Goal: Complete application form: Complete application form

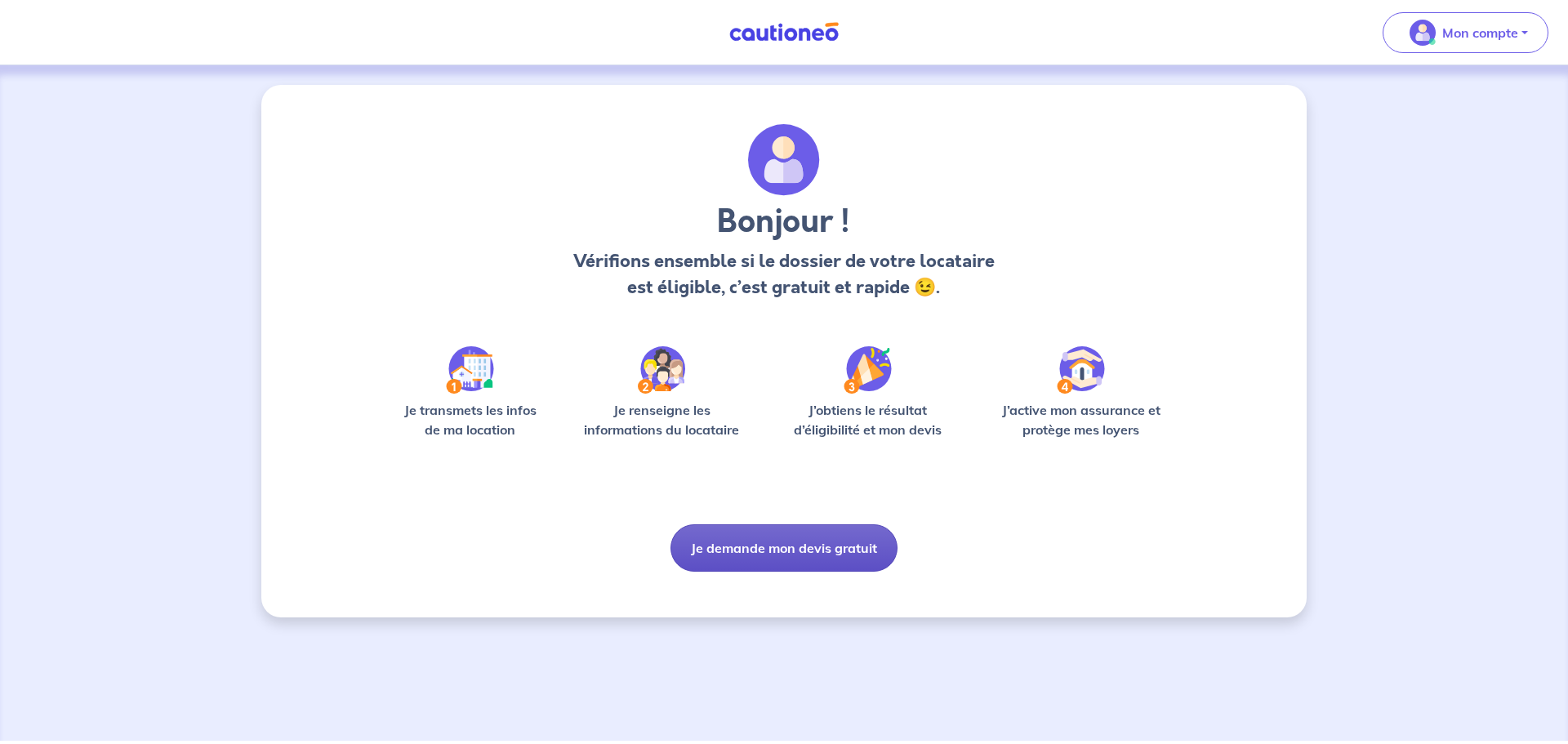
click at [763, 547] on button "Je demande mon devis gratuit" at bounding box center [784, 548] width 227 height 48
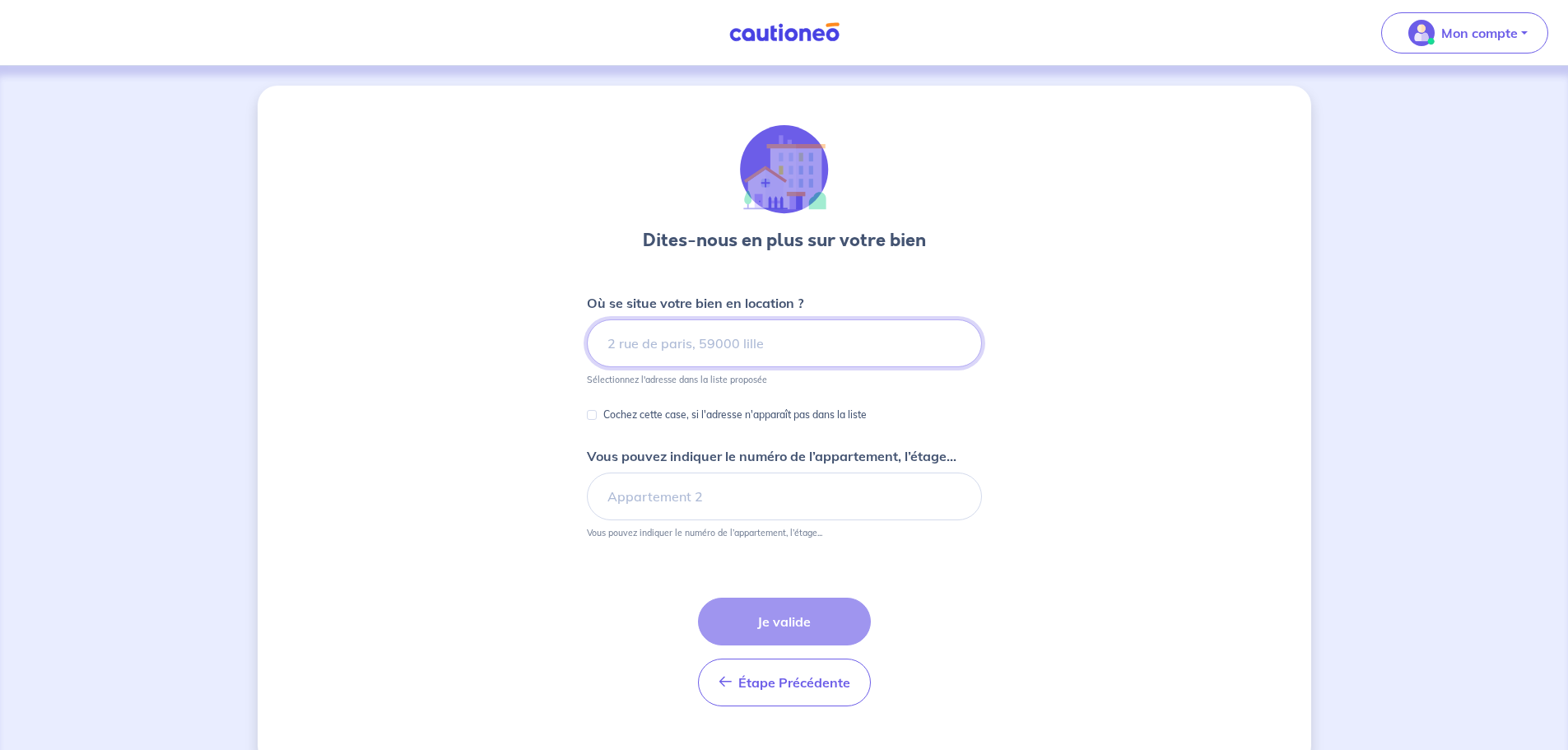
click at [770, 356] on input at bounding box center [785, 343] width 395 height 48
click at [770, 351] on input at bounding box center [785, 343] width 395 height 48
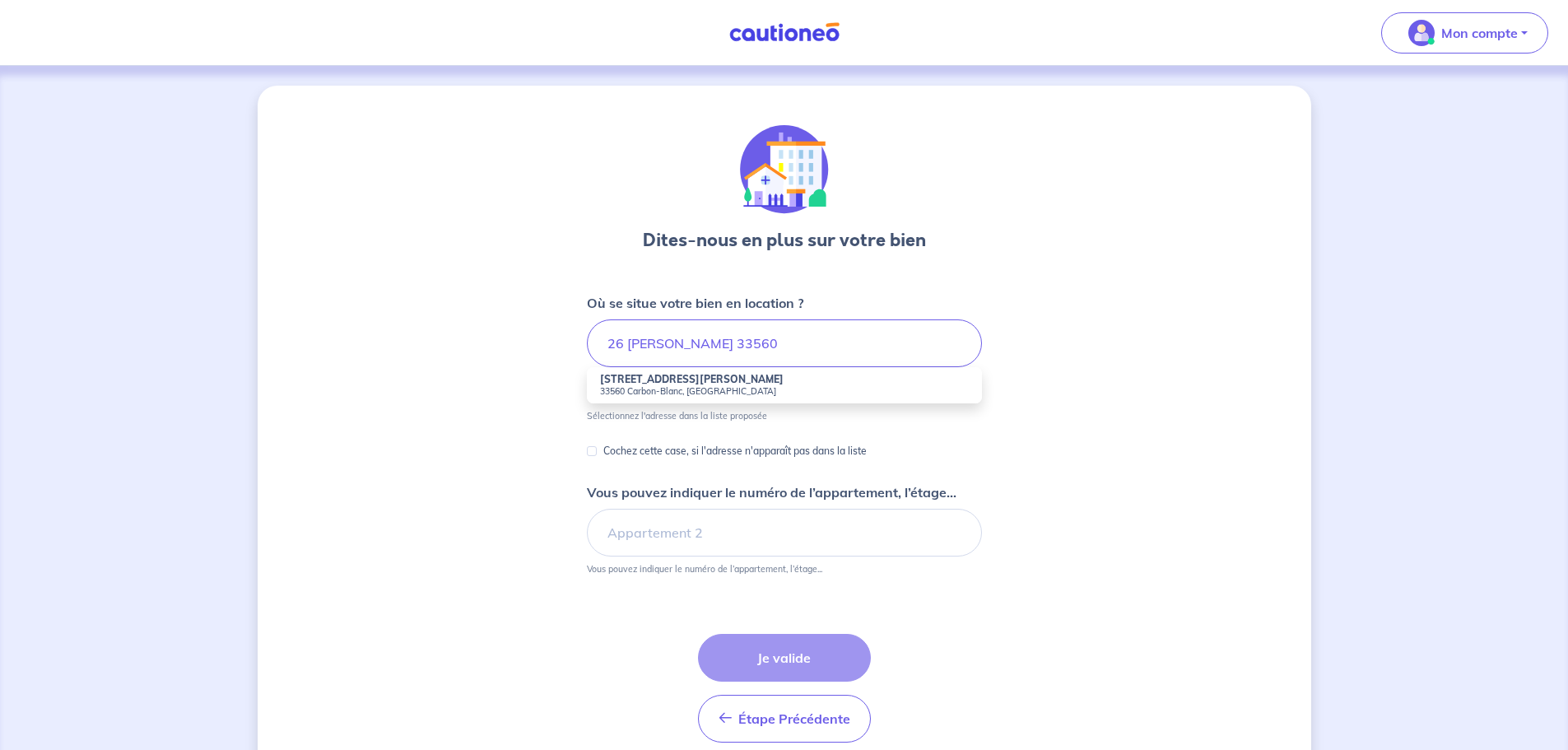
click at [742, 385] on small "33560 Carbon-Blanc, France" at bounding box center [784, 391] width 368 height 12
type input "26 Rue André Malraux, 33560 Carbon-Blanc, France"
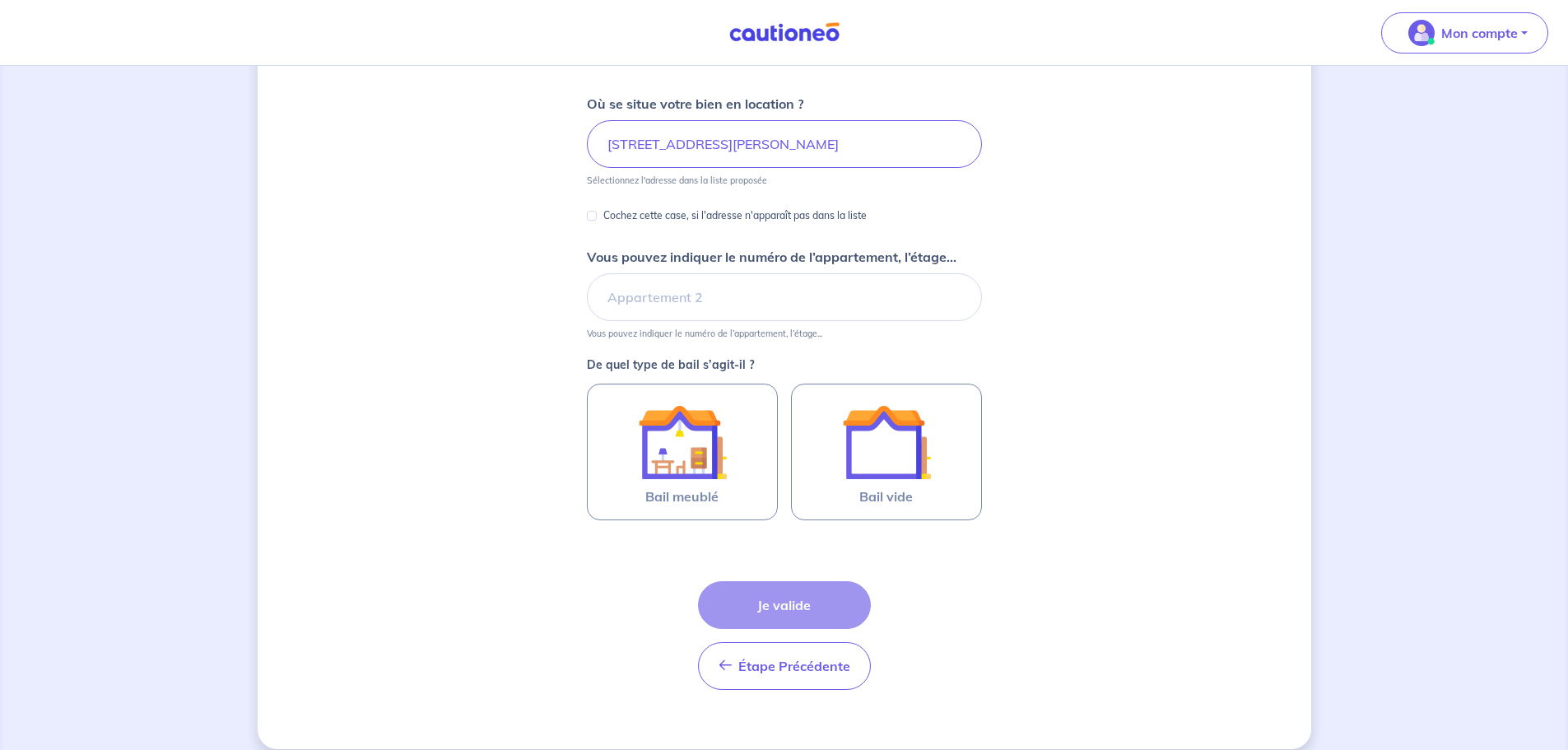
scroll to position [218, 0]
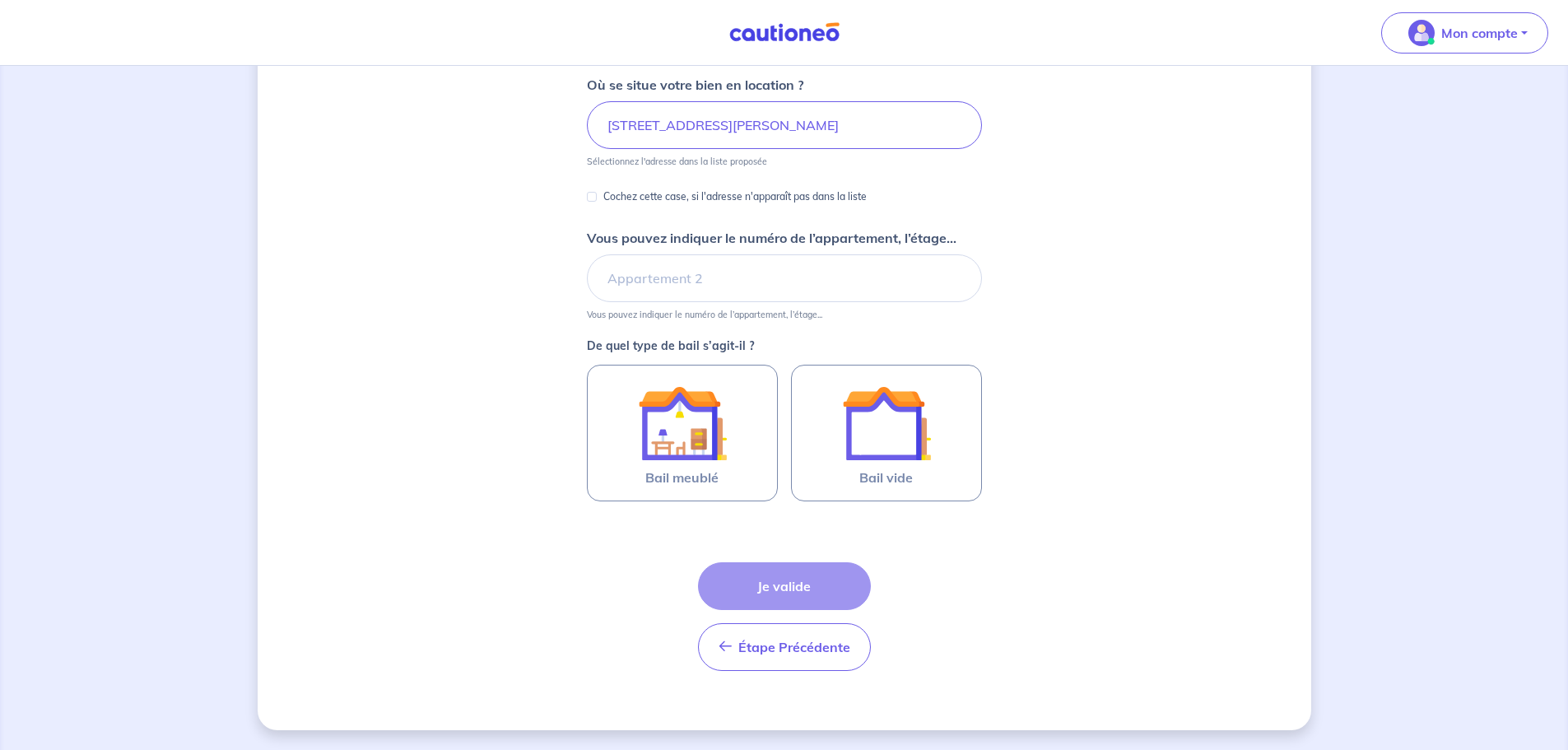
click at [817, 579] on div "Étape Précédente Précédent Je valide Je valide" at bounding box center [784, 616] width 173 height 109
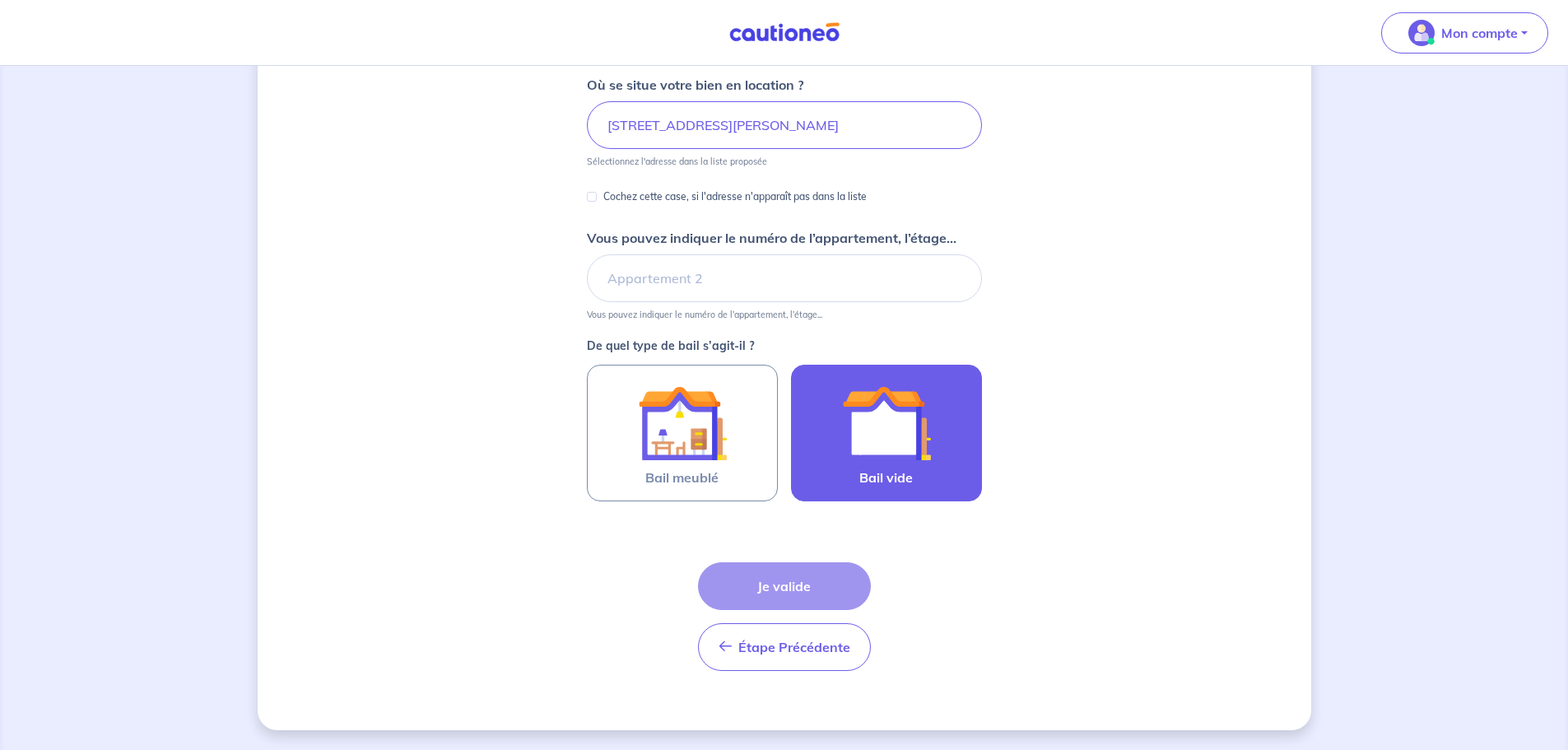
click at [859, 417] on img at bounding box center [886, 422] width 89 height 89
click at [0, 0] on input "Bail vide" at bounding box center [0, 0] width 0 height 0
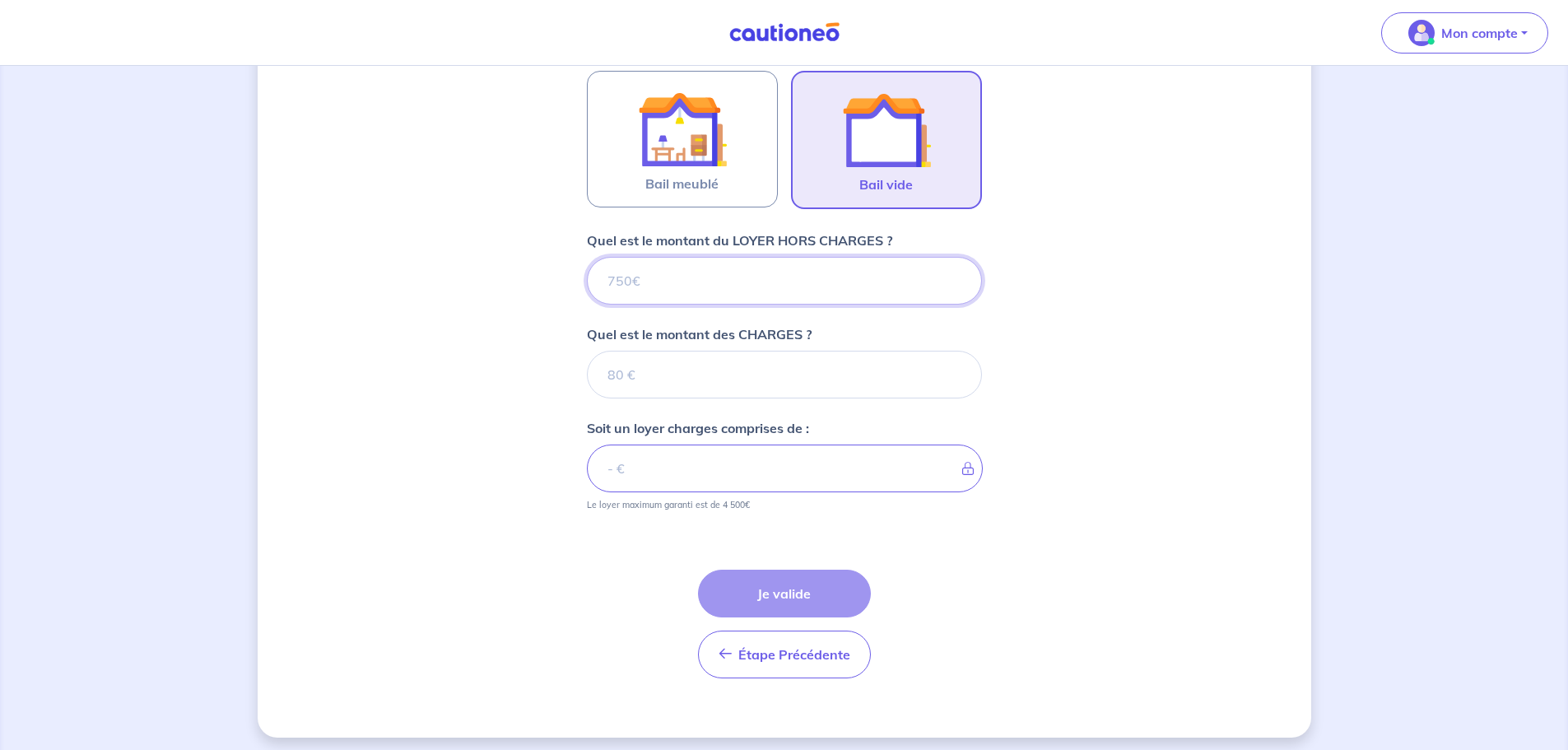
scroll to position [519, 0]
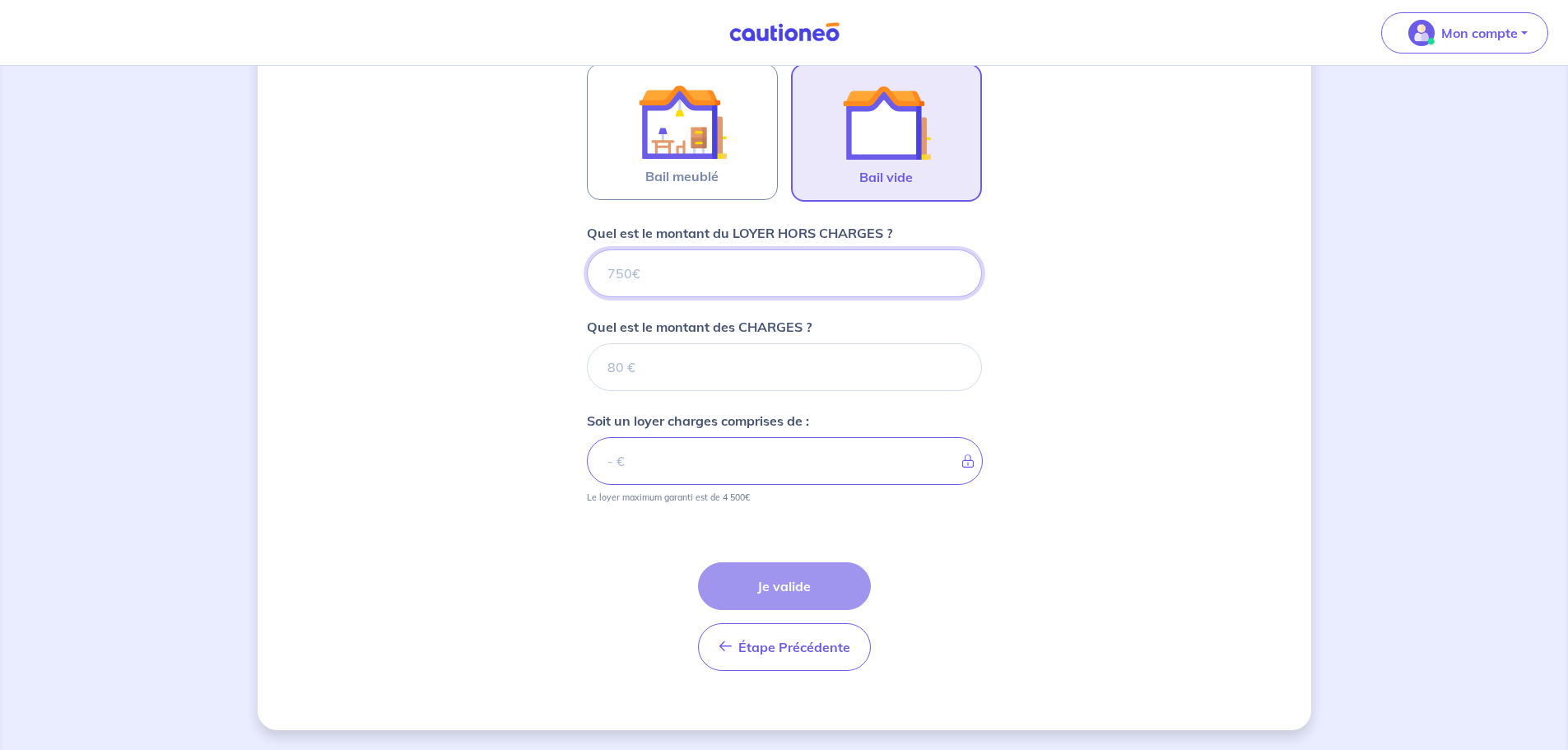
click at [709, 274] on input "Quel est le montant du LOYER HORS CHARGES ?" at bounding box center [785, 273] width 395 height 48
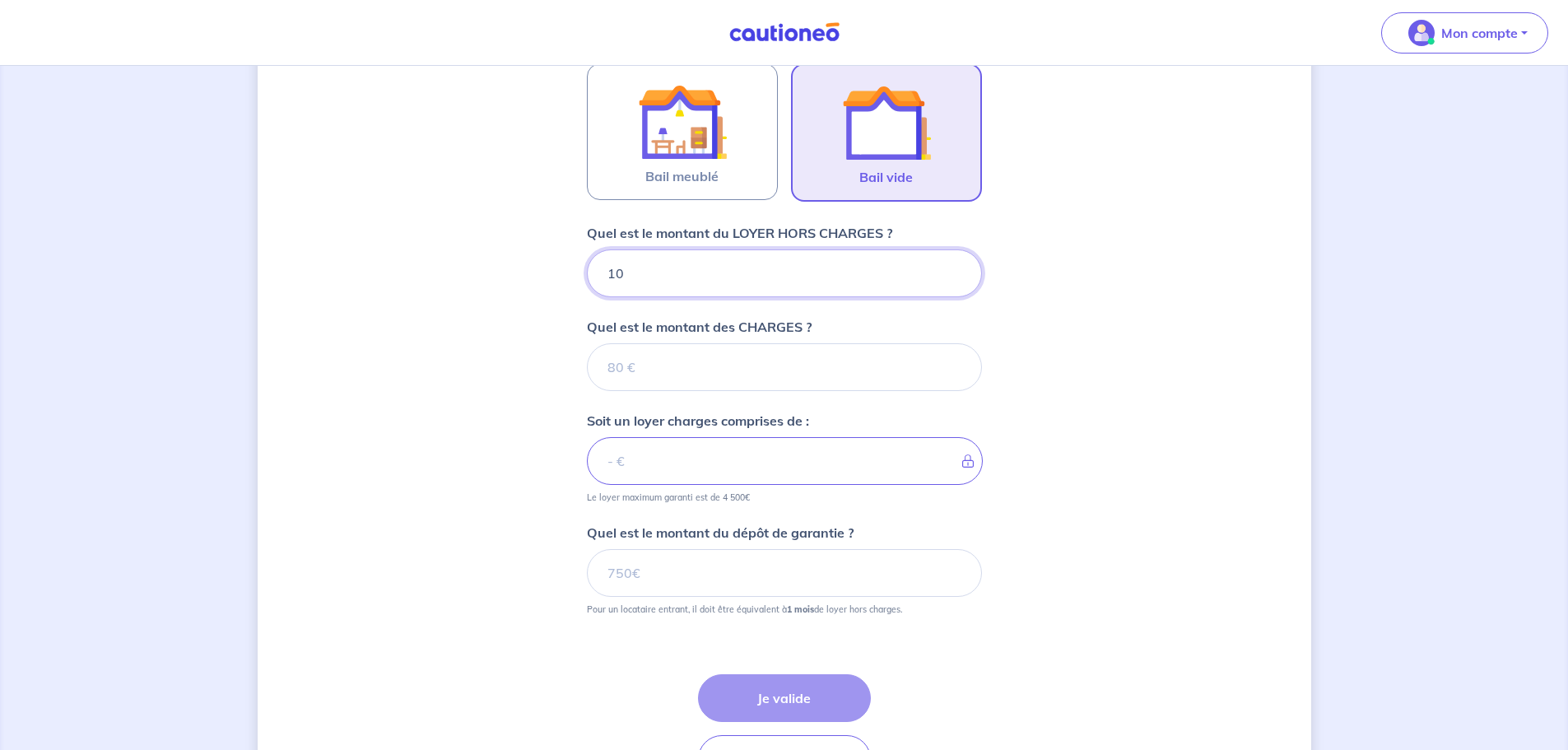
type input "105"
type input "1050"
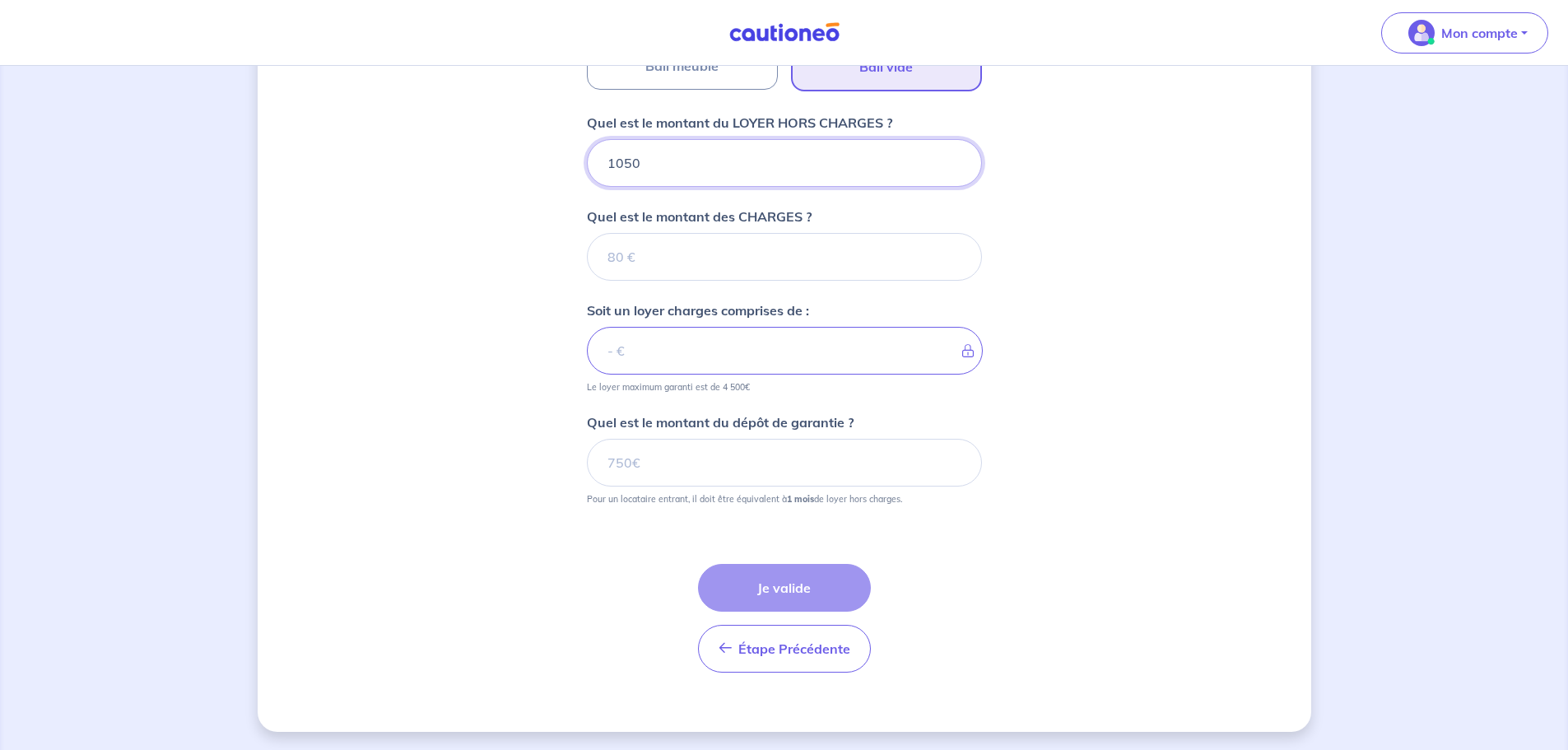
scroll to position [631, 0]
type input "1050"
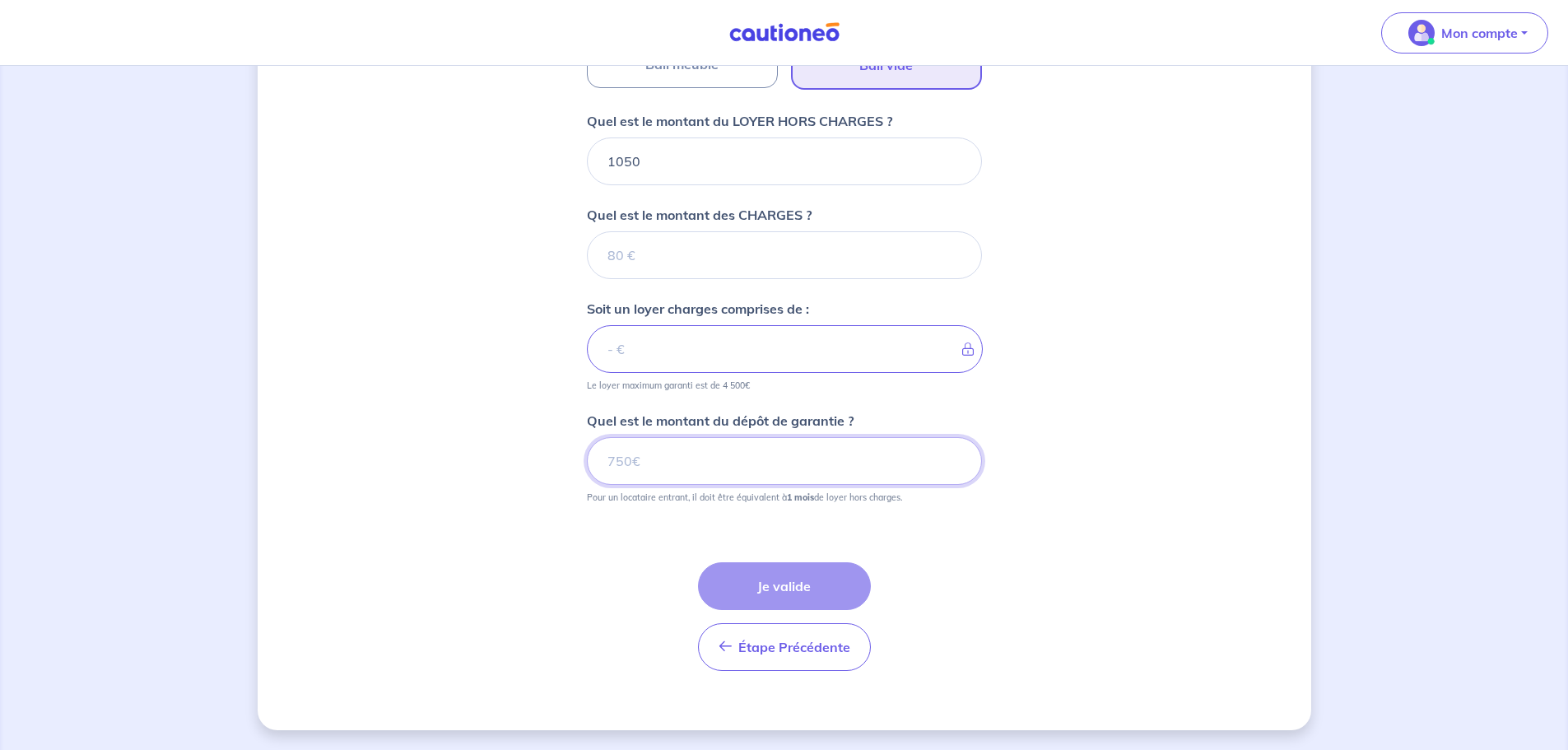
click at [760, 474] on input "Quel est le montant du dépôt de garantie ?" at bounding box center [785, 460] width 395 height 48
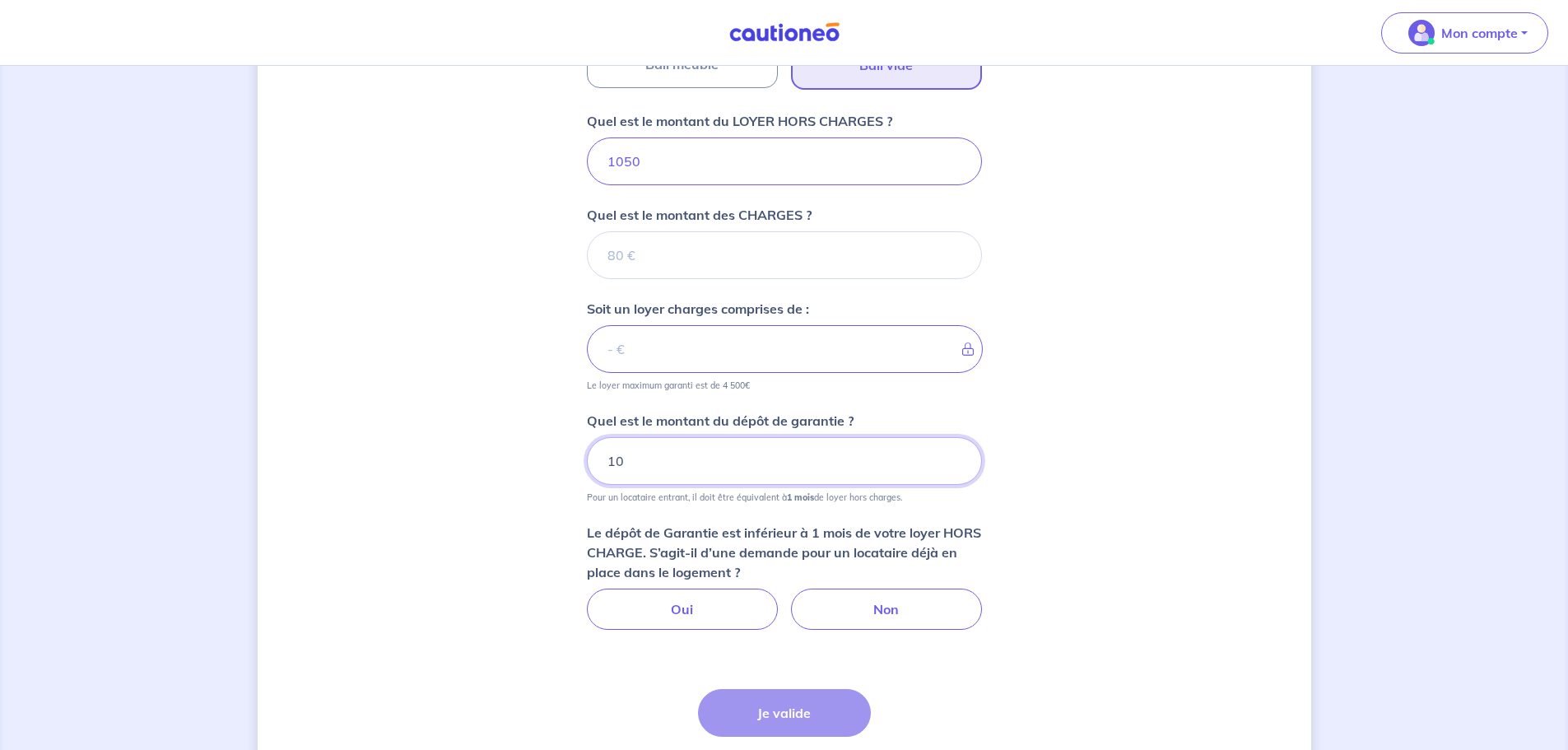
type input "105"
type input "1050"
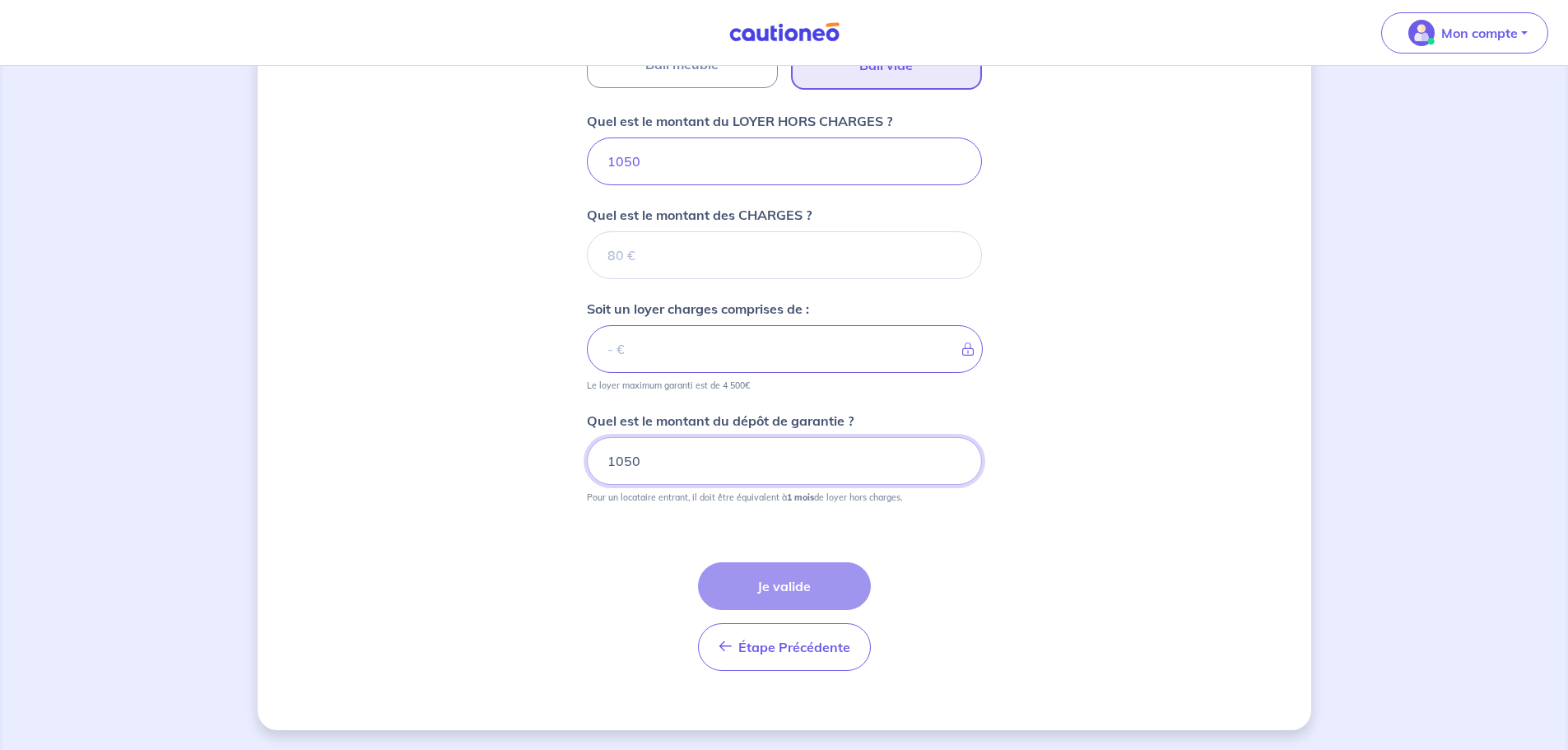
type input "1050"
click at [799, 590] on div "Étape Précédente Précédent Je valide Je valide" at bounding box center [784, 616] width 173 height 109
click at [786, 584] on div "Étape Précédente Précédent Je valide Je valide" at bounding box center [784, 616] width 173 height 109
click at [792, 590] on div "Étape Précédente Précédent Je valide Je valide" at bounding box center [784, 616] width 173 height 109
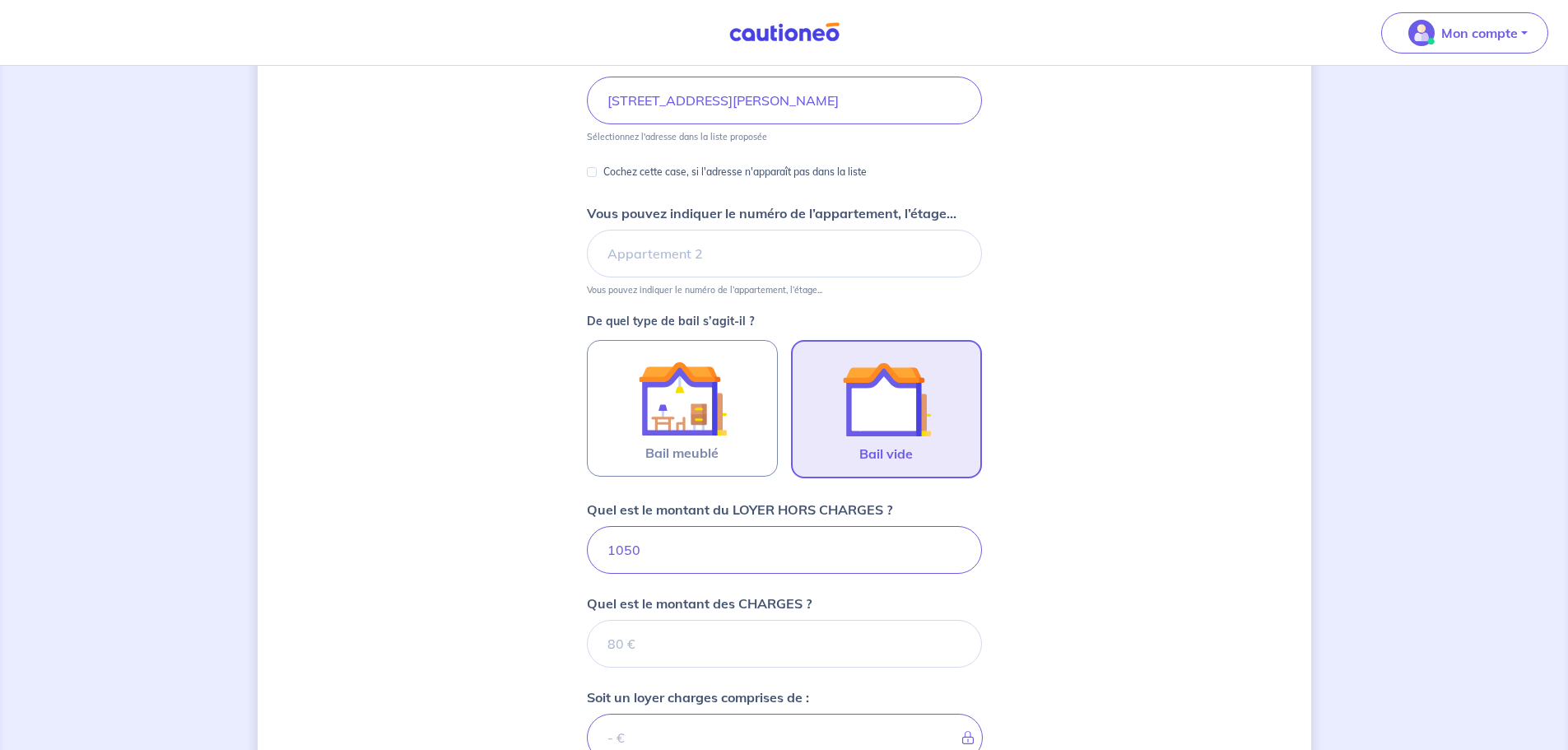
scroll to position [138, 0]
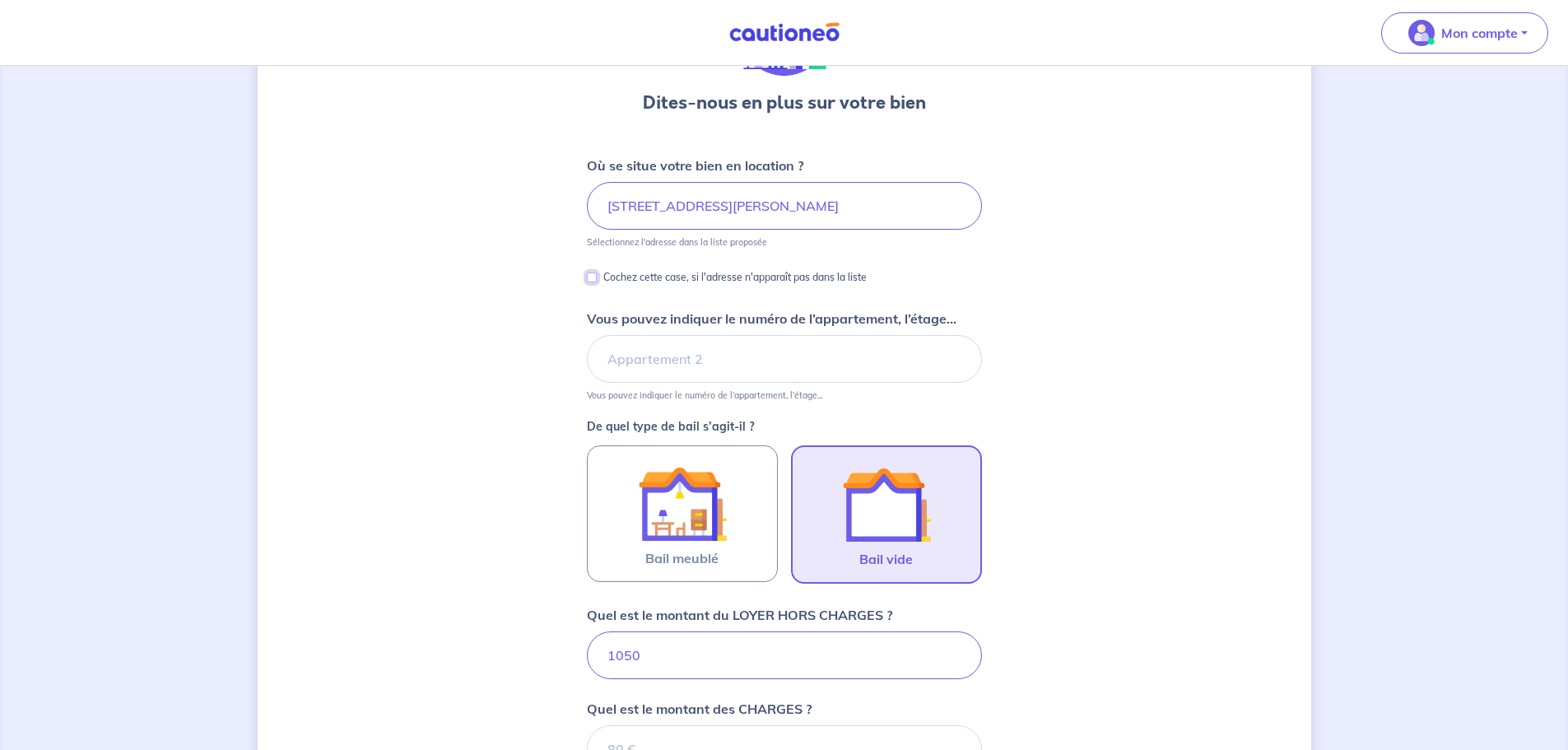
click at [595, 278] on input "Cochez cette case, si l'adresse n'apparaît pas dans la liste" at bounding box center [592, 277] width 10 height 10
checkbox input "true"
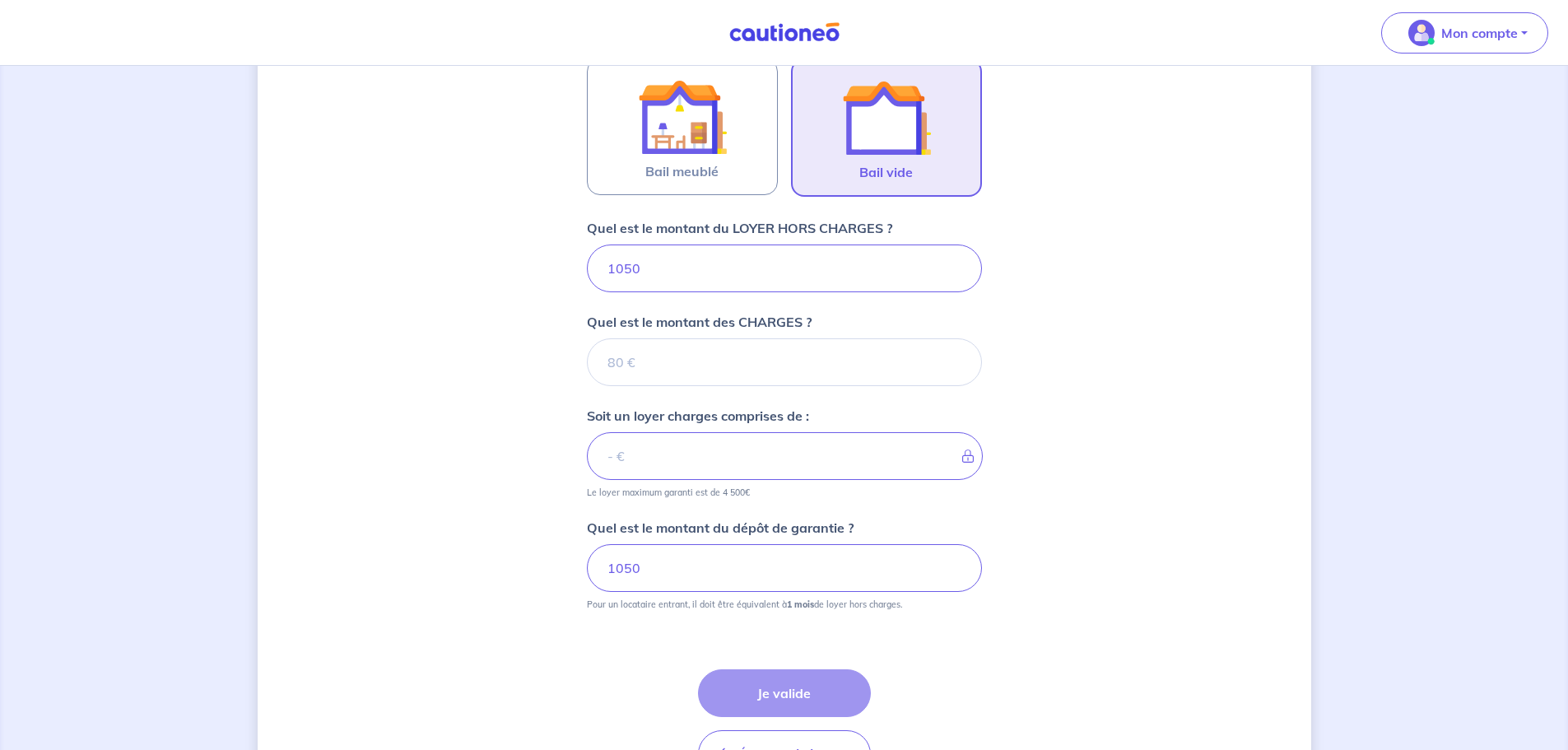
scroll to position [796, 0]
click at [785, 694] on div "Étape Précédente Précédent Je valide Je valide" at bounding box center [784, 722] width 173 height 109
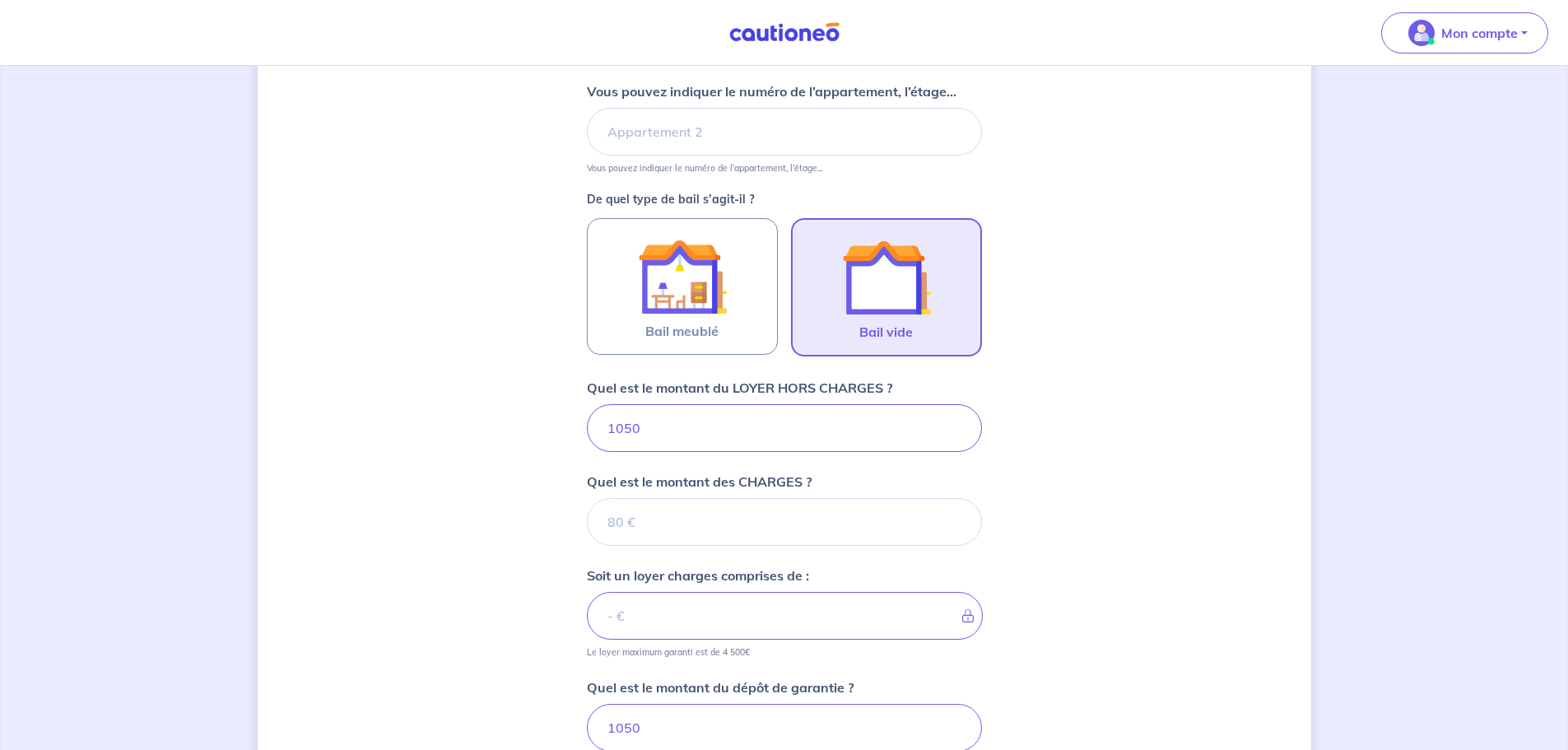
scroll to position [741, 0]
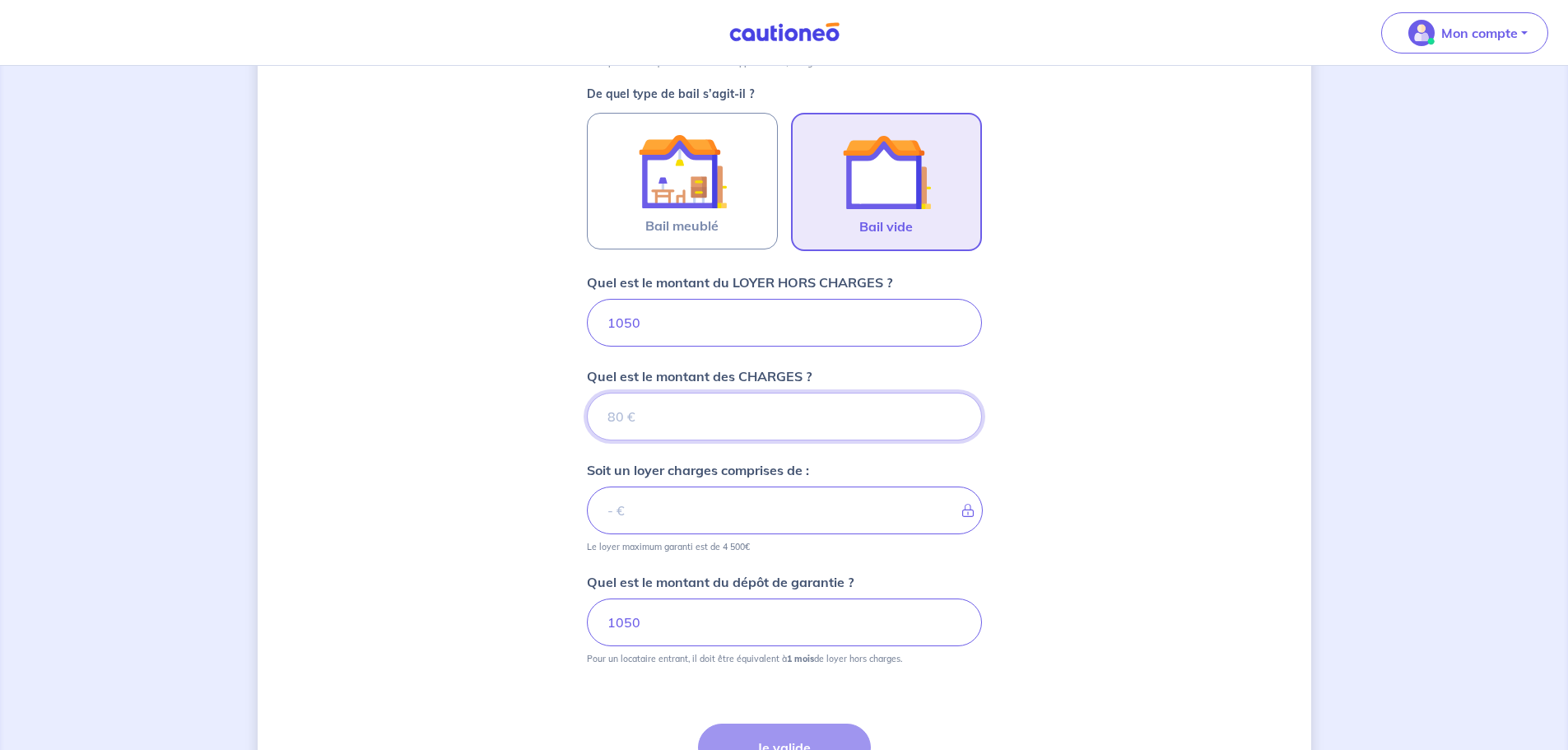
click at [861, 405] on input "Quel est le montant des CHARGES ?" at bounding box center [785, 416] width 395 height 48
type input "0"
type input "1050"
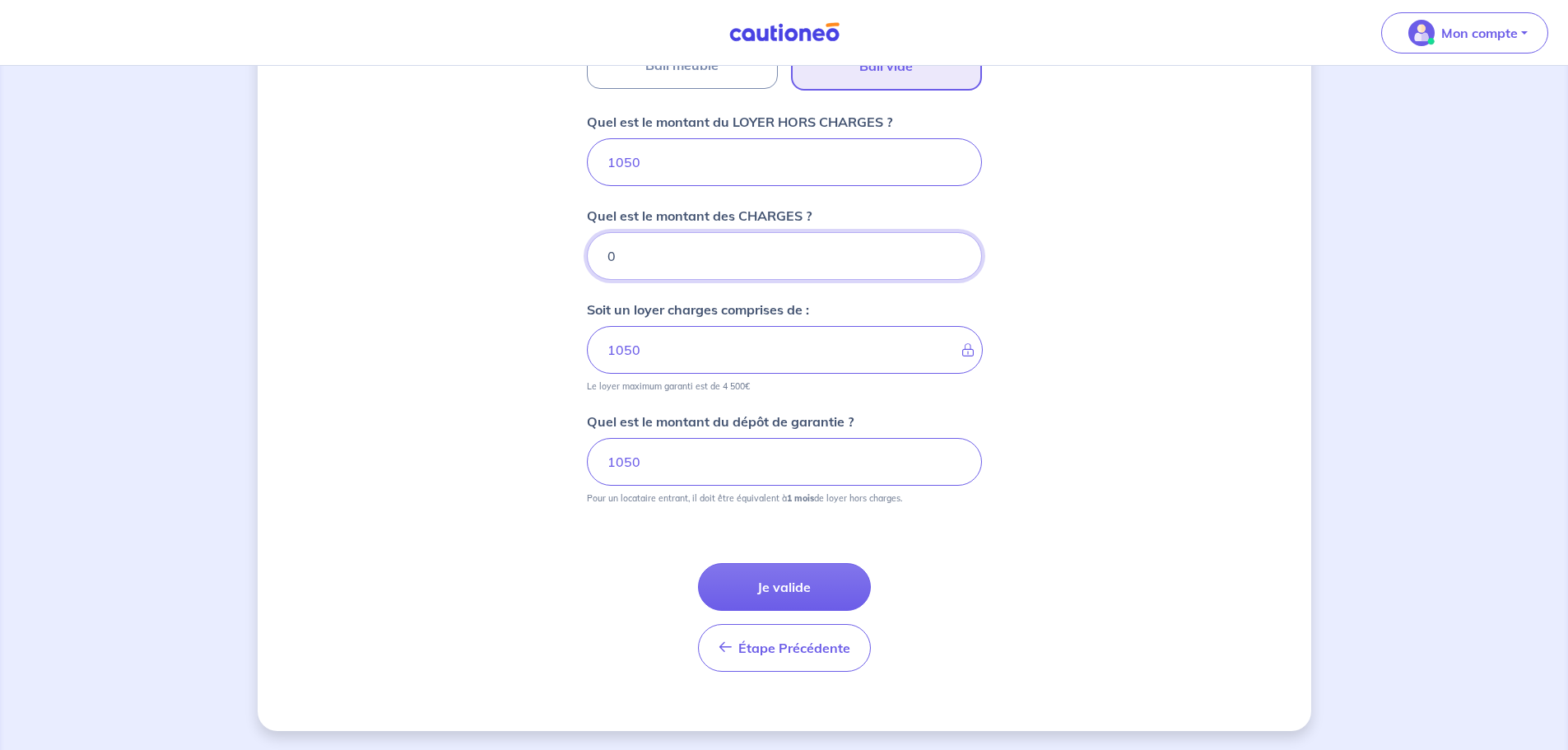
scroll to position [902, 0]
type input "0"
click at [787, 592] on button "Je valide" at bounding box center [784, 585] width 173 height 48
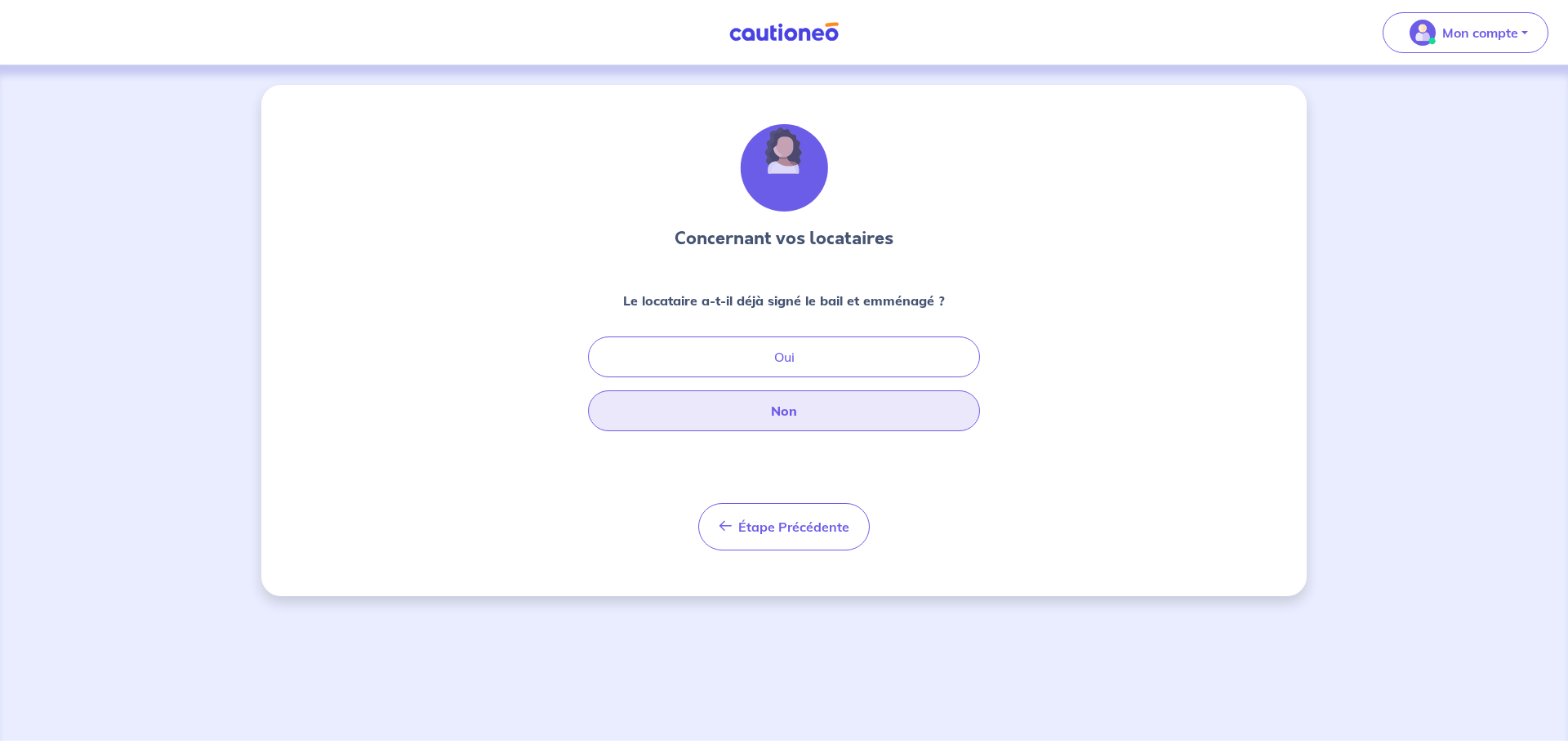
click at [810, 419] on button "Non" at bounding box center [784, 411] width 392 height 41
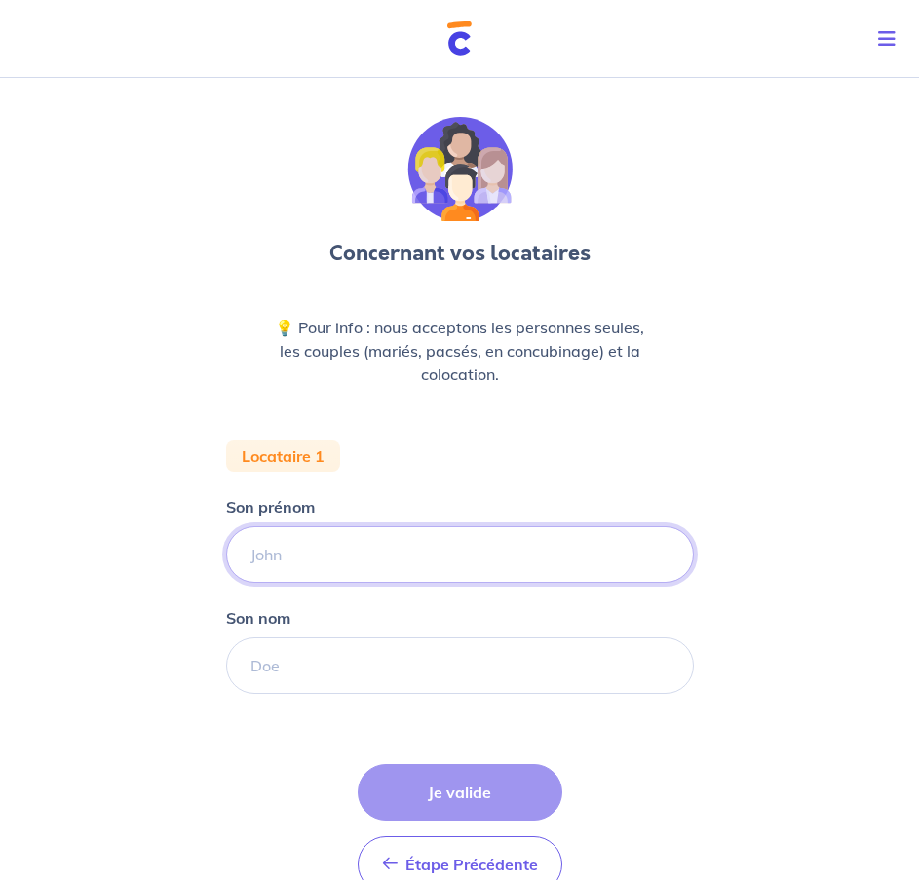
click at [417, 556] on input "Son prénom" at bounding box center [460, 554] width 468 height 57
click at [417, 556] on input "Mar" at bounding box center [460, 554] width 468 height 57
type input "[PERSON_NAME]"
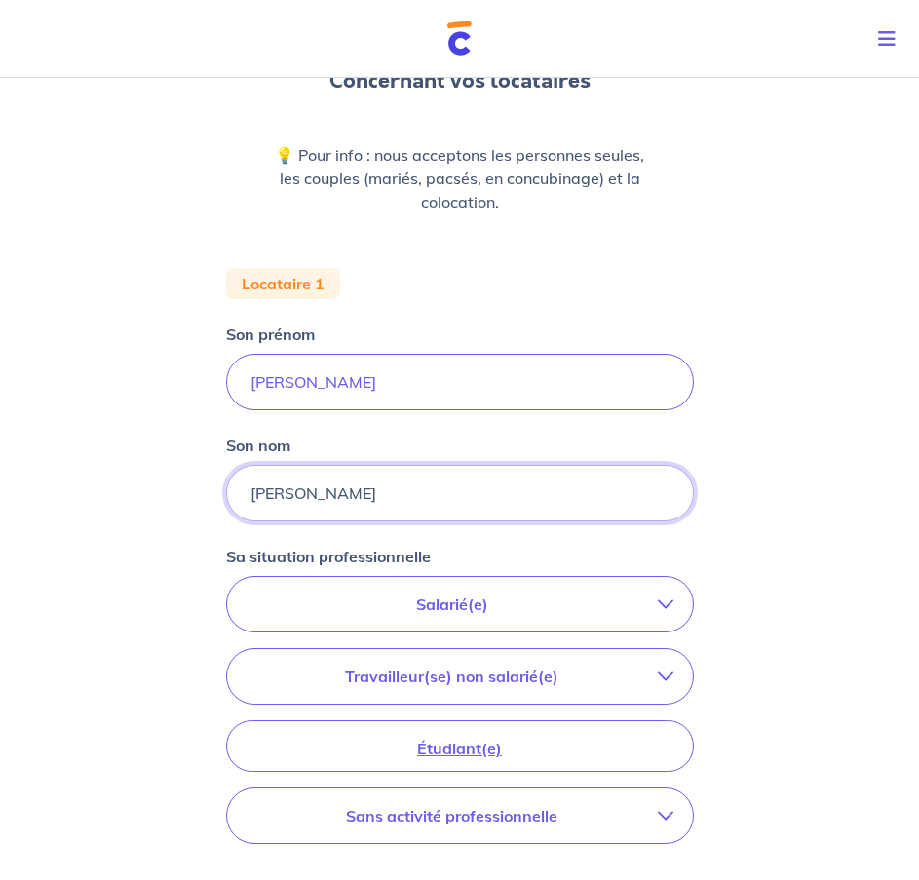
scroll to position [292, 0]
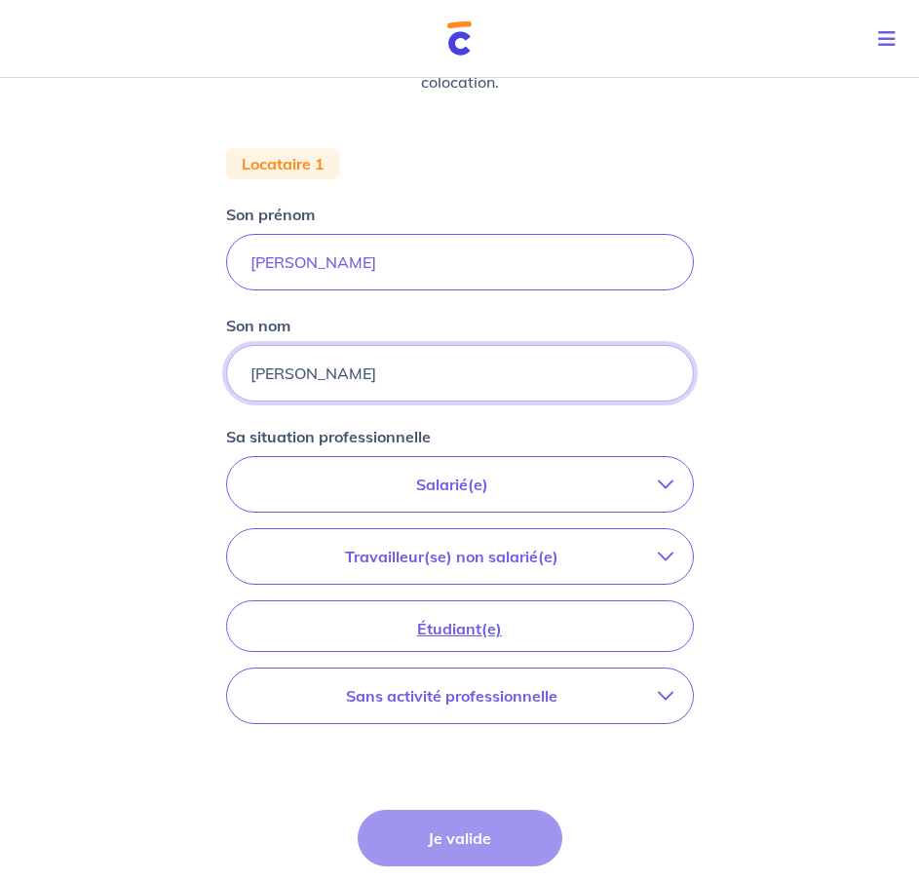
type input "[PERSON_NAME]"
click at [620, 497] on button "Salarié(e)" at bounding box center [460, 484] width 466 height 55
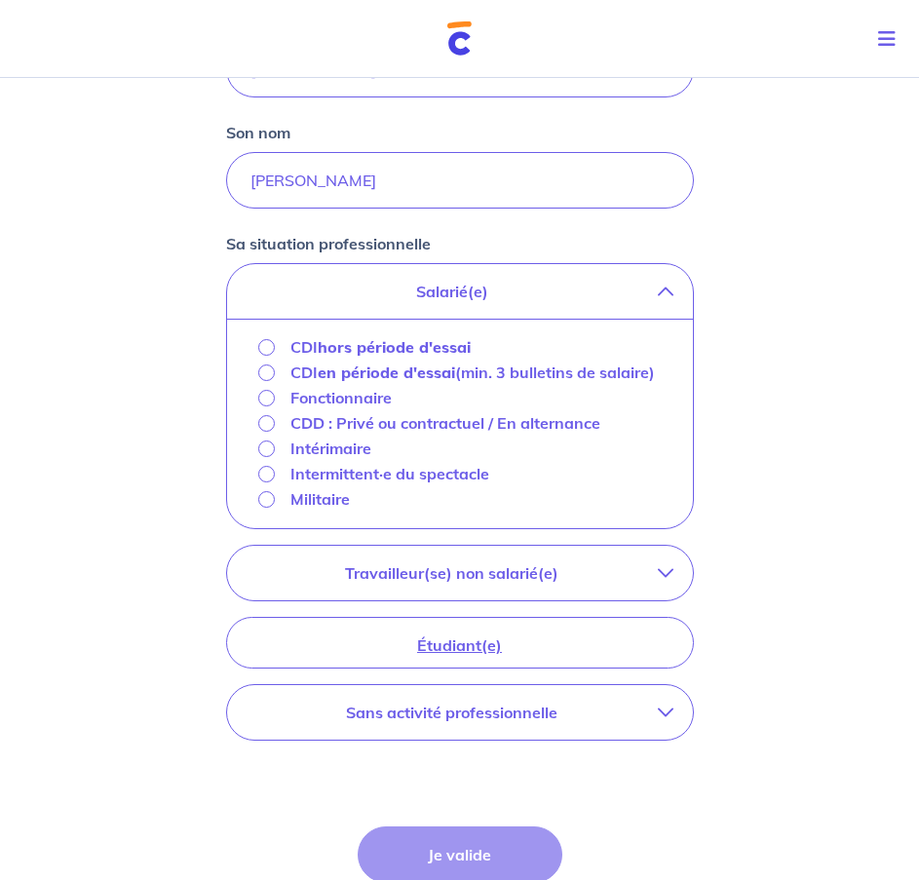
scroll to position [585, 0]
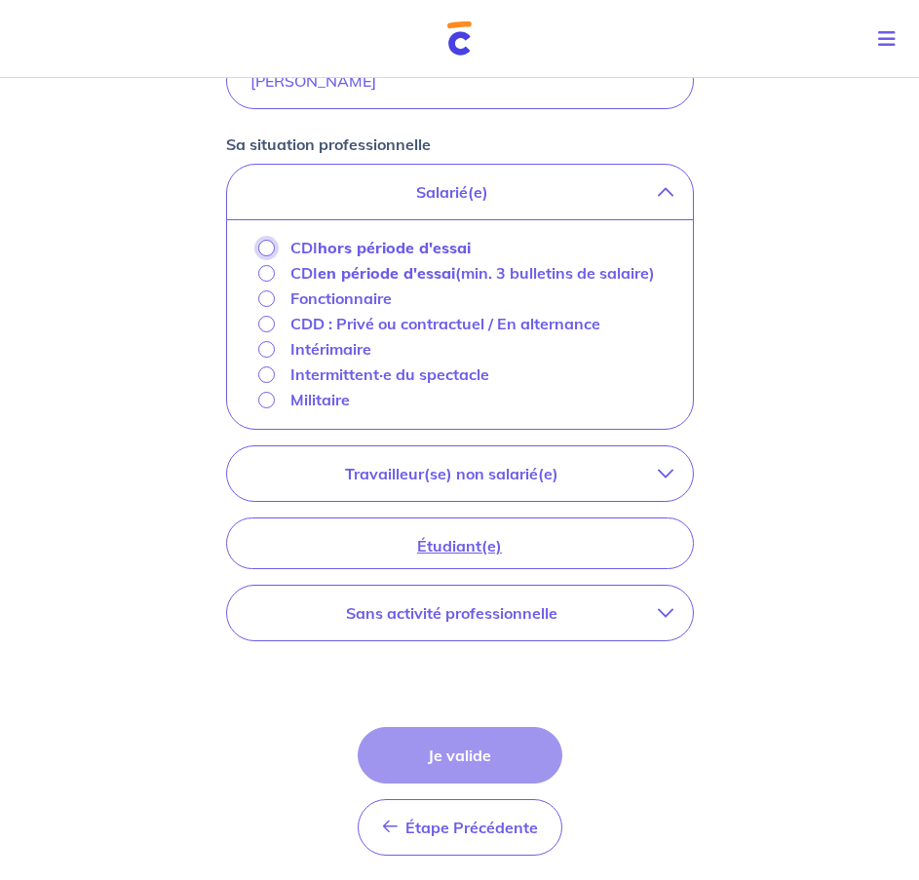
click at [272, 247] on input "CDI hors période d'essai" at bounding box center [266, 248] width 17 height 17
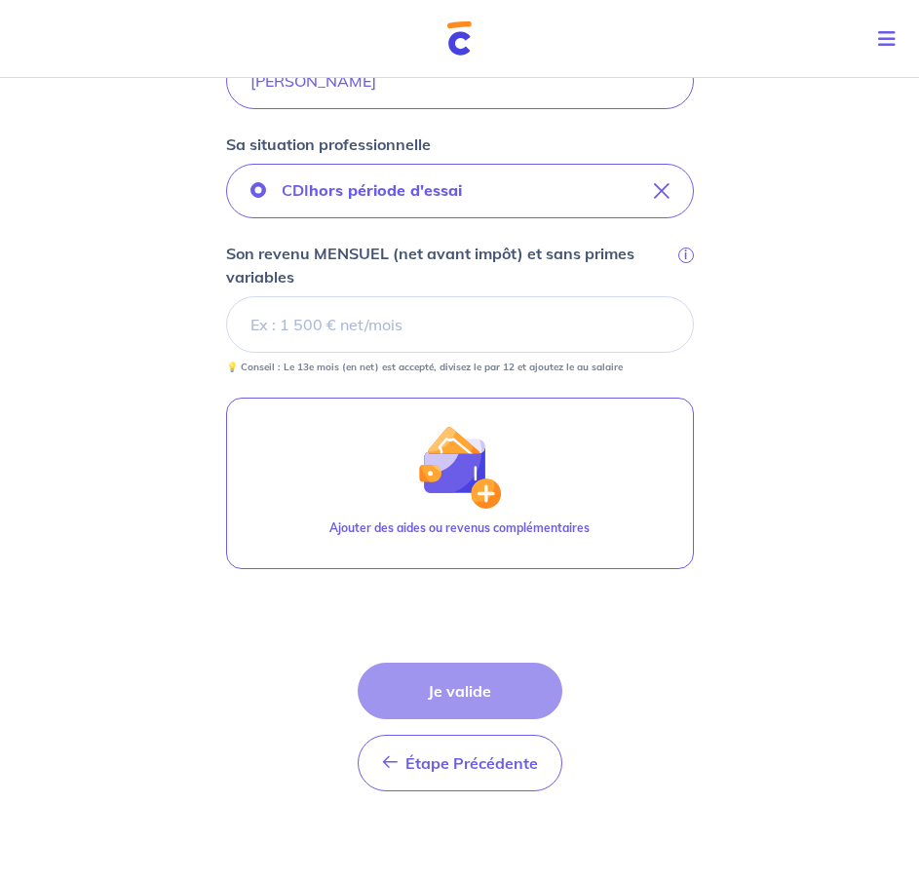
scroll to position [515, 0]
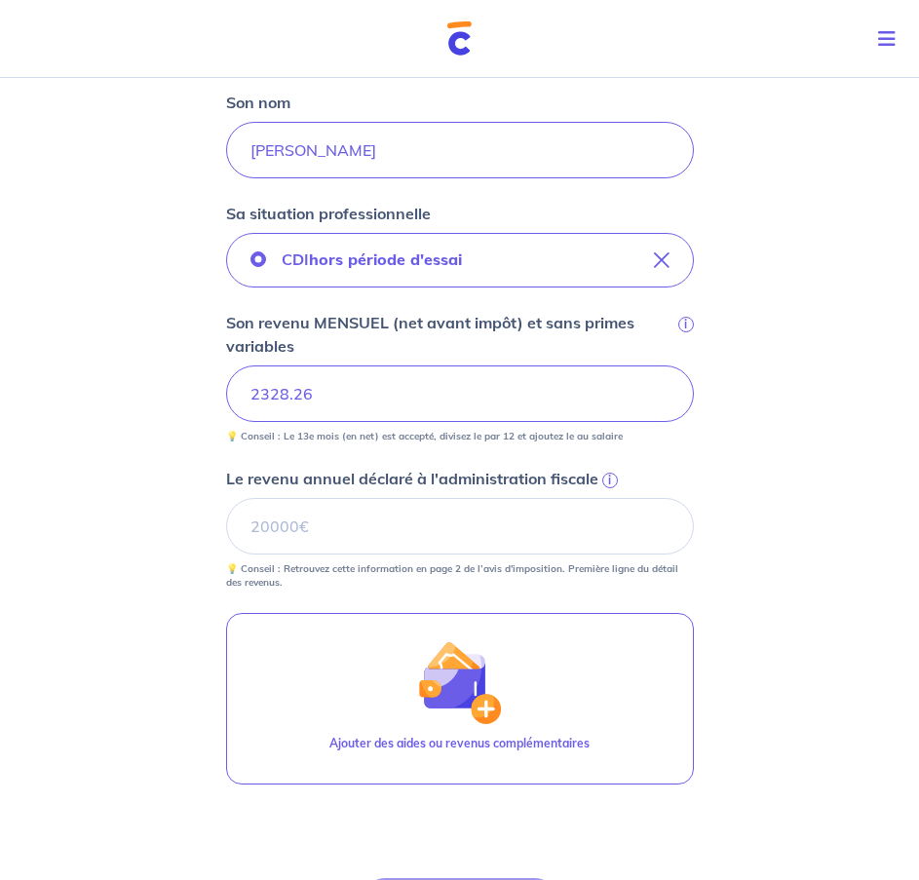
click at [614, 477] on span "i" at bounding box center [610, 481] width 16 height 16
click at [614, 498] on input "Le revenu annuel déclaré à l'administration fiscale i" at bounding box center [460, 526] width 468 height 57
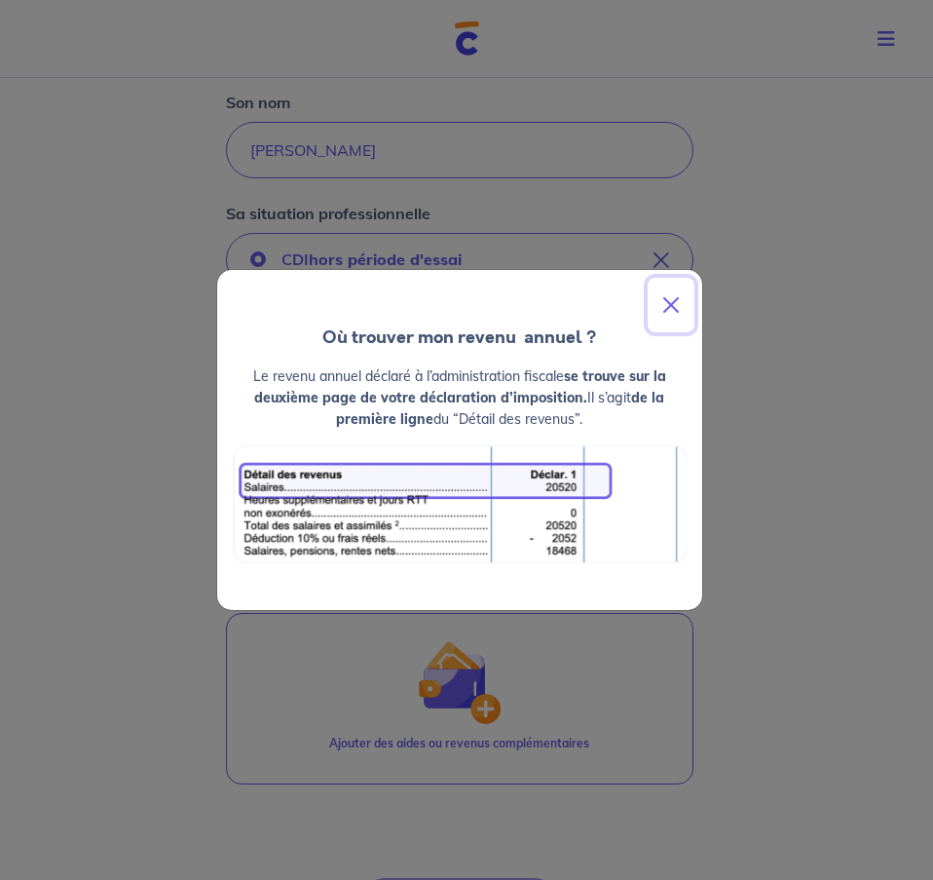
click at [679, 307] on button "Close" at bounding box center [671, 305] width 47 height 55
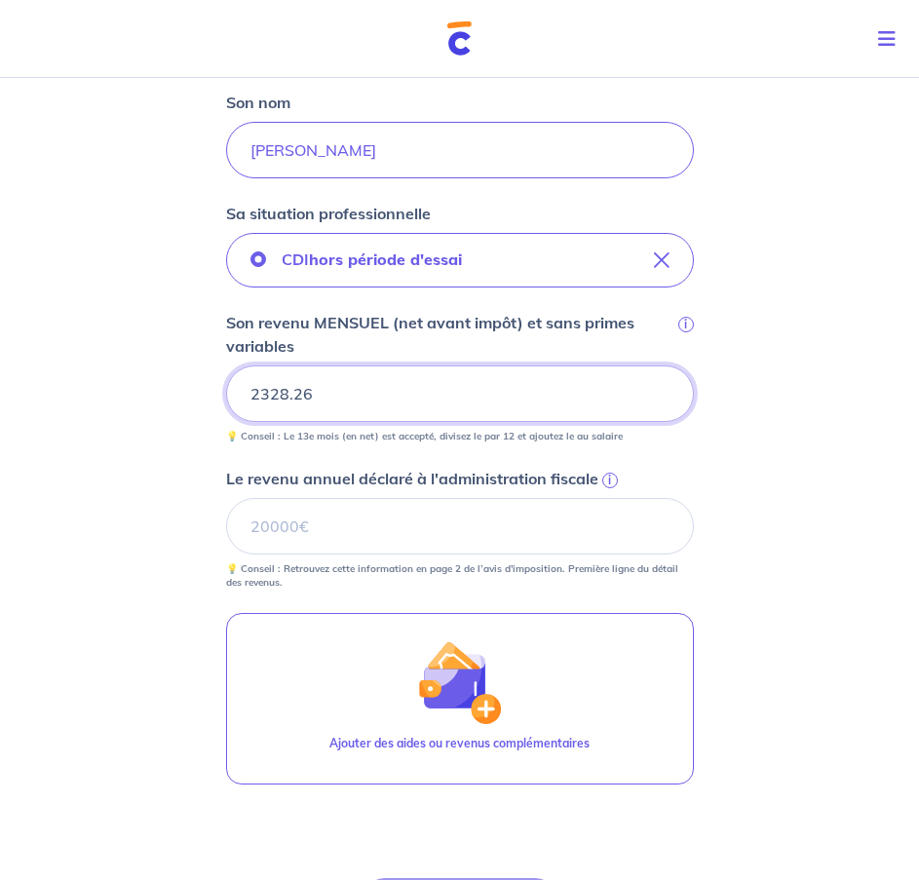
click at [442, 394] on input "2328.26" at bounding box center [460, 393] width 468 height 57
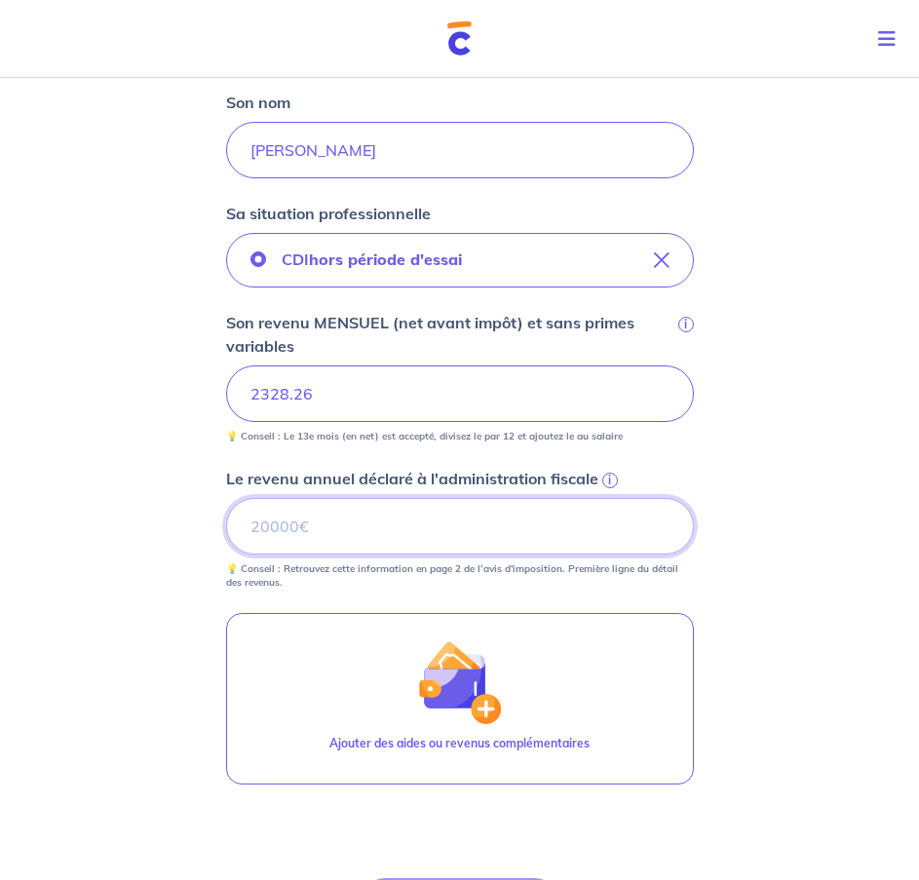
click at [423, 529] on input "Le revenu annuel déclaré à l'administration fiscale i" at bounding box center [460, 526] width 468 height 57
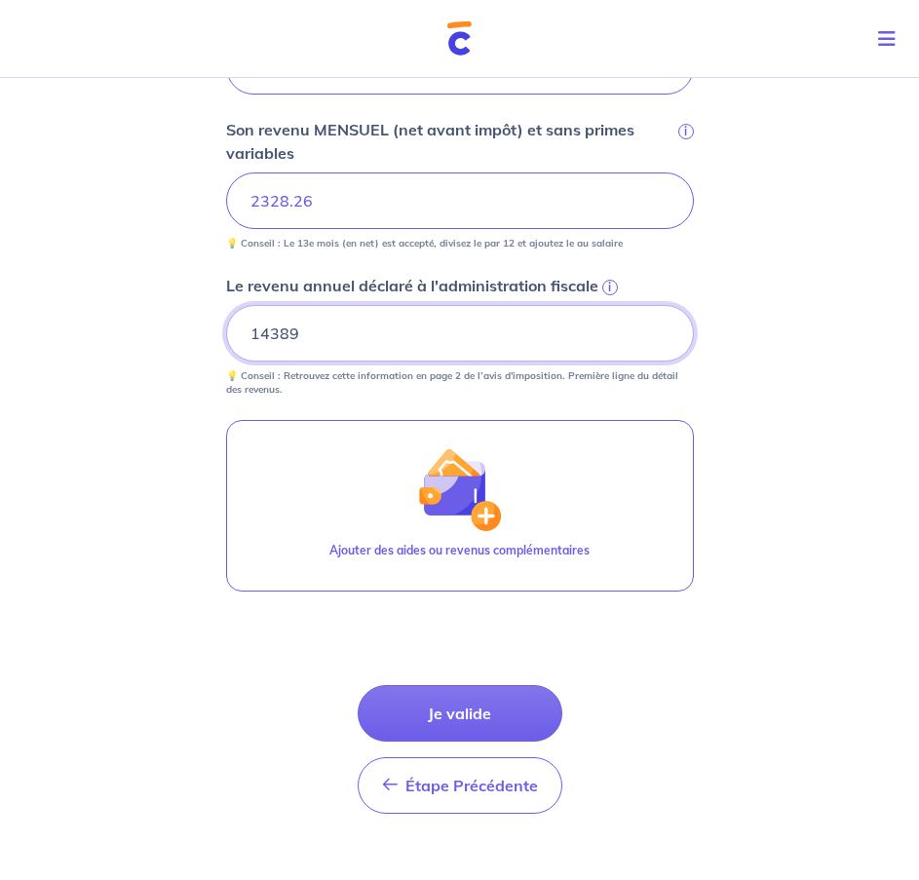
scroll to position [710, 0]
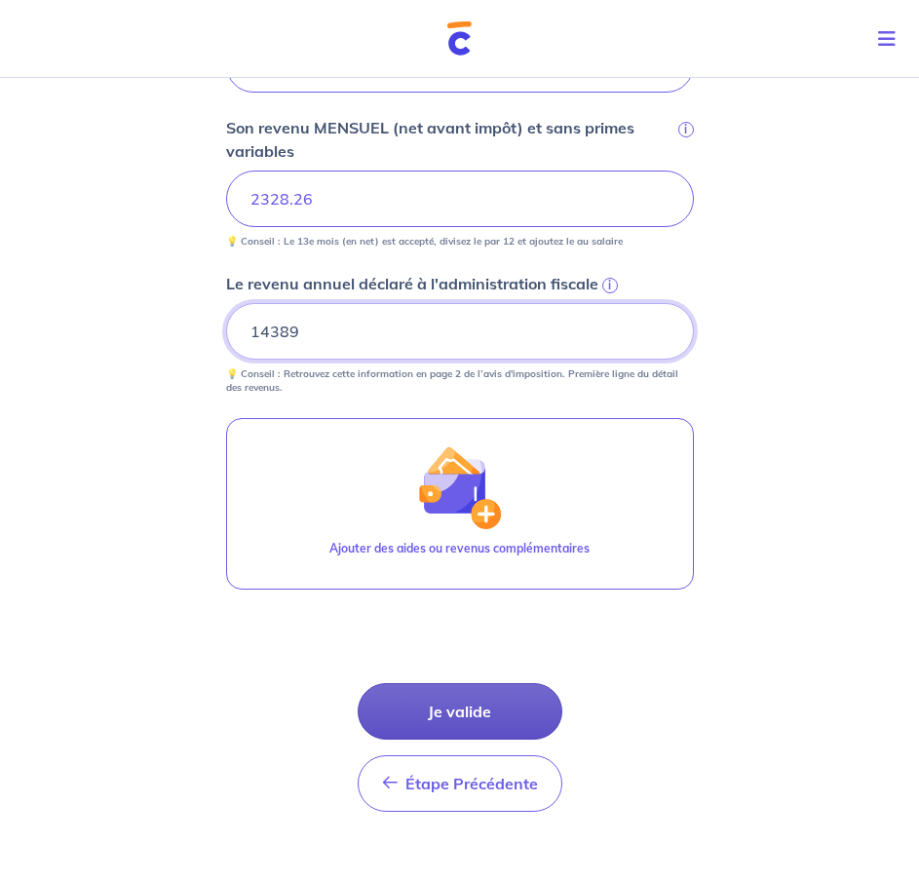
type input "14389"
click at [475, 696] on button "Je valide" at bounding box center [460, 711] width 205 height 57
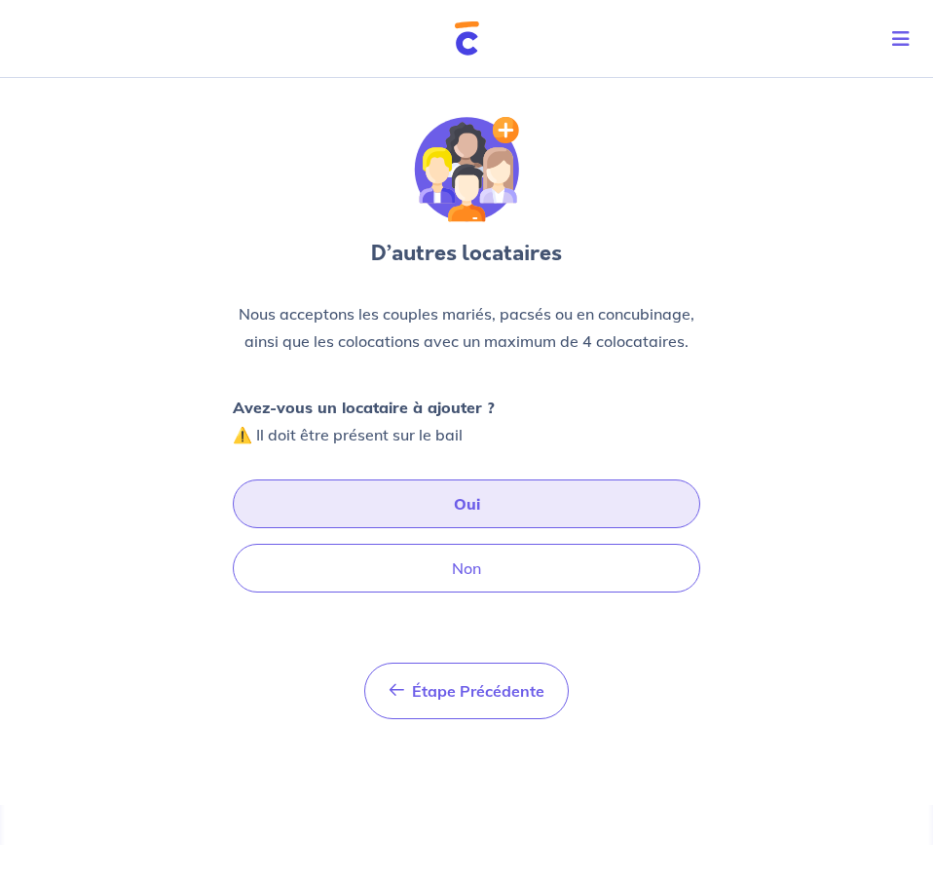
click at [495, 512] on button "Oui" at bounding box center [467, 503] width 468 height 49
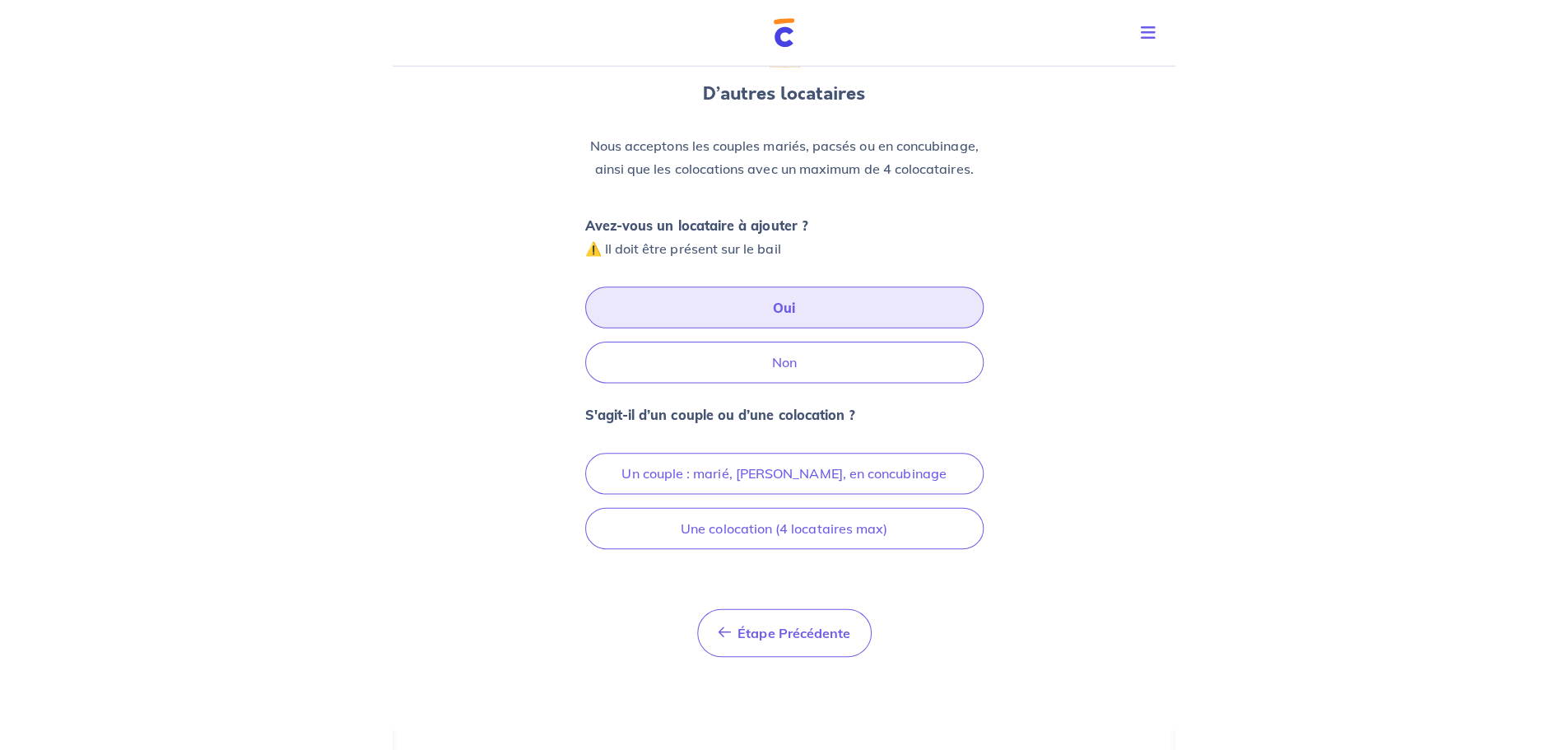
scroll to position [114, 0]
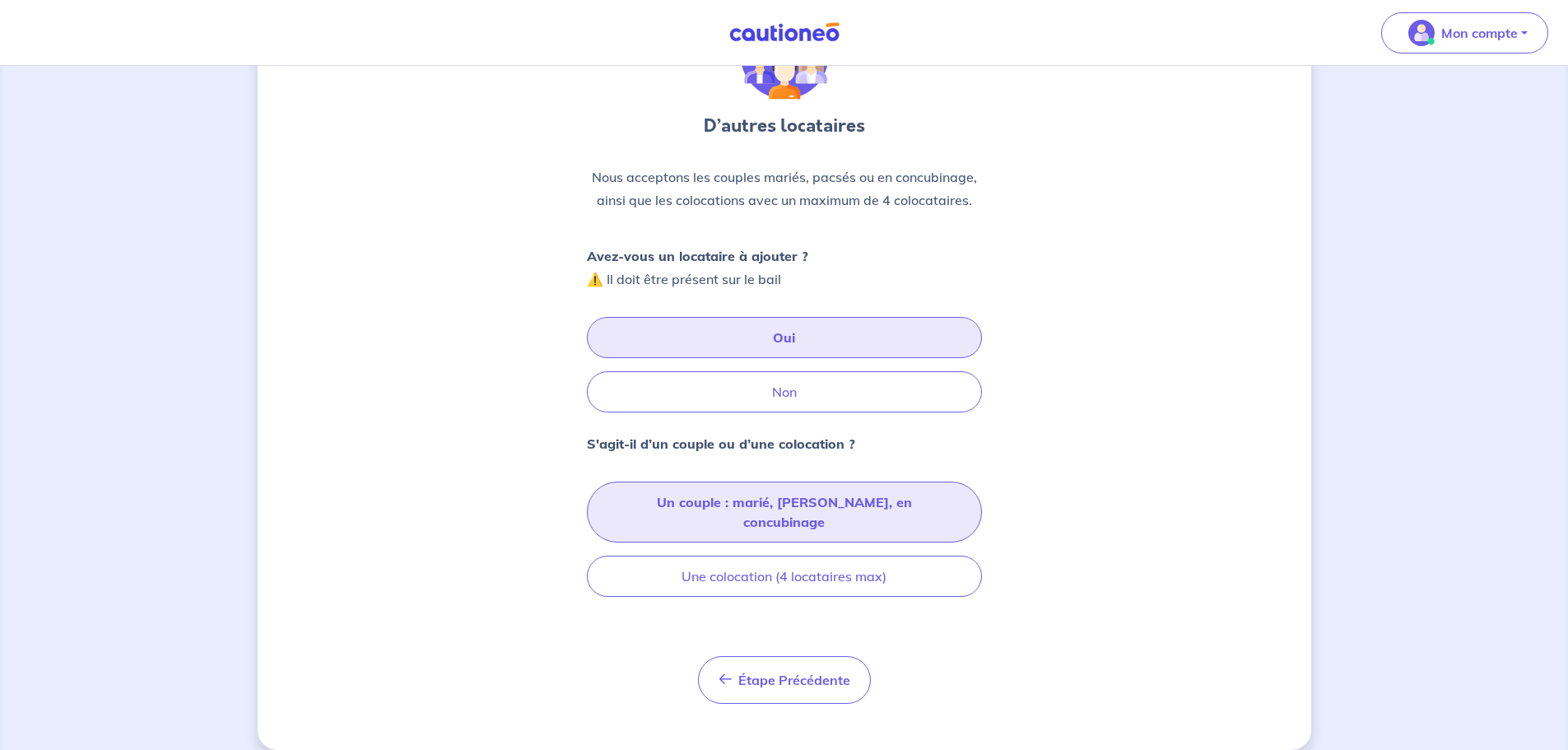
click at [874, 497] on button "Un couple : marié, [PERSON_NAME], en concubinage" at bounding box center [785, 512] width 395 height 61
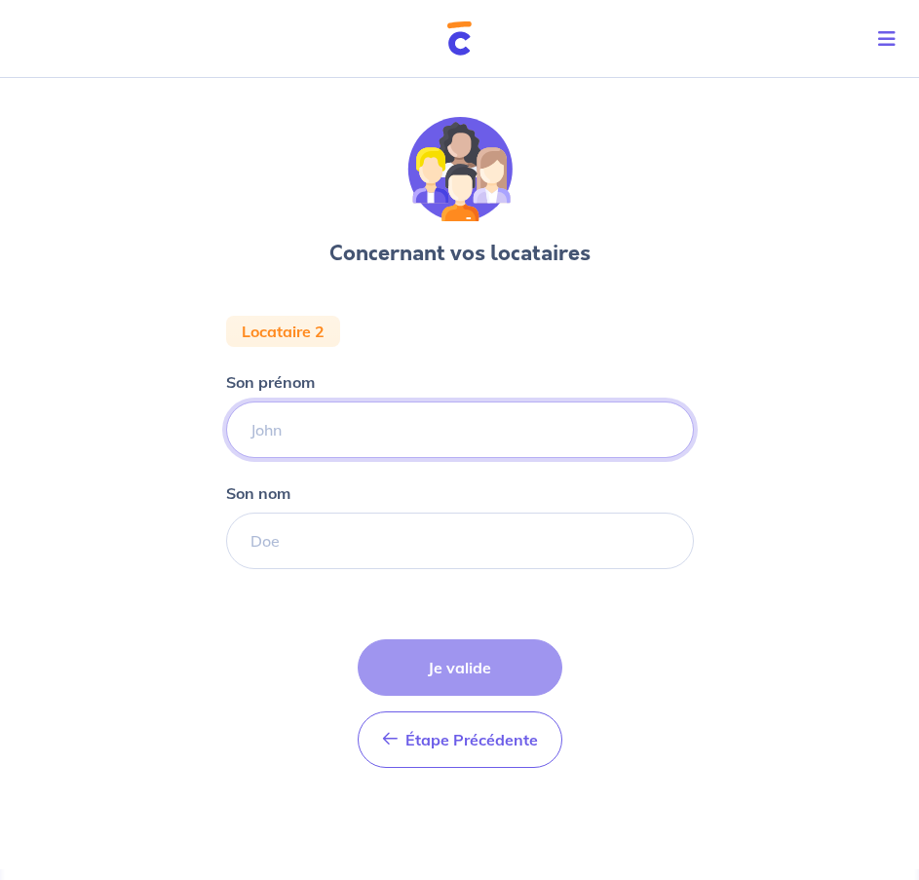
click at [396, 418] on input "Son prénom" at bounding box center [460, 429] width 468 height 57
type input "[PERSON_NAME]"
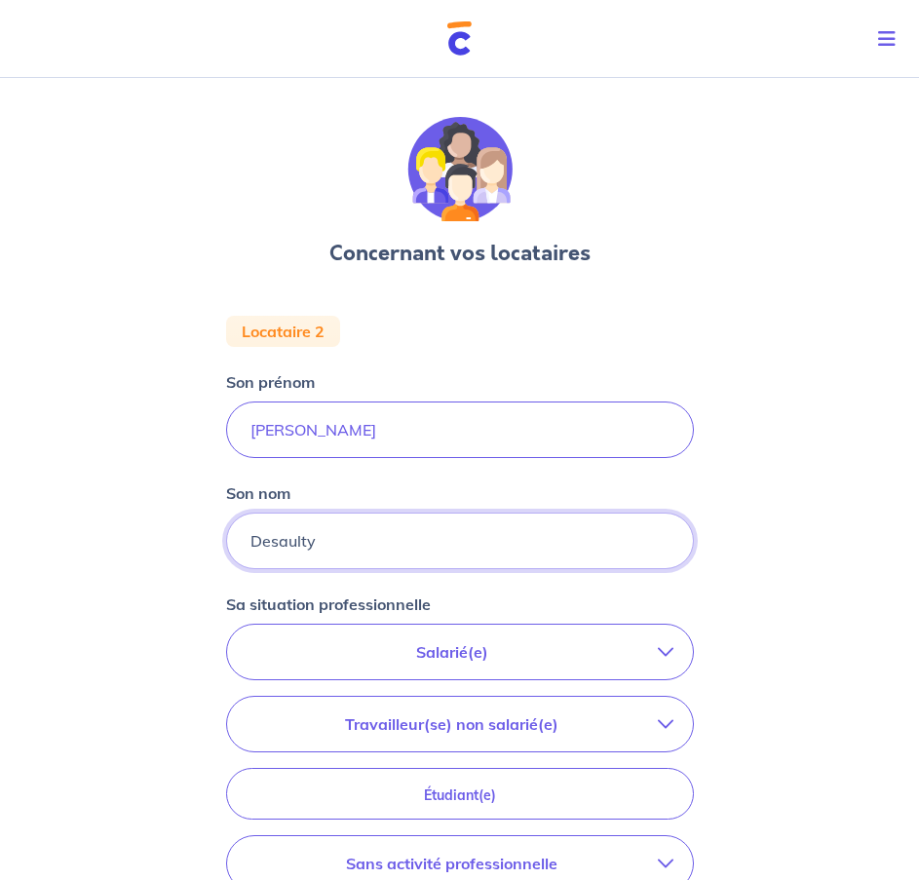
type input "Desaulty"
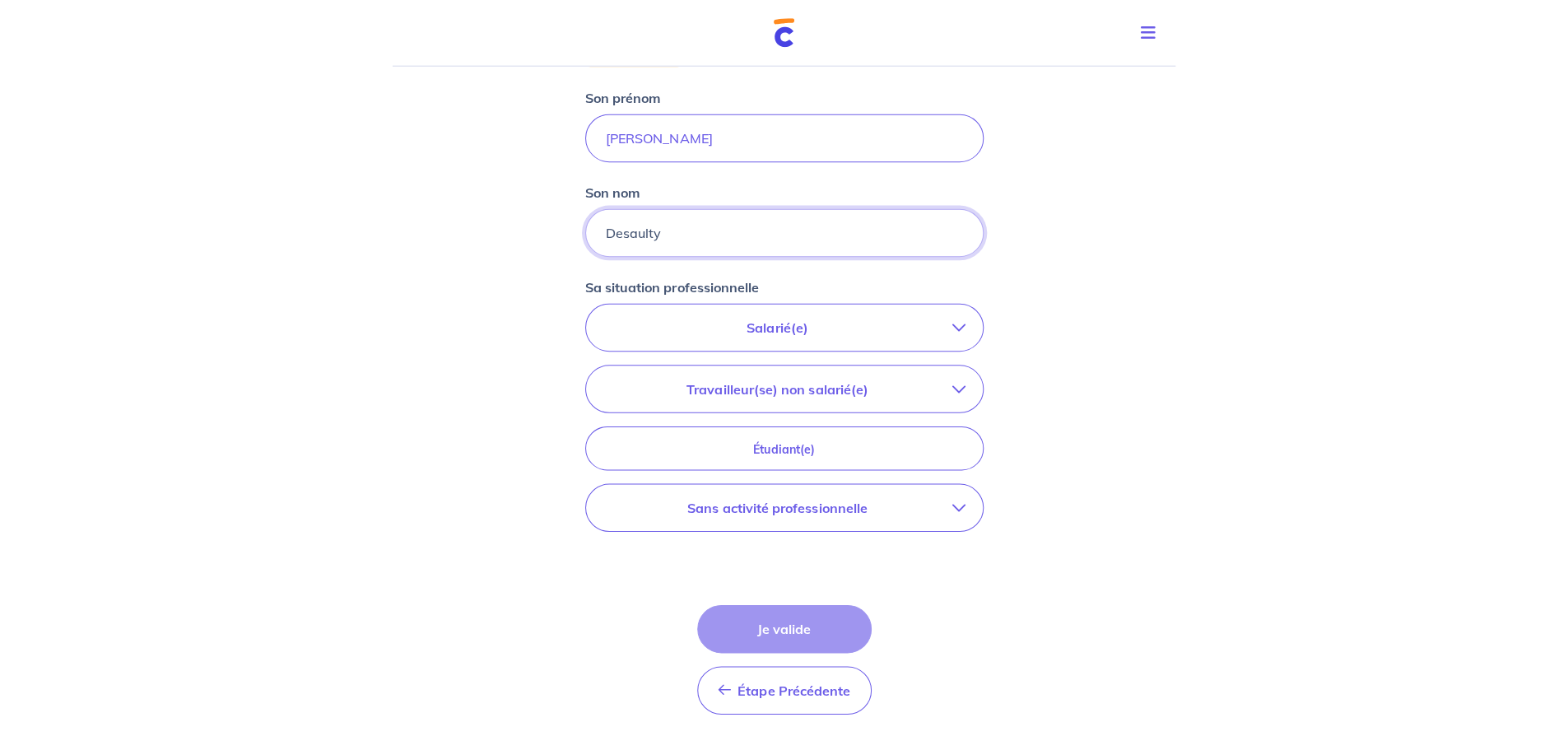
scroll to position [247, 0]
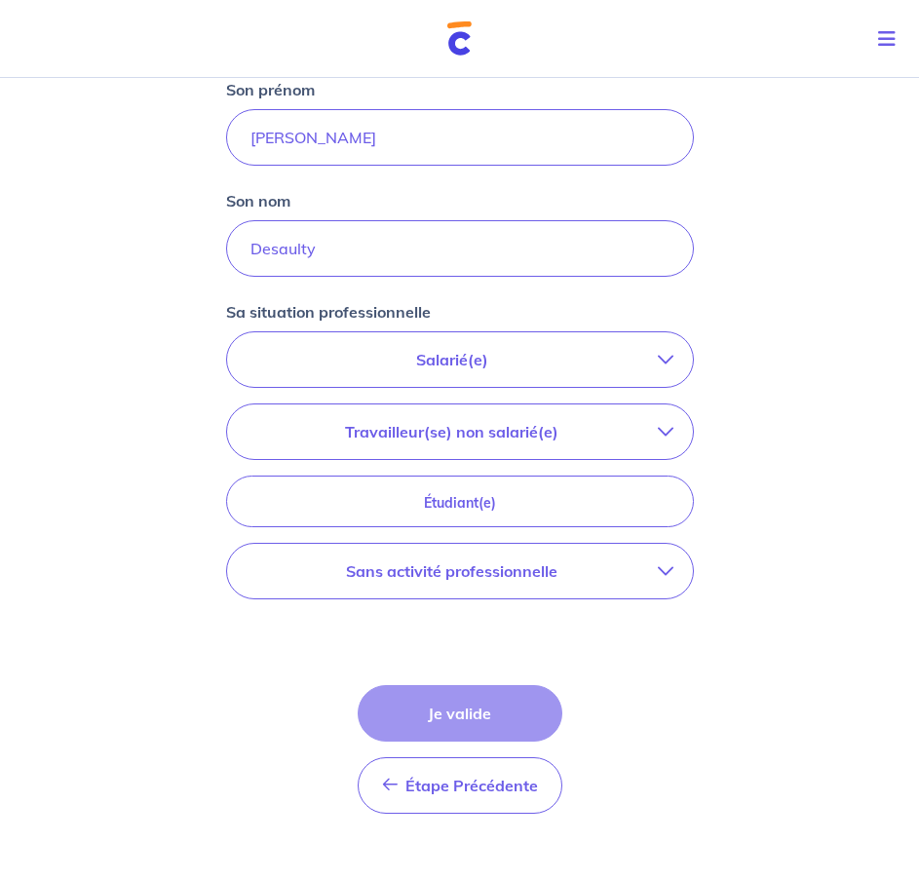
click at [598, 581] on p "Sans activité professionnelle" at bounding box center [451, 570] width 411 height 23
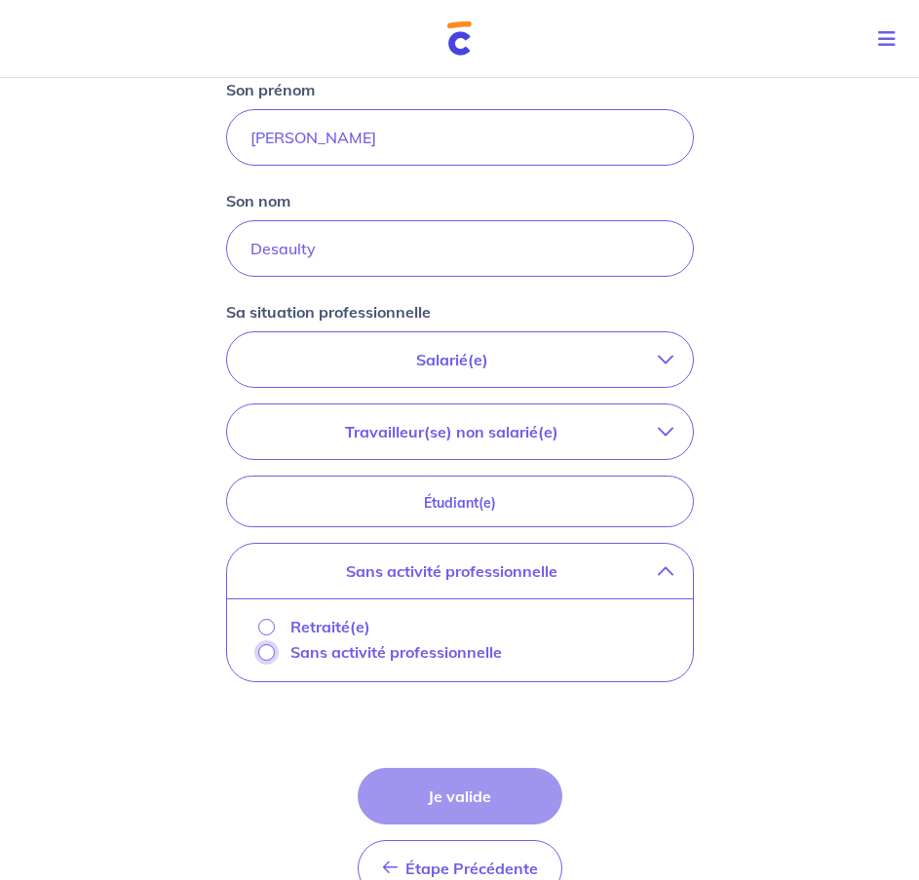
click at [261, 654] on input "Sans activité professionnelle" at bounding box center [266, 652] width 17 height 17
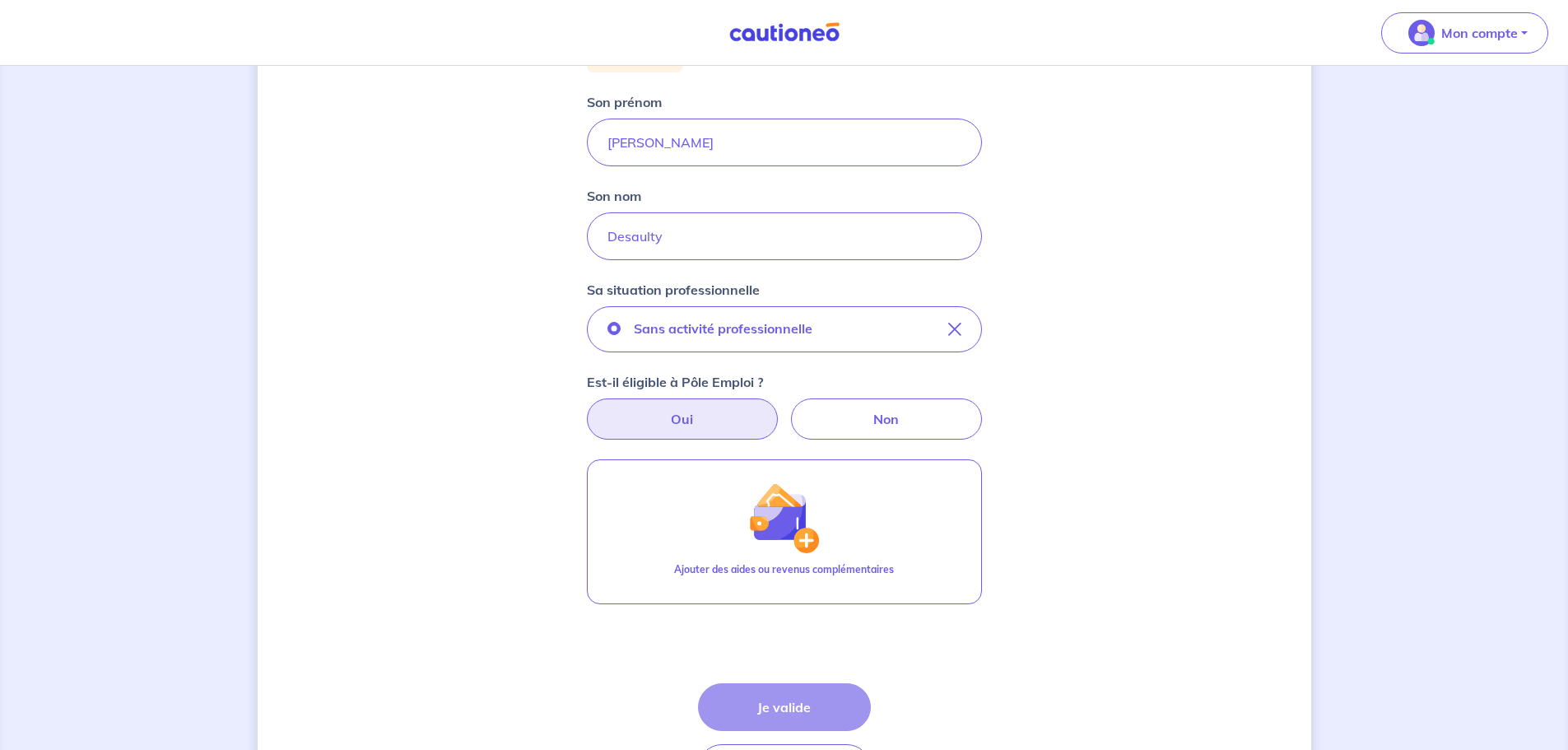
click at [707, 420] on label "Oui" at bounding box center [683, 419] width 191 height 41
click at [779, 409] on input "Oui" at bounding box center [784, 404] width 11 height 11
radio input "true"
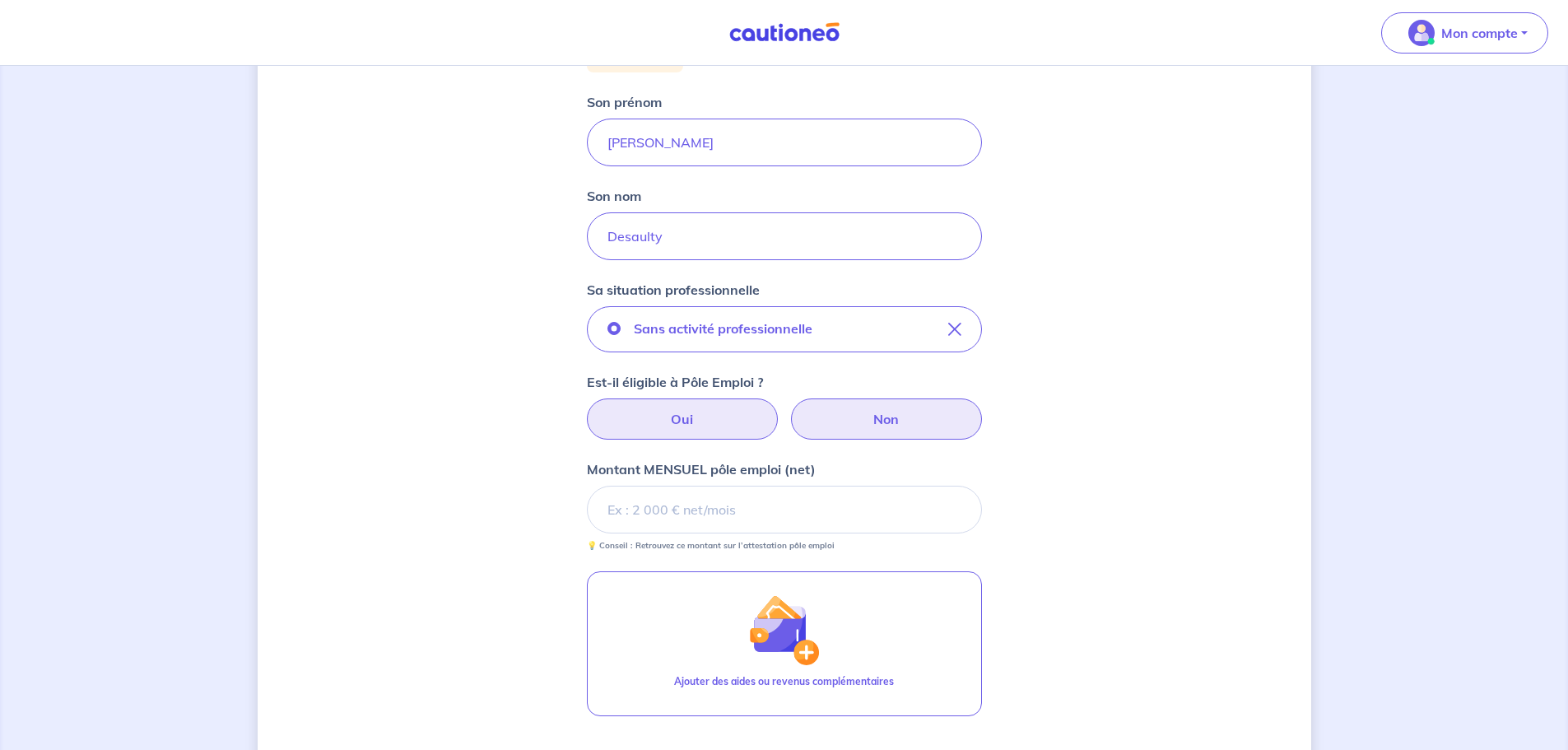
click at [868, 405] on label "Non" at bounding box center [886, 419] width 191 height 41
click at [789, 405] on input "Non" at bounding box center [784, 404] width 11 height 11
radio input "true"
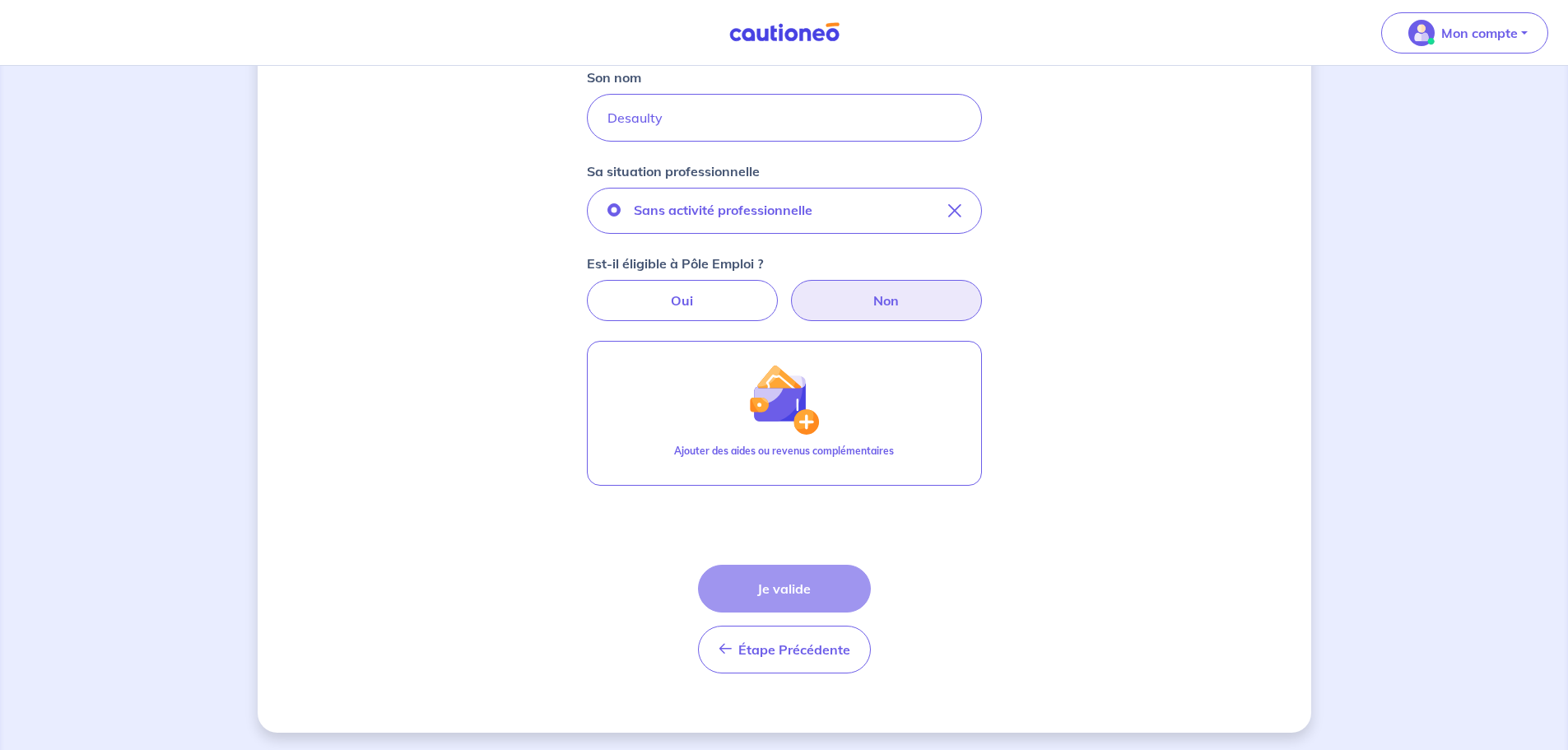
scroll to position [368, 0]
click at [696, 301] on label "Oui" at bounding box center [683, 297] width 191 height 41
click at [779, 288] on input "Oui" at bounding box center [784, 282] width 11 height 11
radio input "true"
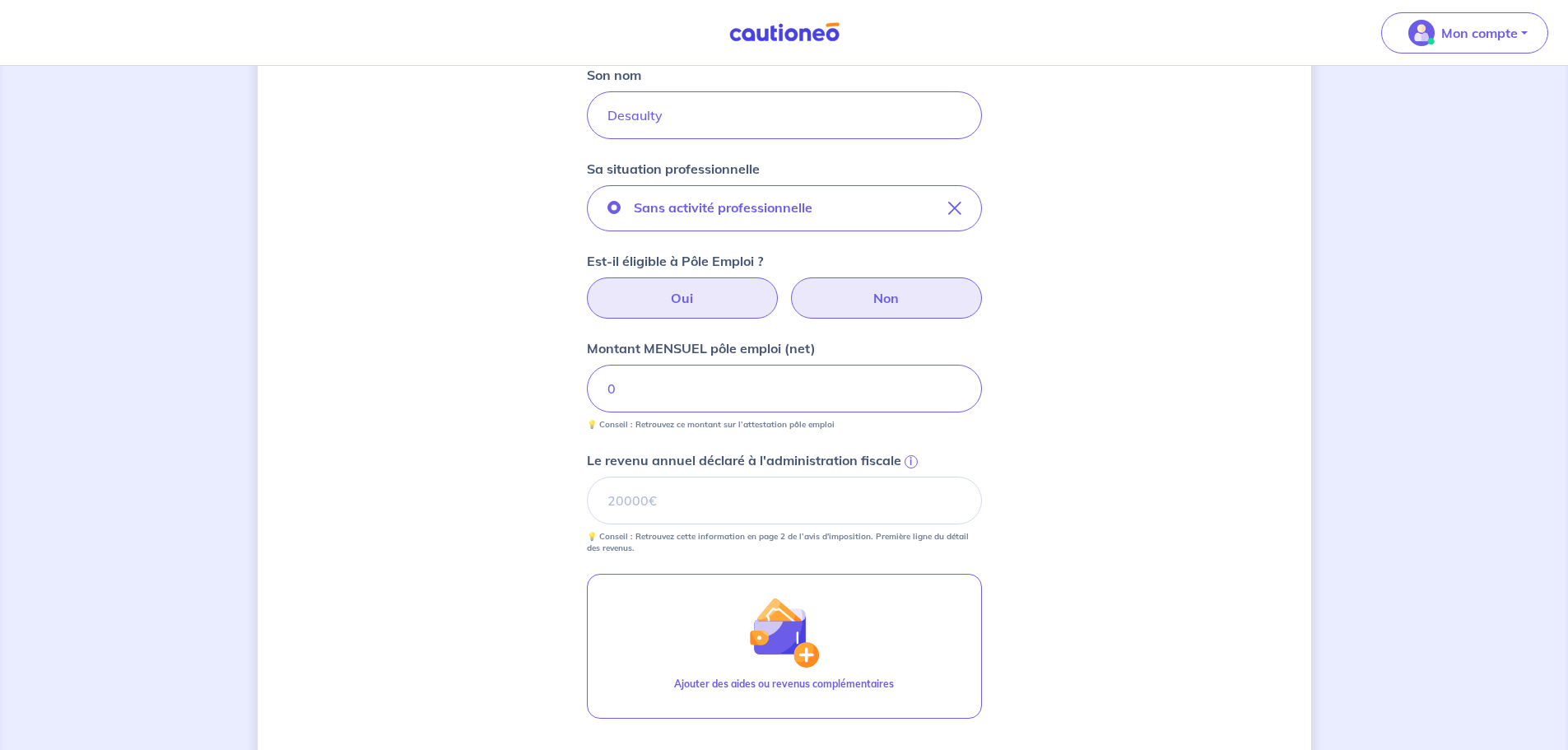
click at [900, 299] on label "Non" at bounding box center [886, 297] width 191 height 41
click at [789, 288] on input "Non" at bounding box center [784, 282] width 11 height 11
radio input "true"
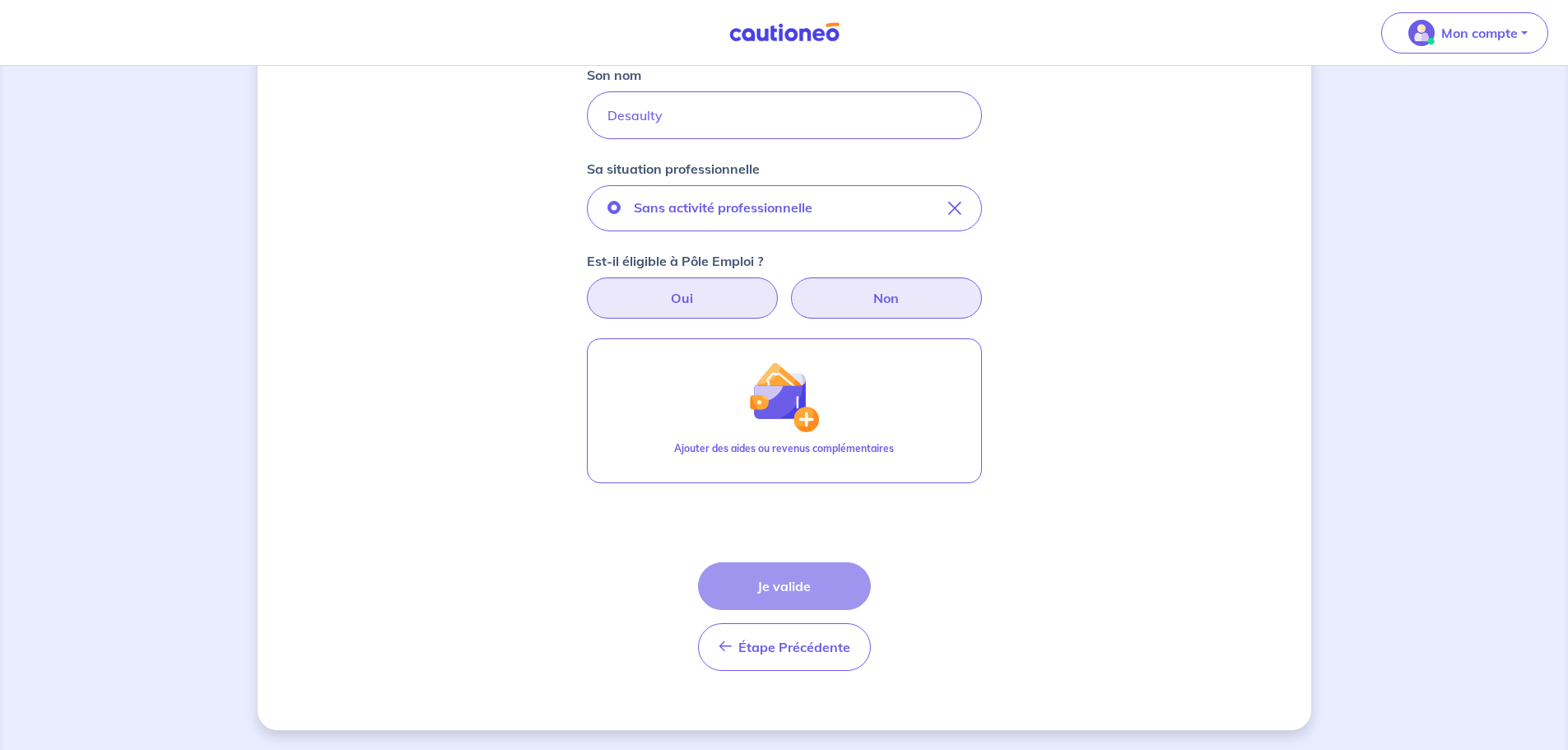
click at [656, 296] on label "Oui" at bounding box center [683, 297] width 191 height 41
click at [779, 288] on input "Oui" at bounding box center [784, 282] width 11 height 11
radio input "true"
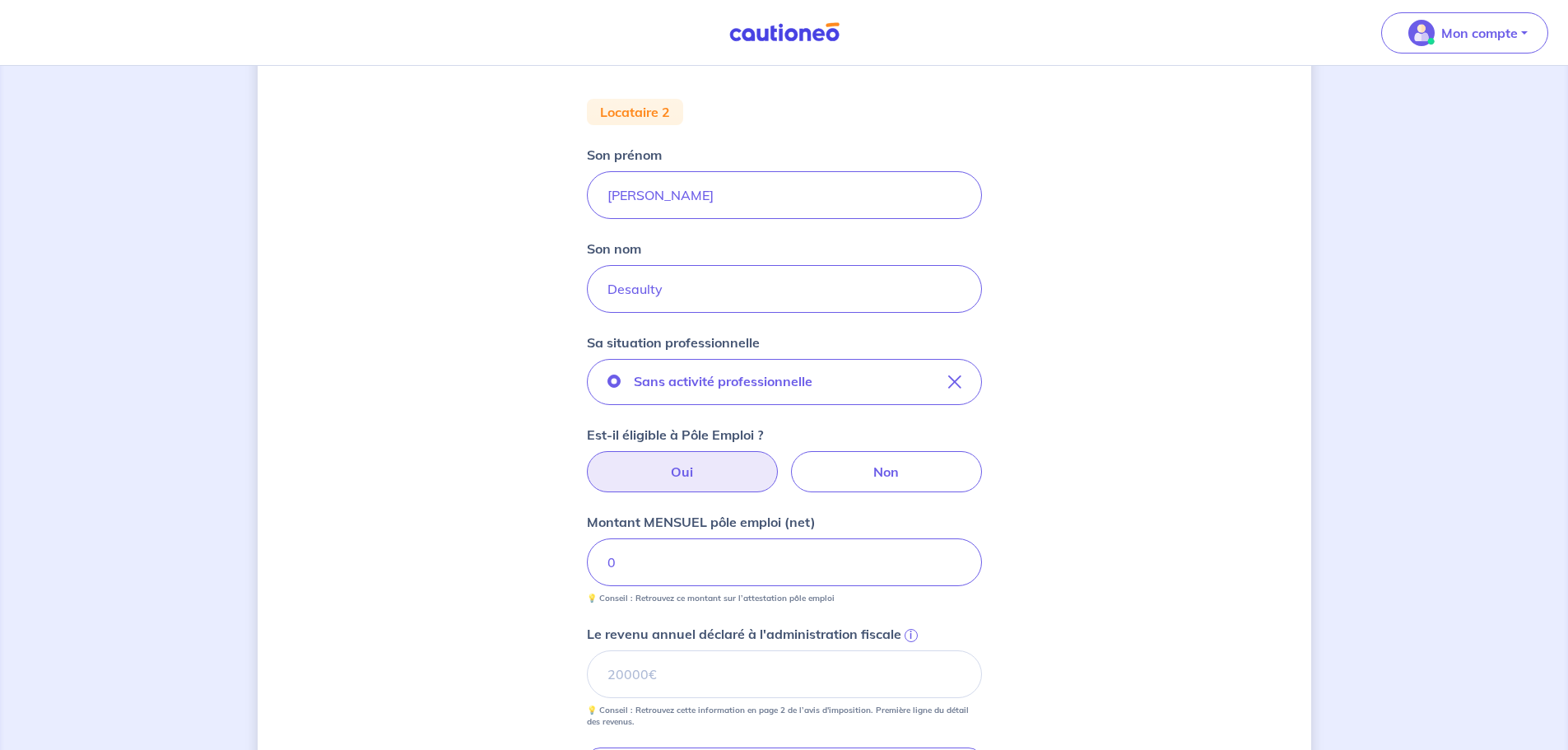
scroll to position [285, 0]
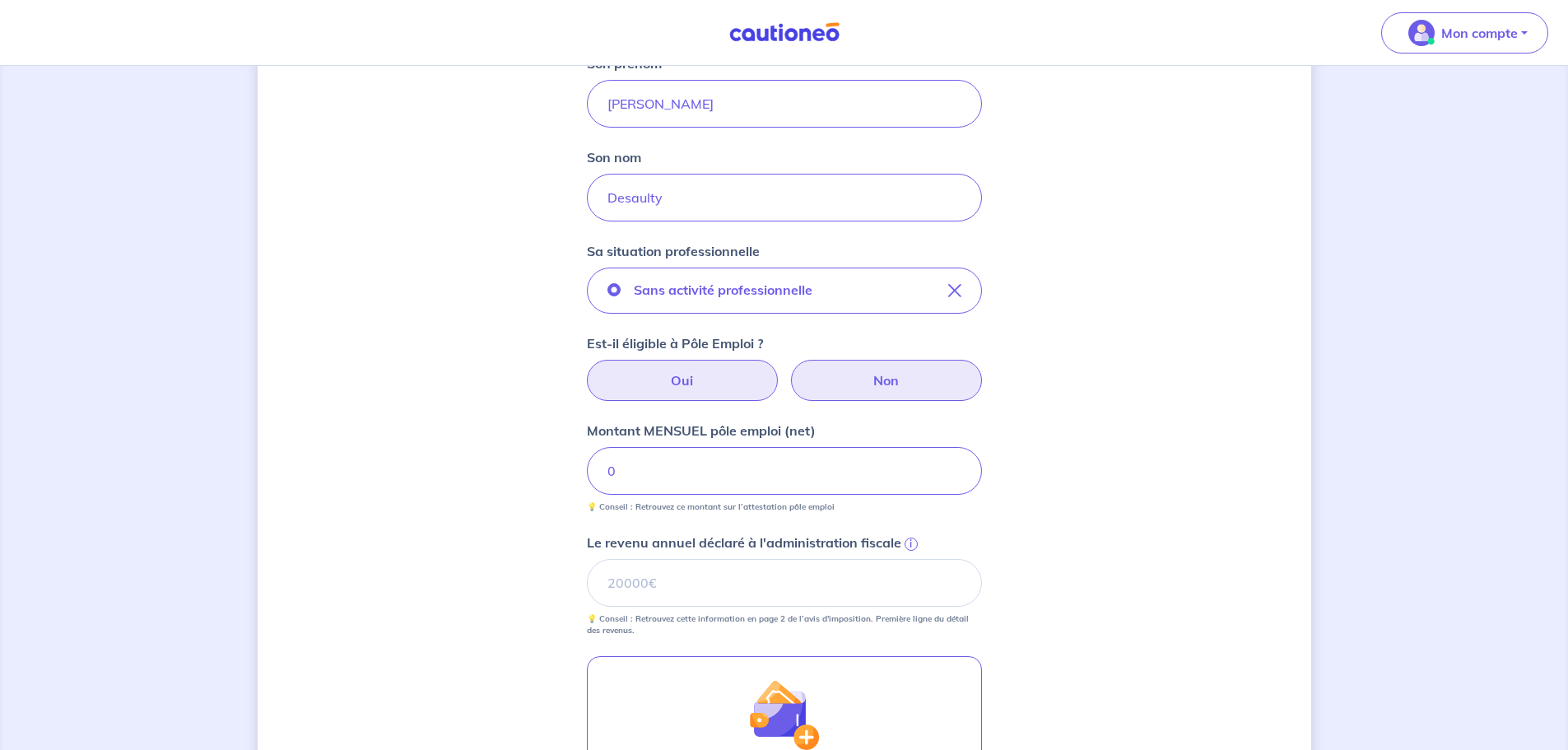
click at [849, 398] on label "Non" at bounding box center [886, 380] width 191 height 41
click at [789, 370] on input "Non" at bounding box center [784, 365] width 11 height 11
radio input "true"
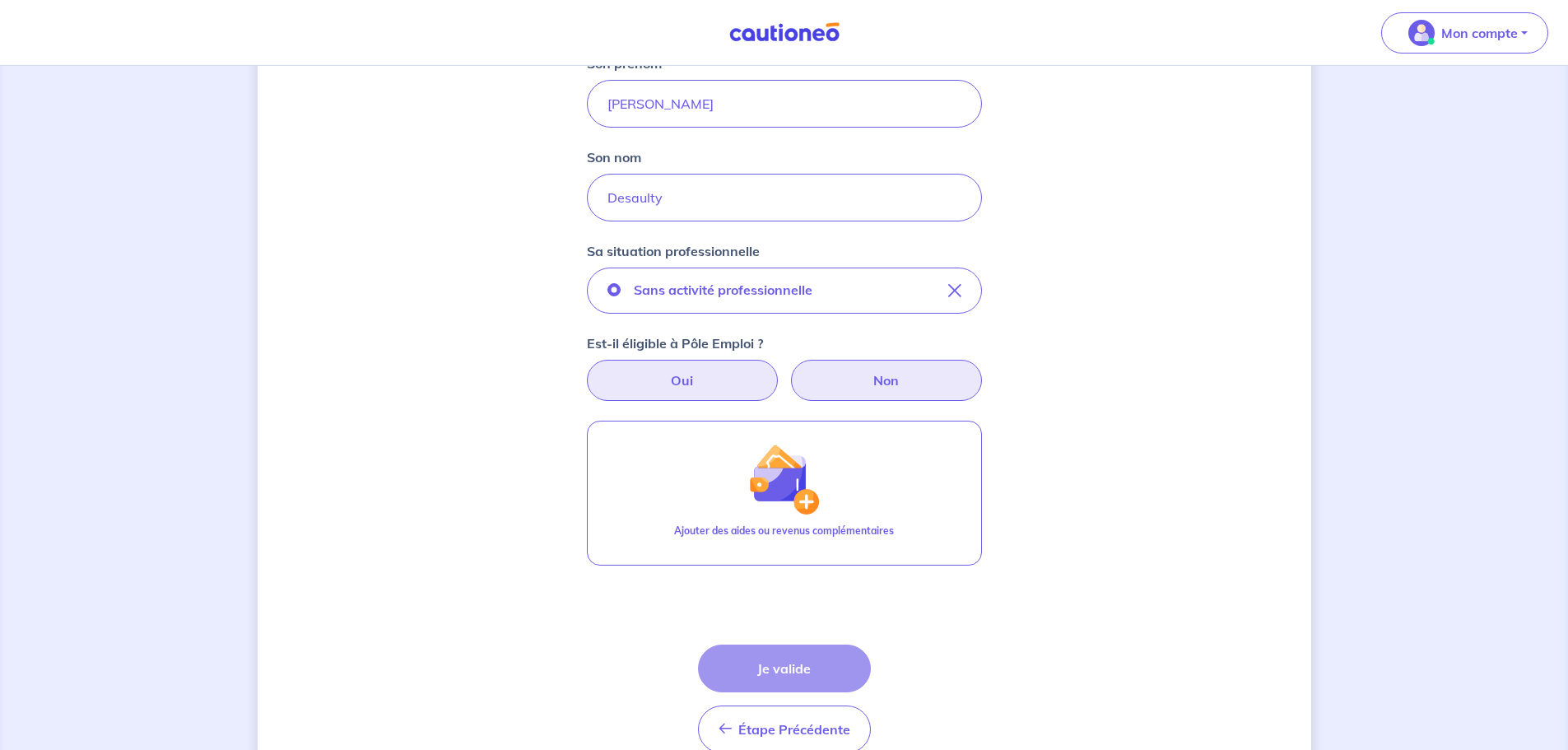
click at [718, 379] on label "Oui" at bounding box center [683, 380] width 191 height 41
click at [779, 370] on input "Oui" at bounding box center [784, 365] width 11 height 11
radio input "true"
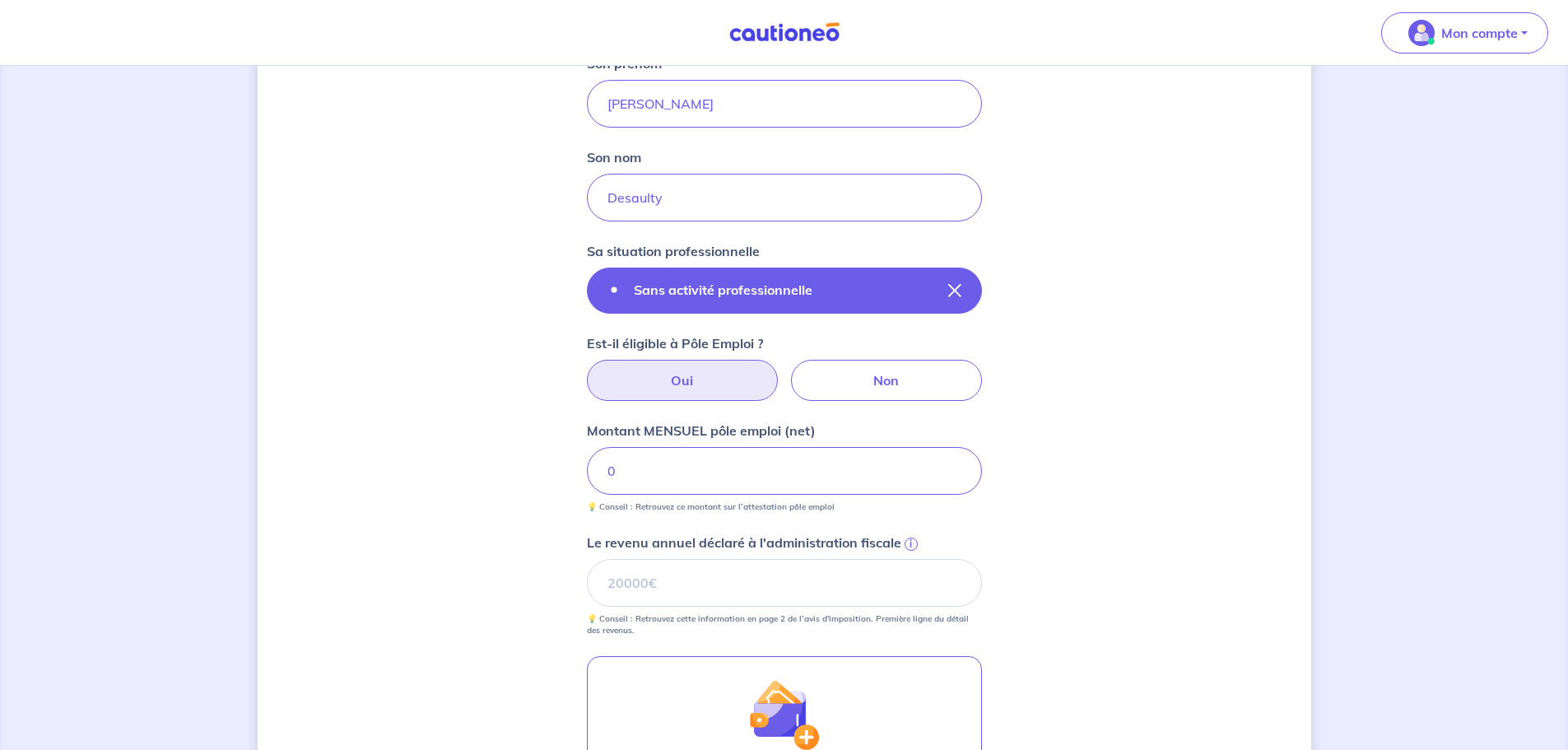
click at [721, 300] on div "Sans activité professionnelle" at bounding box center [716, 290] width 218 height 21
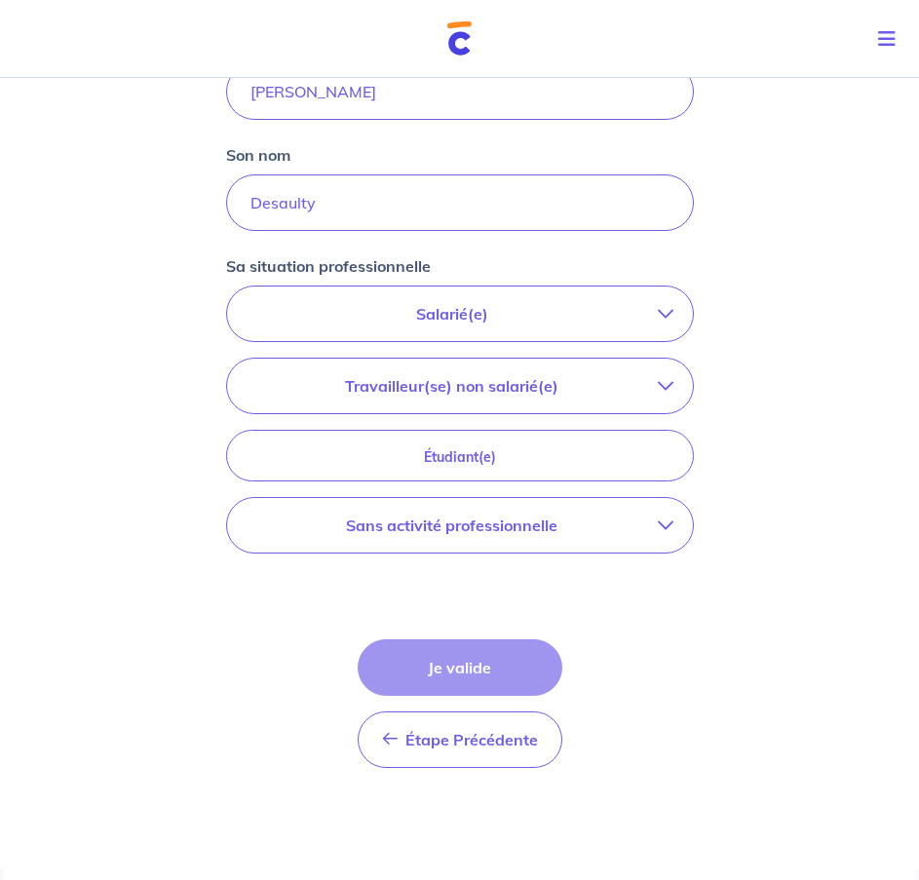
click at [513, 531] on p "Sans activité professionnelle" at bounding box center [451, 524] width 411 height 23
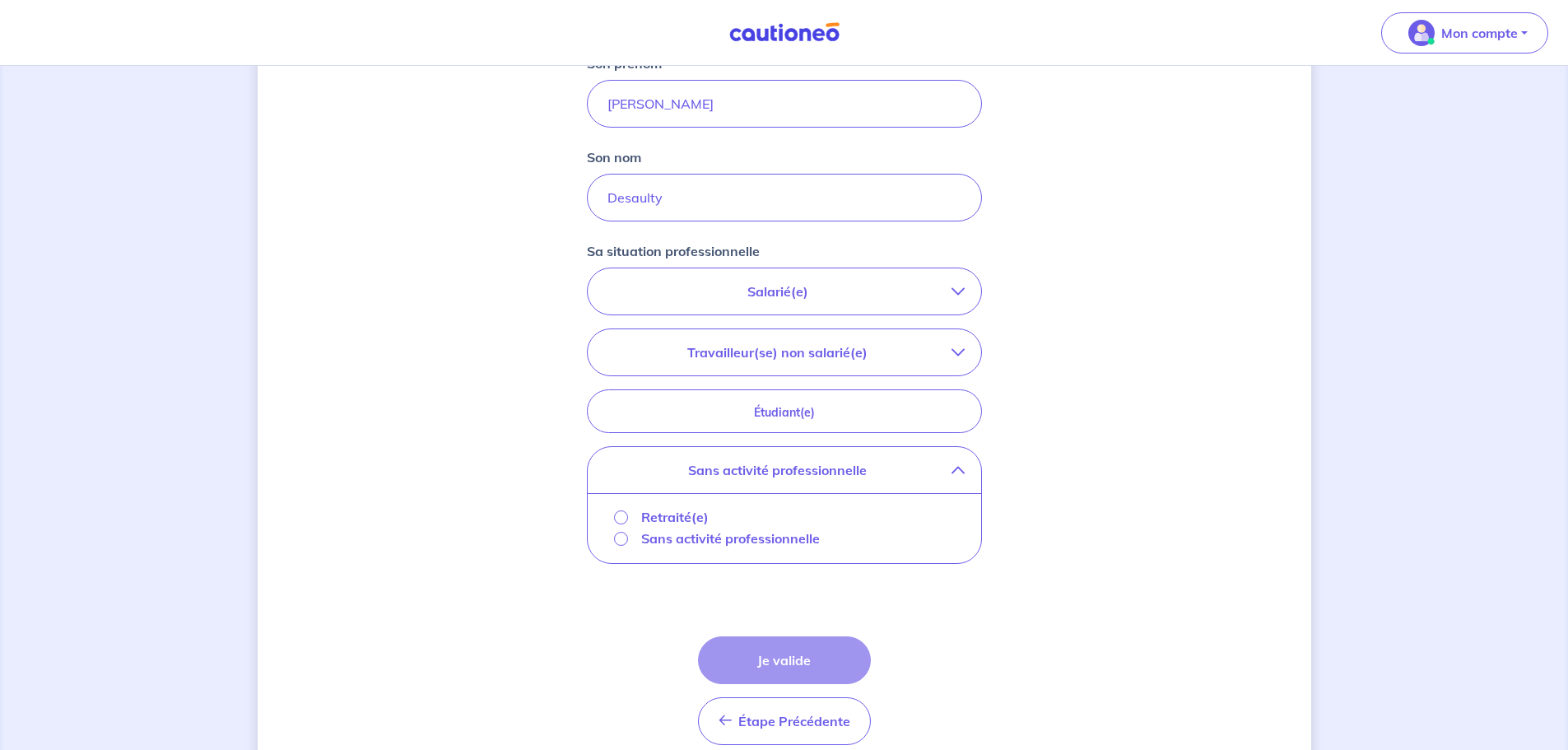
scroll to position [360, 0]
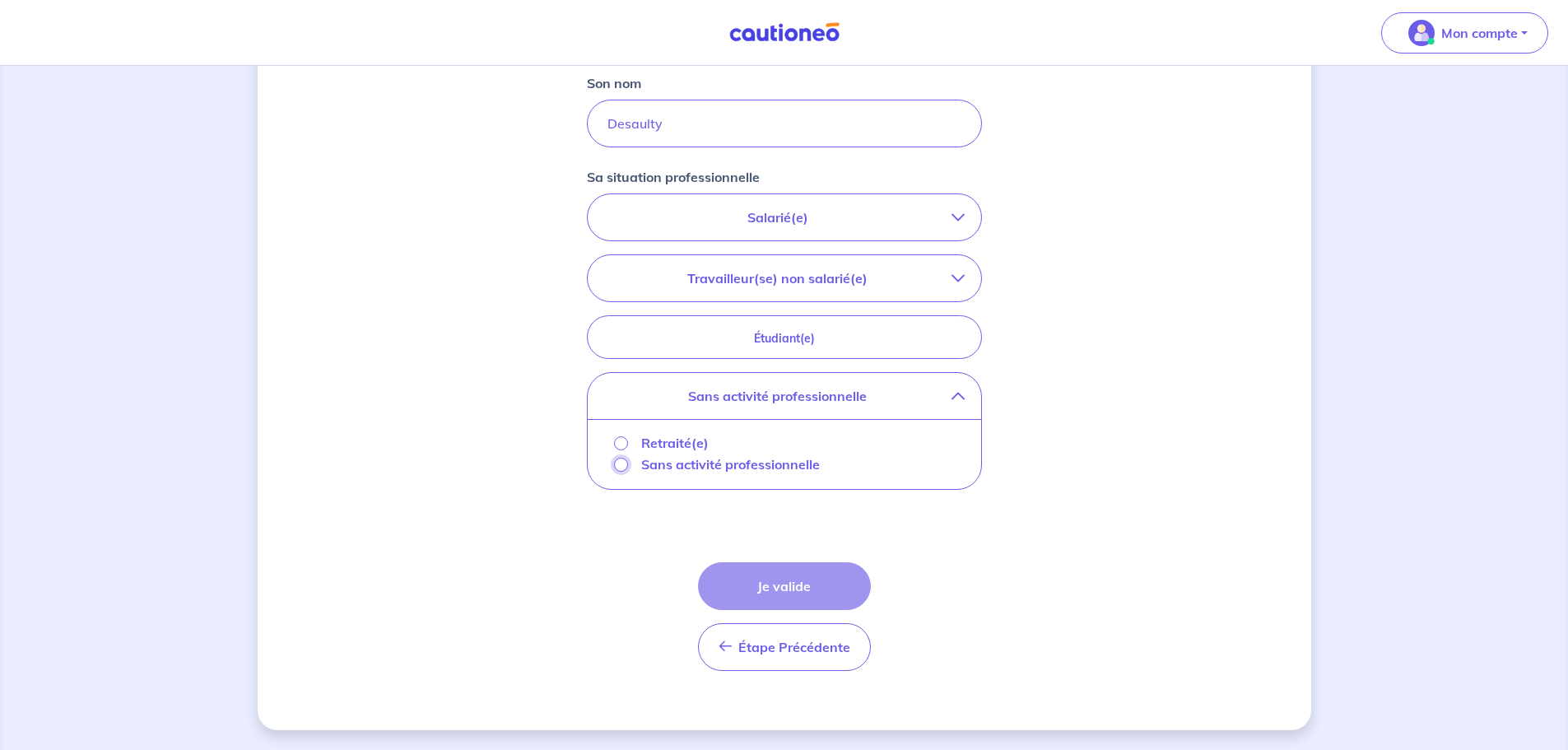
click at [623, 468] on input "Sans activité professionnelle" at bounding box center [621, 465] width 14 height 14
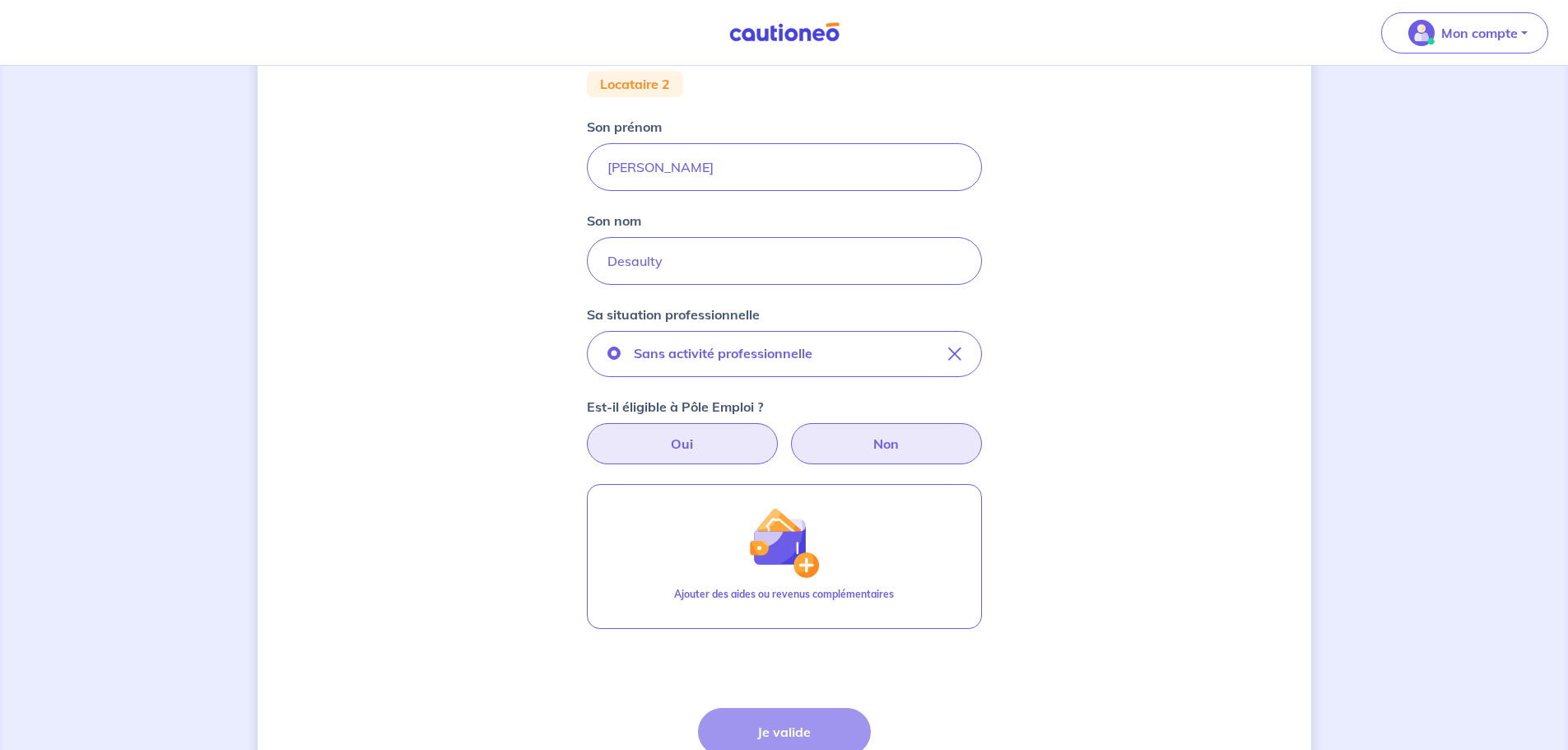
scroll to position [195, 0]
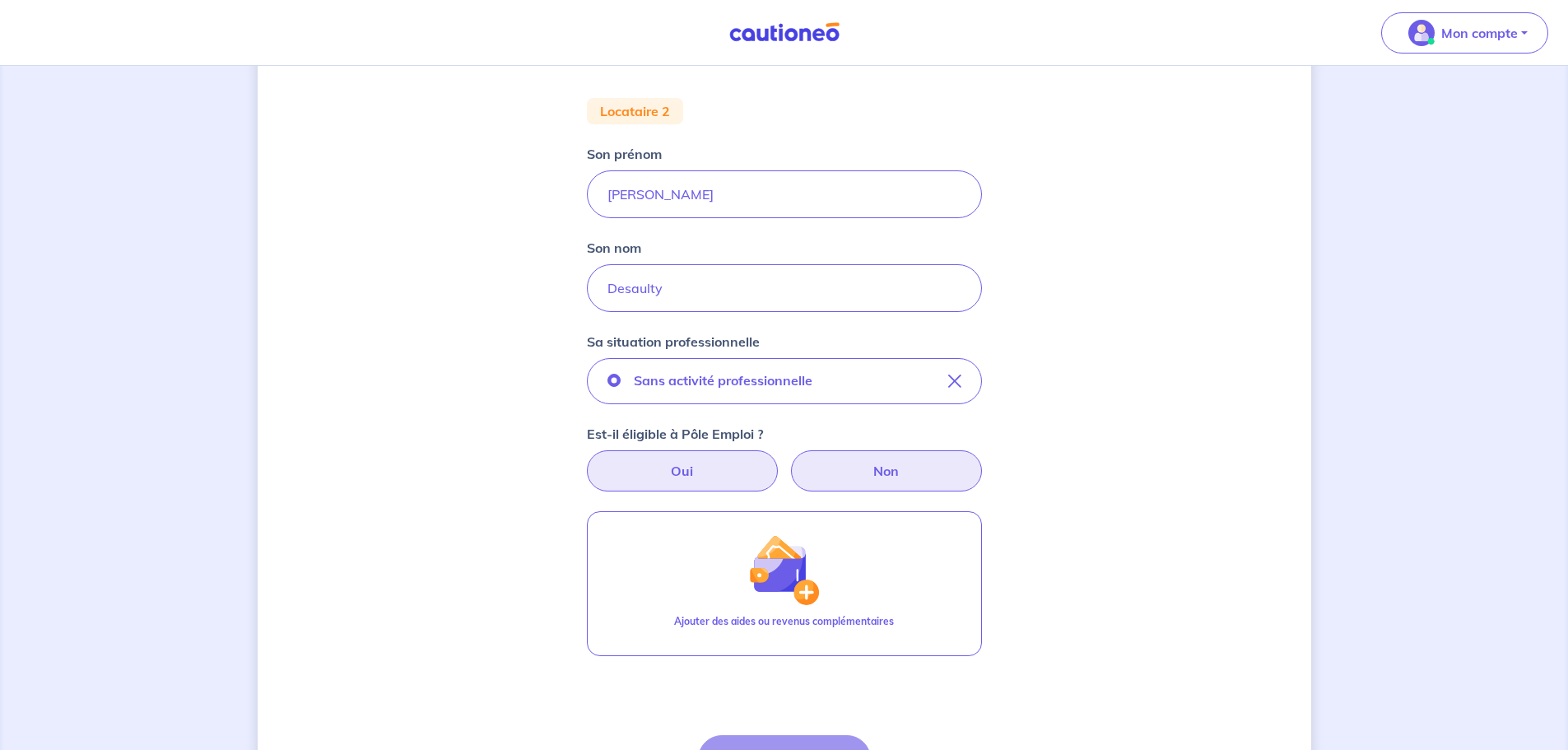
click at [878, 468] on label "Non" at bounding box center [886, 470] width 191 height 41
click at [789, 461] on input "Non" at bounding box center [784, 455] width 11 height 11
radio input "true"
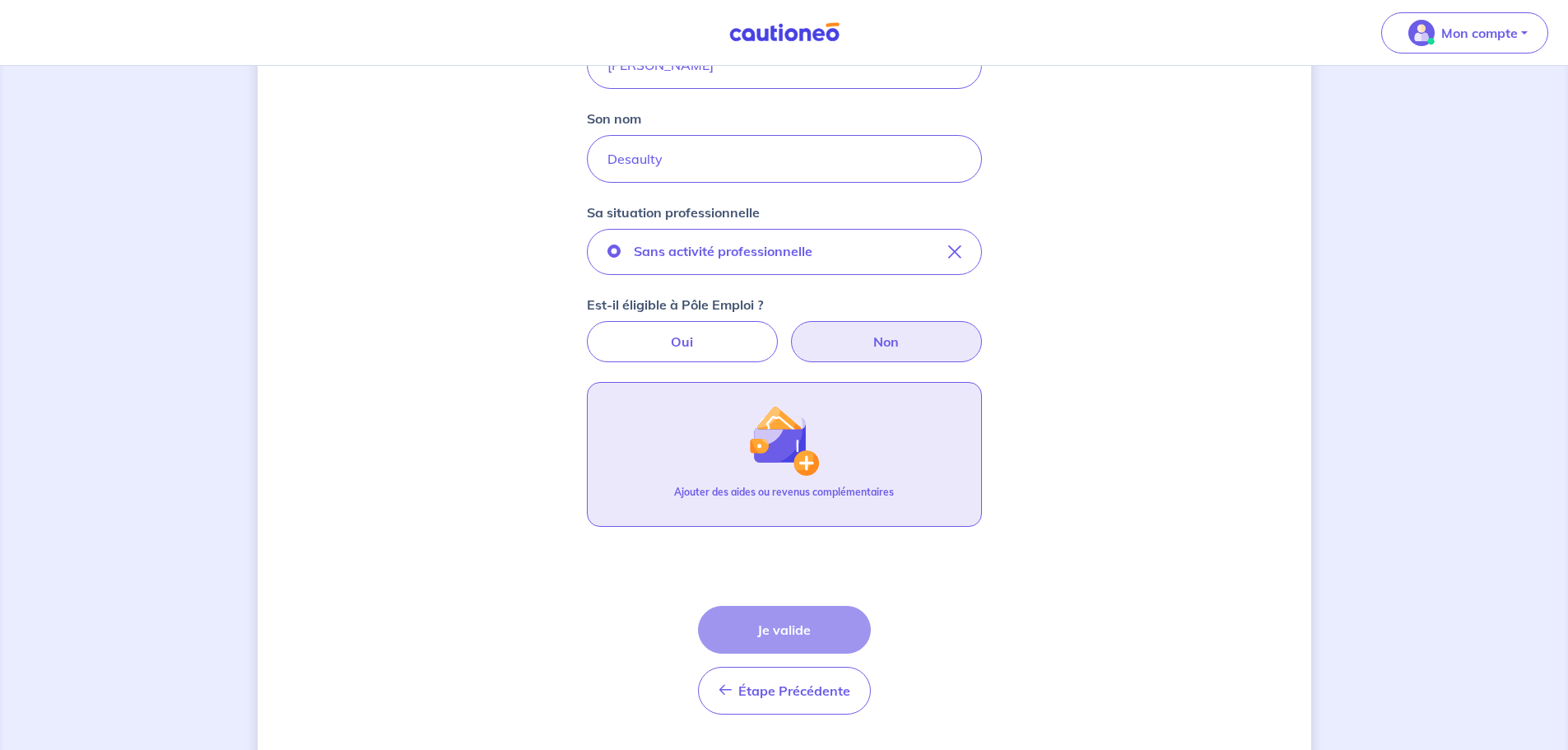
scroll to position [285, 0]
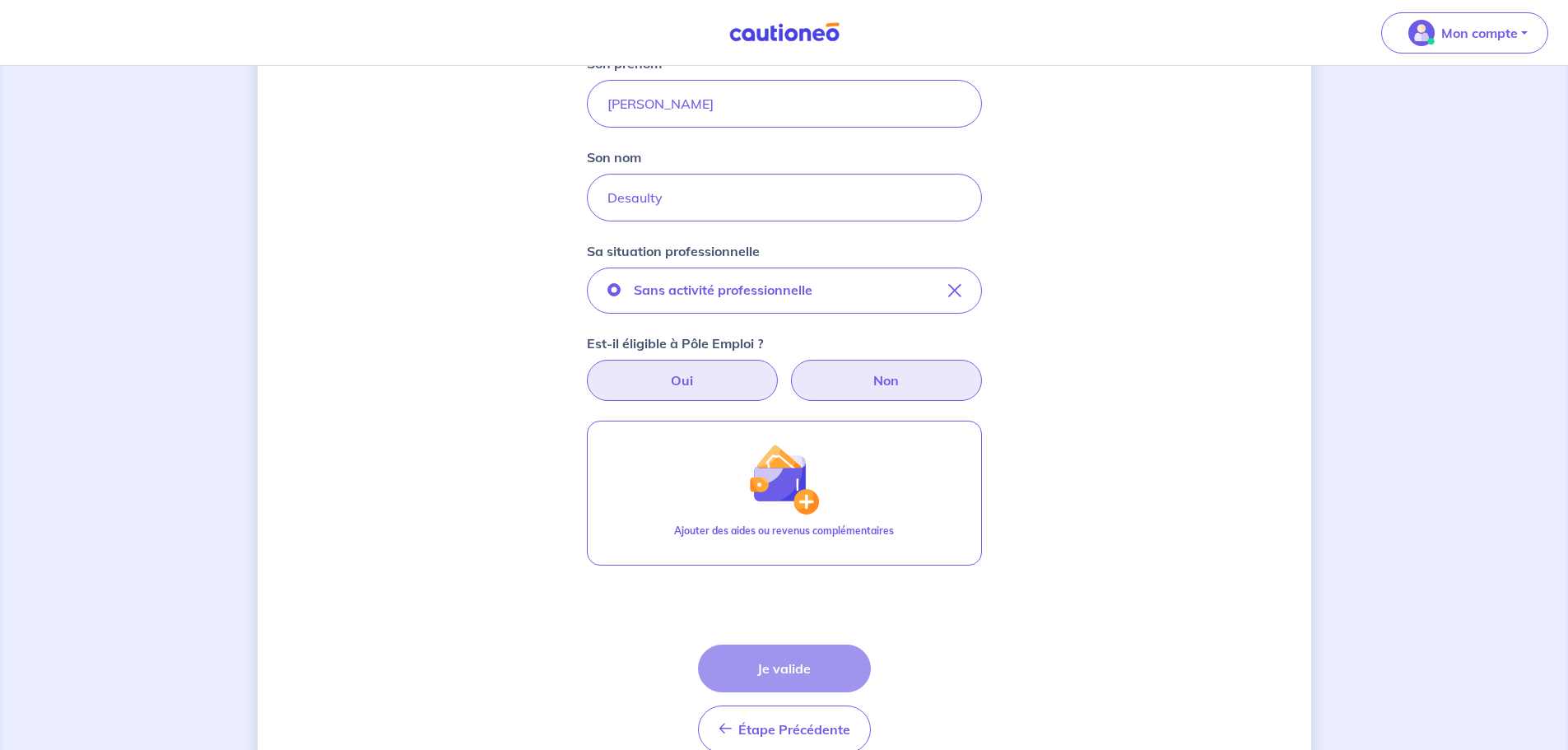
click at [666, 375] on label "Oui" at bounding box center [683, 380] width 191 height 41
click at [779, 370] on input "Oui" at bounding box center [784, 365] width 11 height 11
radio input "true"
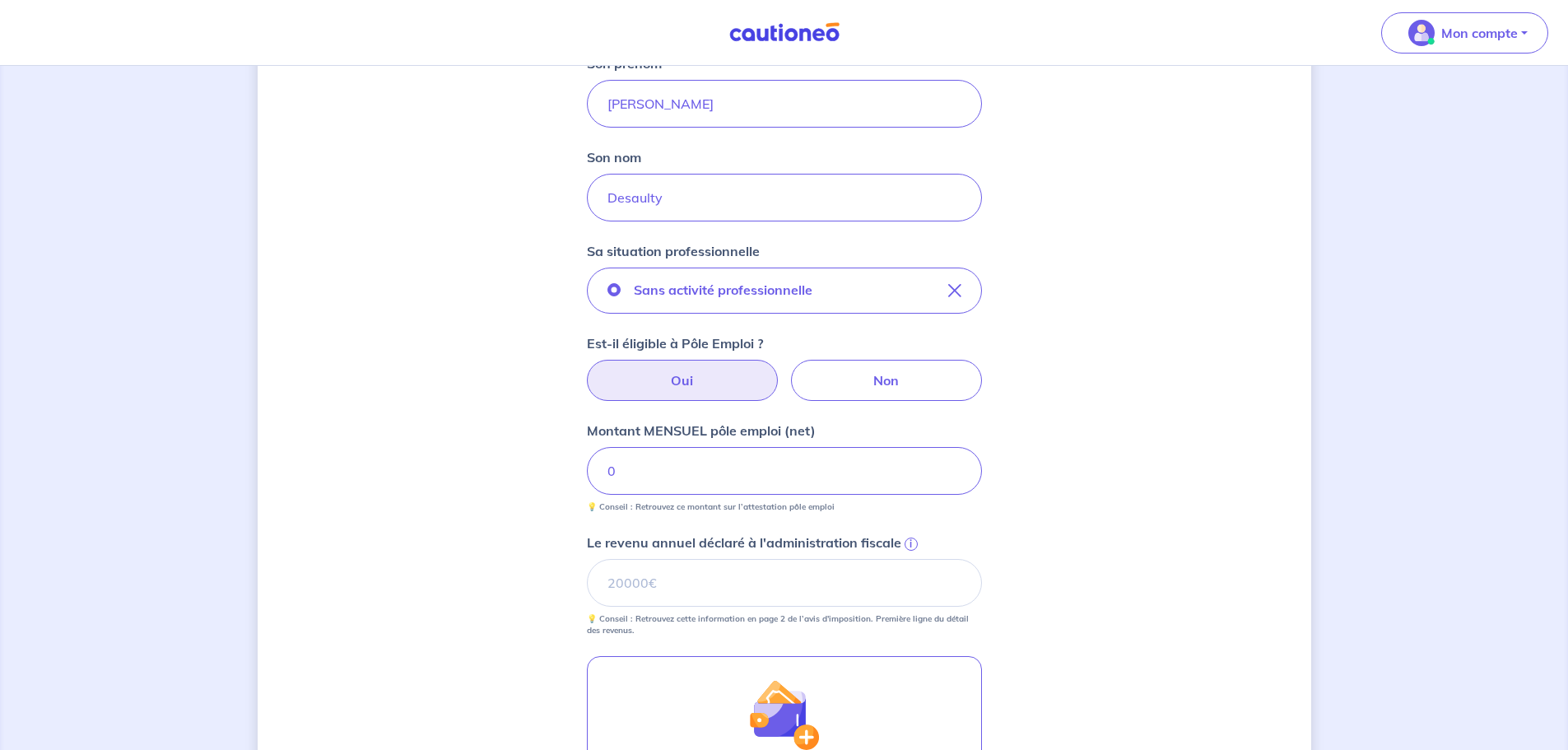
scroll to position [368, 0]
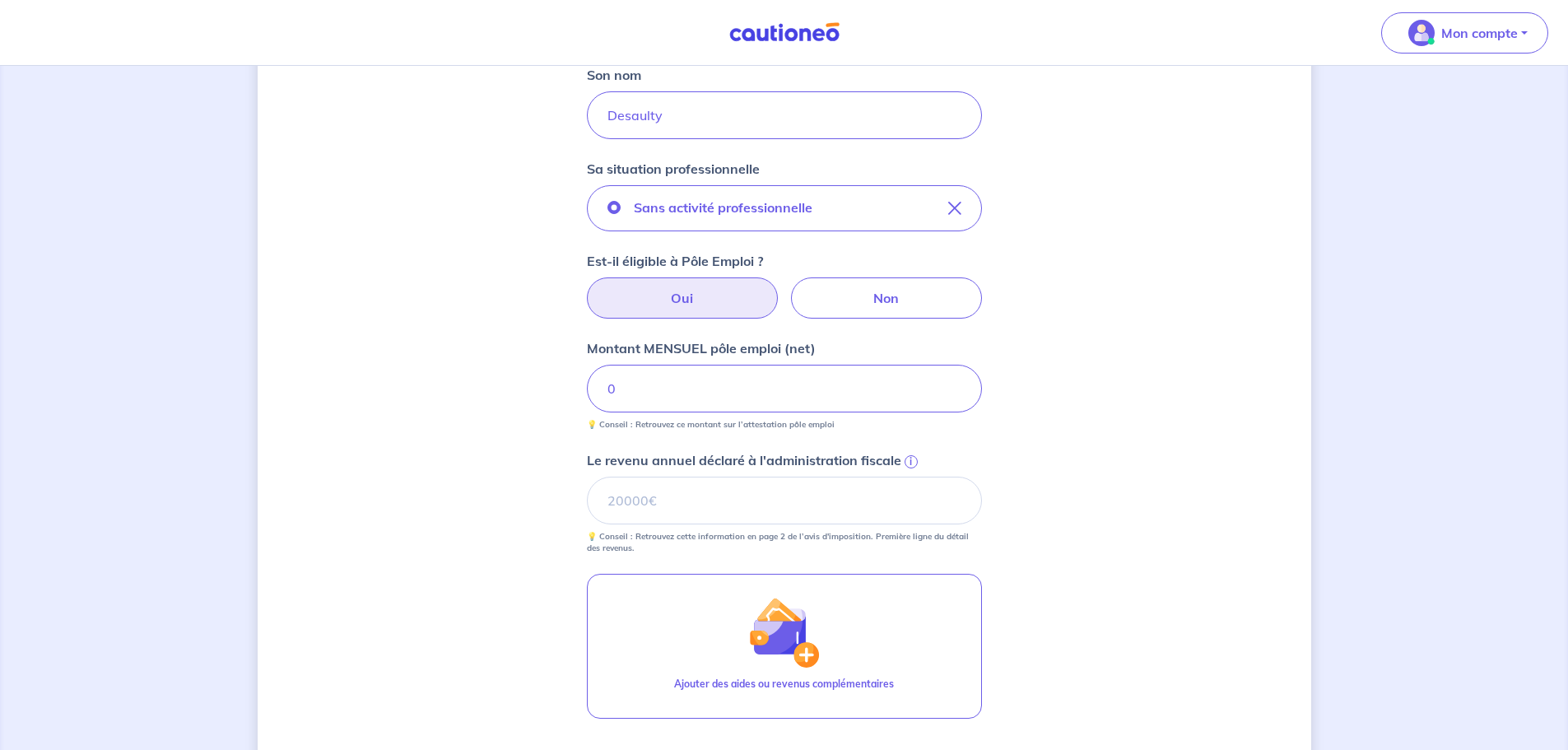
click at [910, 465] on span "i" at bounding box center [912, 462] width 14 height 14
click at [910, 476] on input "Le revenu annuel déclaré à l'administration fiscale i" at bounding box center [785, 500] width 395 height 48
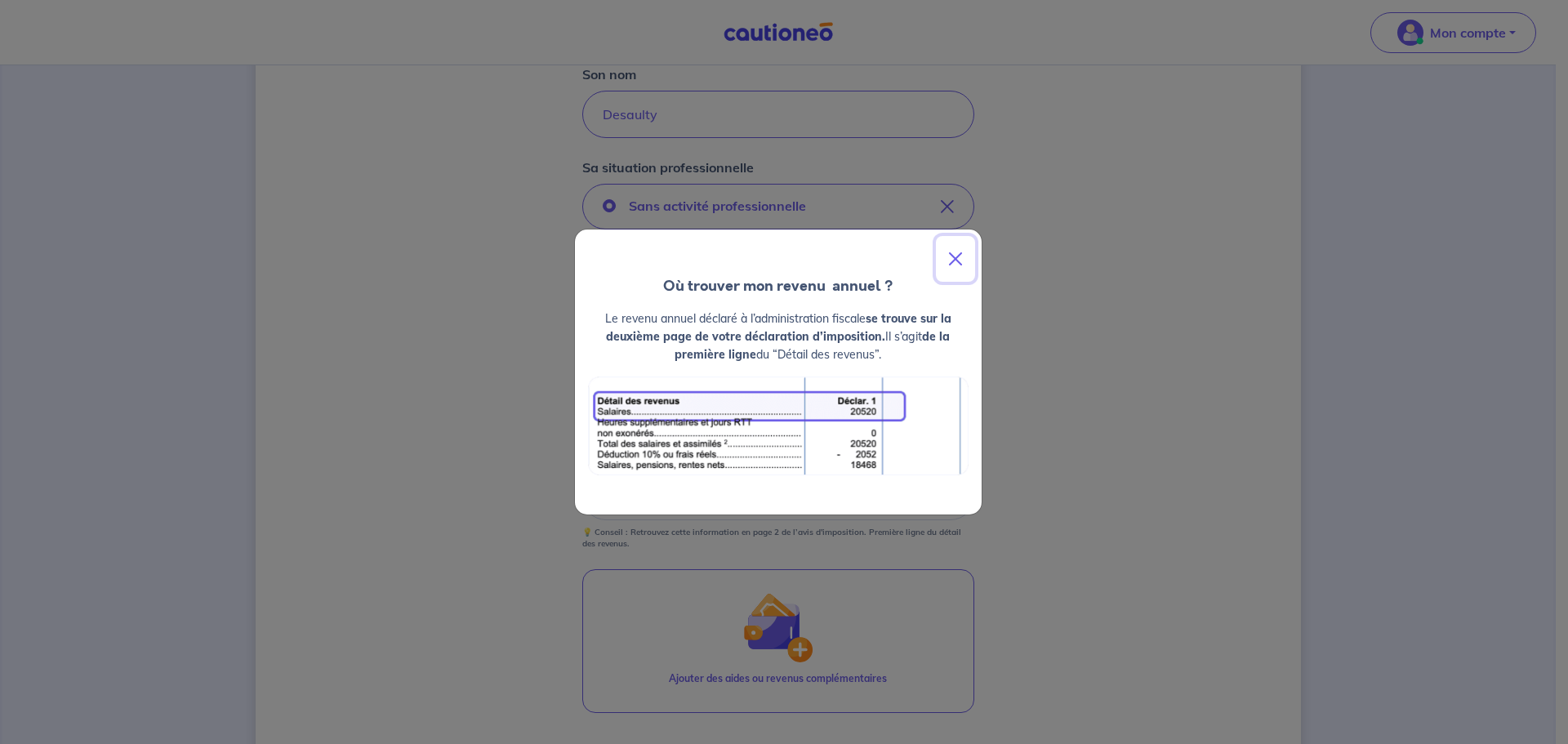
click at [951, 264] on button "Close" at bounding box center [955, 259] width 39 height 46
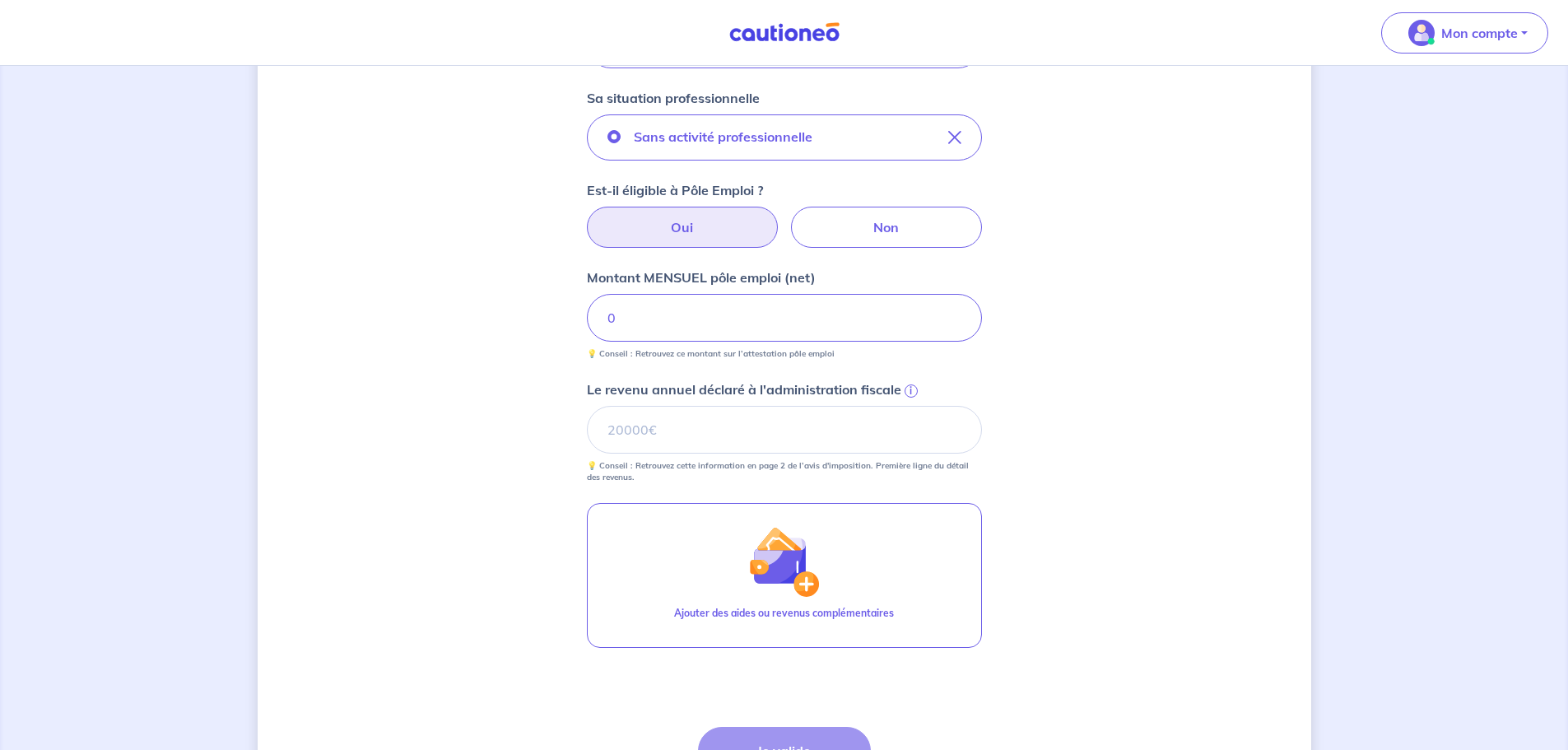
scroll to position [356, 0]
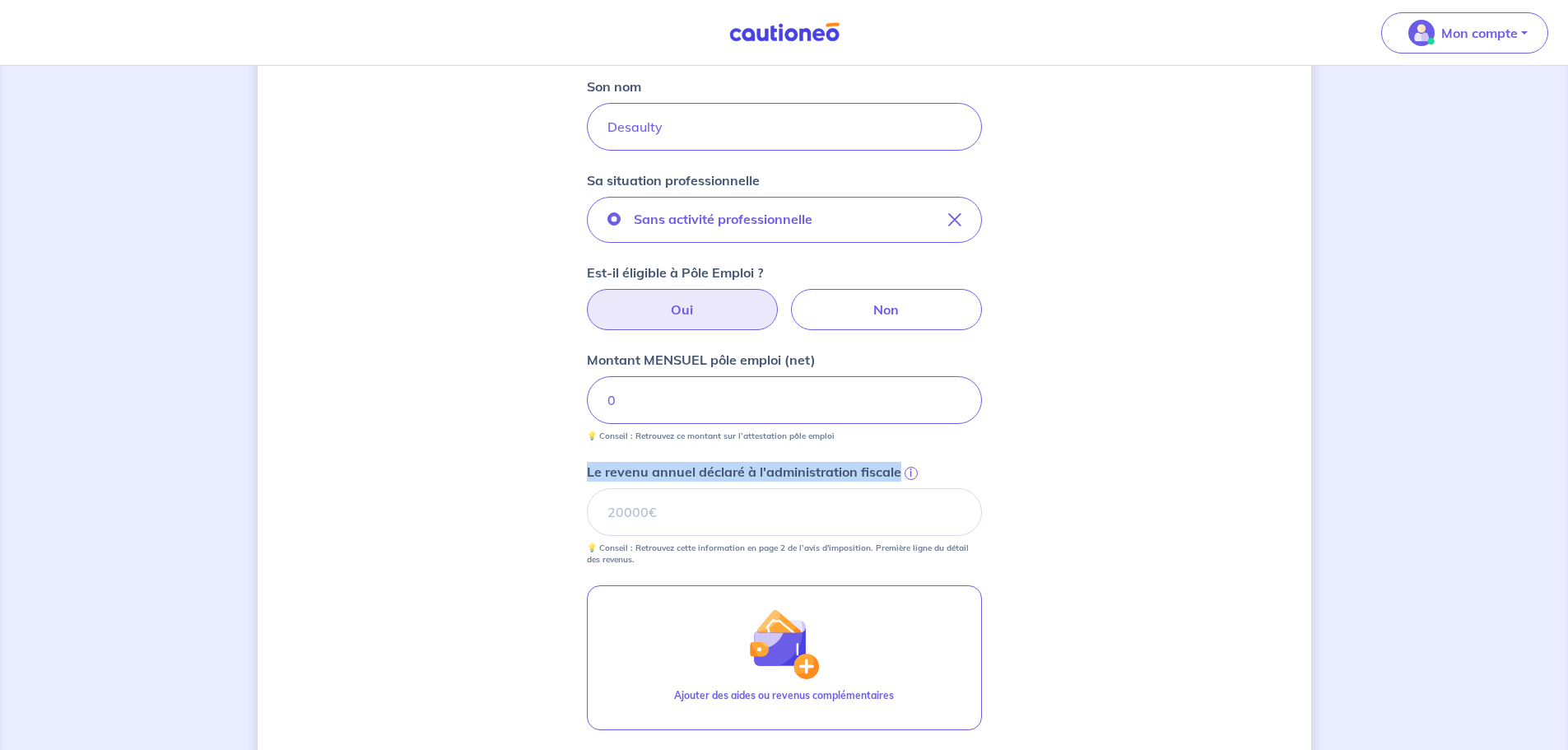
drag, startPoint x: 585, startPoint y: 470, endPoint x: 899, endPoint y: 467, distance: 314.0
click at [899, 467] on div "Concernant vos locataires Locataire 2 Son prénom [PERSON_NAME] nom Desaulty Sa …" at bounding box center [784, 352] width 1054 height 1247
copy p "Le revenu annuel déclaré à l'administration fiscale"
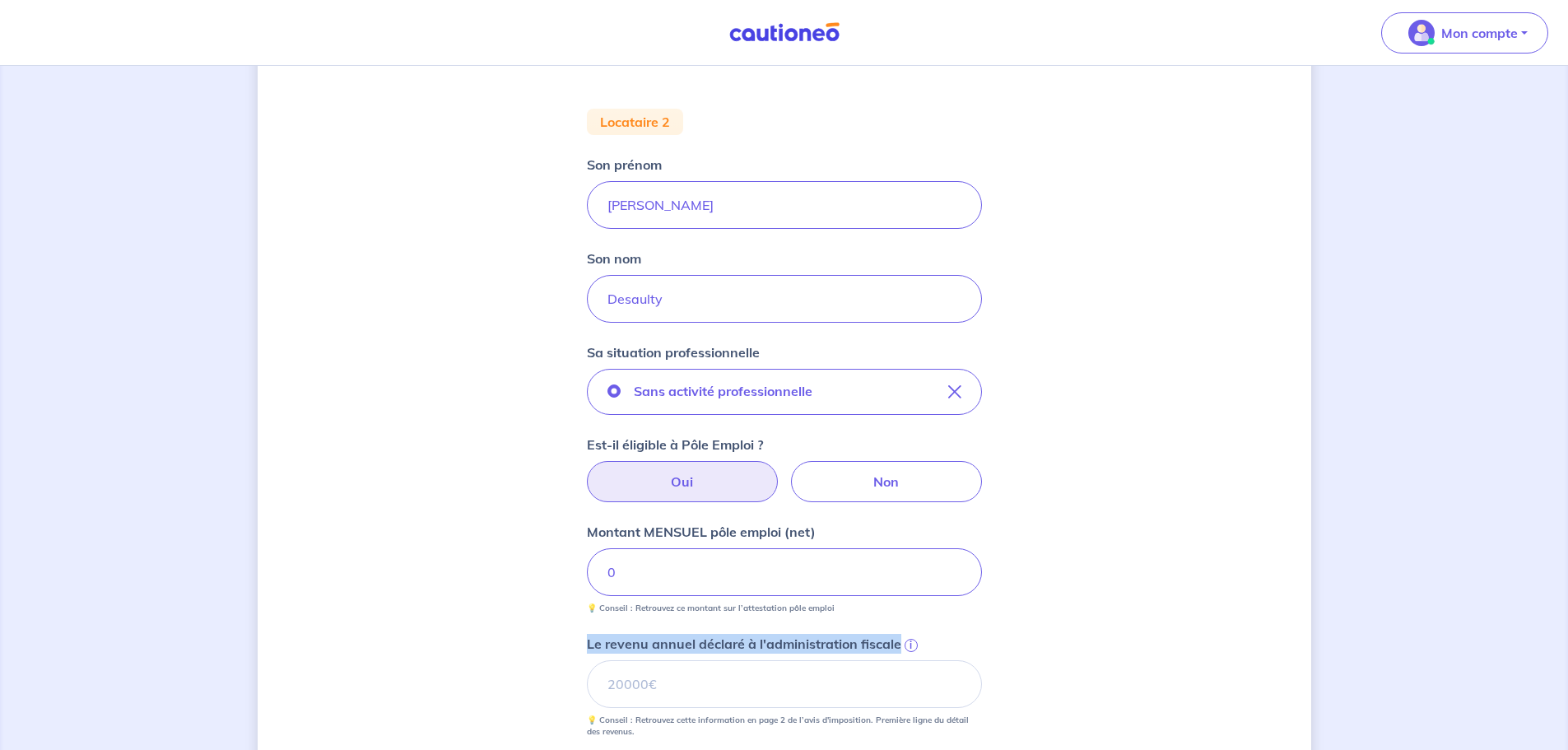
scroll to position [274, 0]
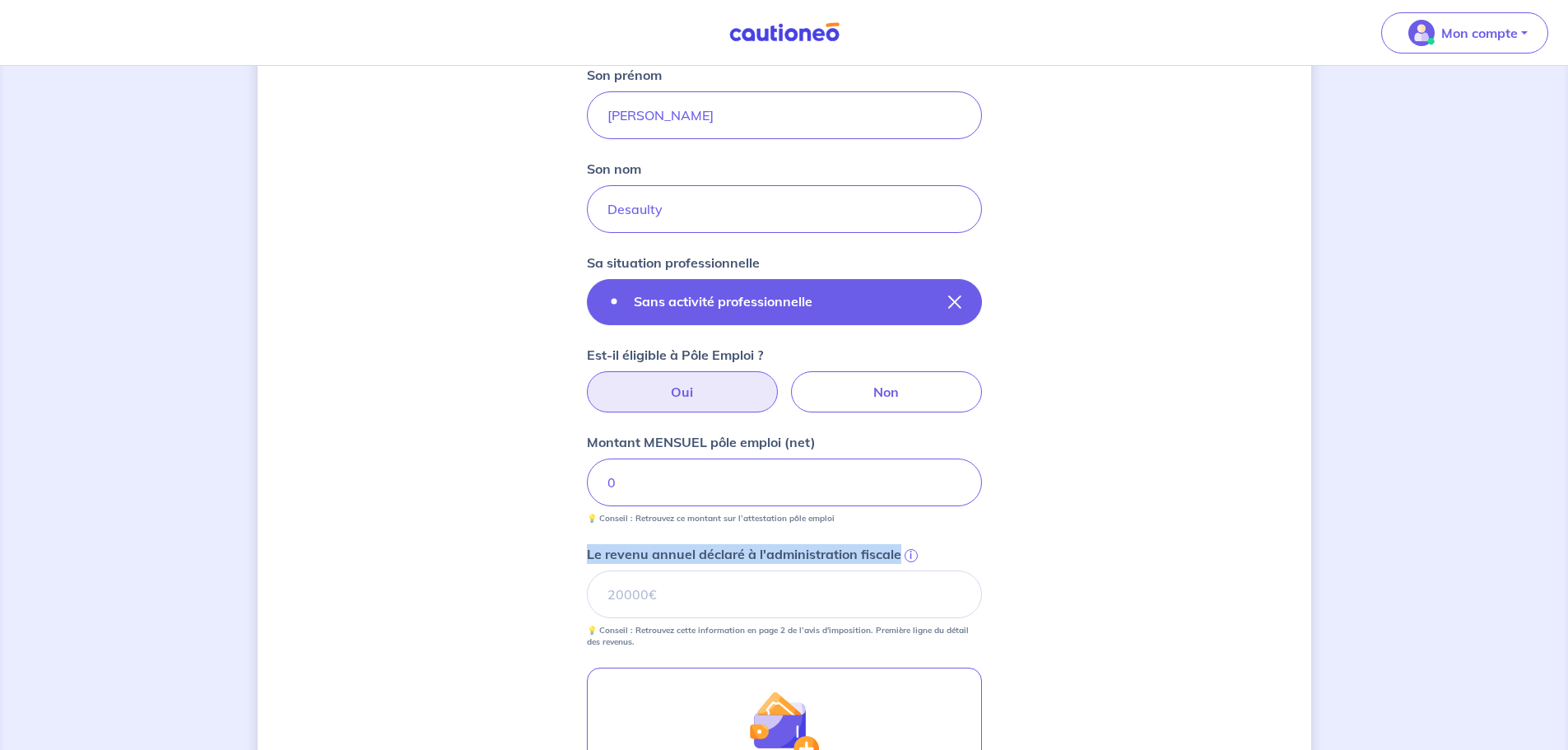
click at [858, 307] on button "Sans activité professionnelle" at bounding box center [785, 302] width 395 height 46
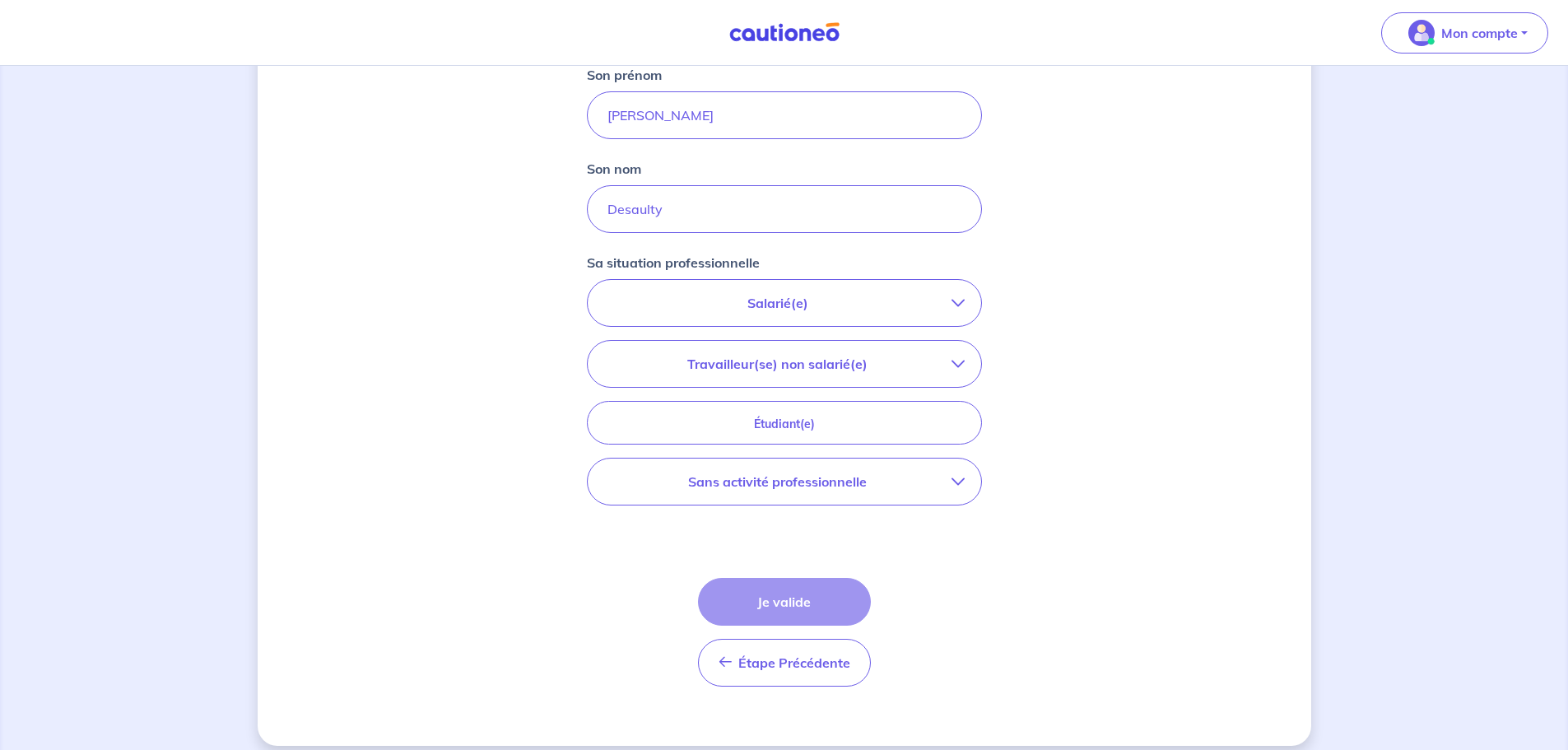
click at [802, 308] on p "Salarié(e)" at bounding box center [777, 302] width 347 height 19
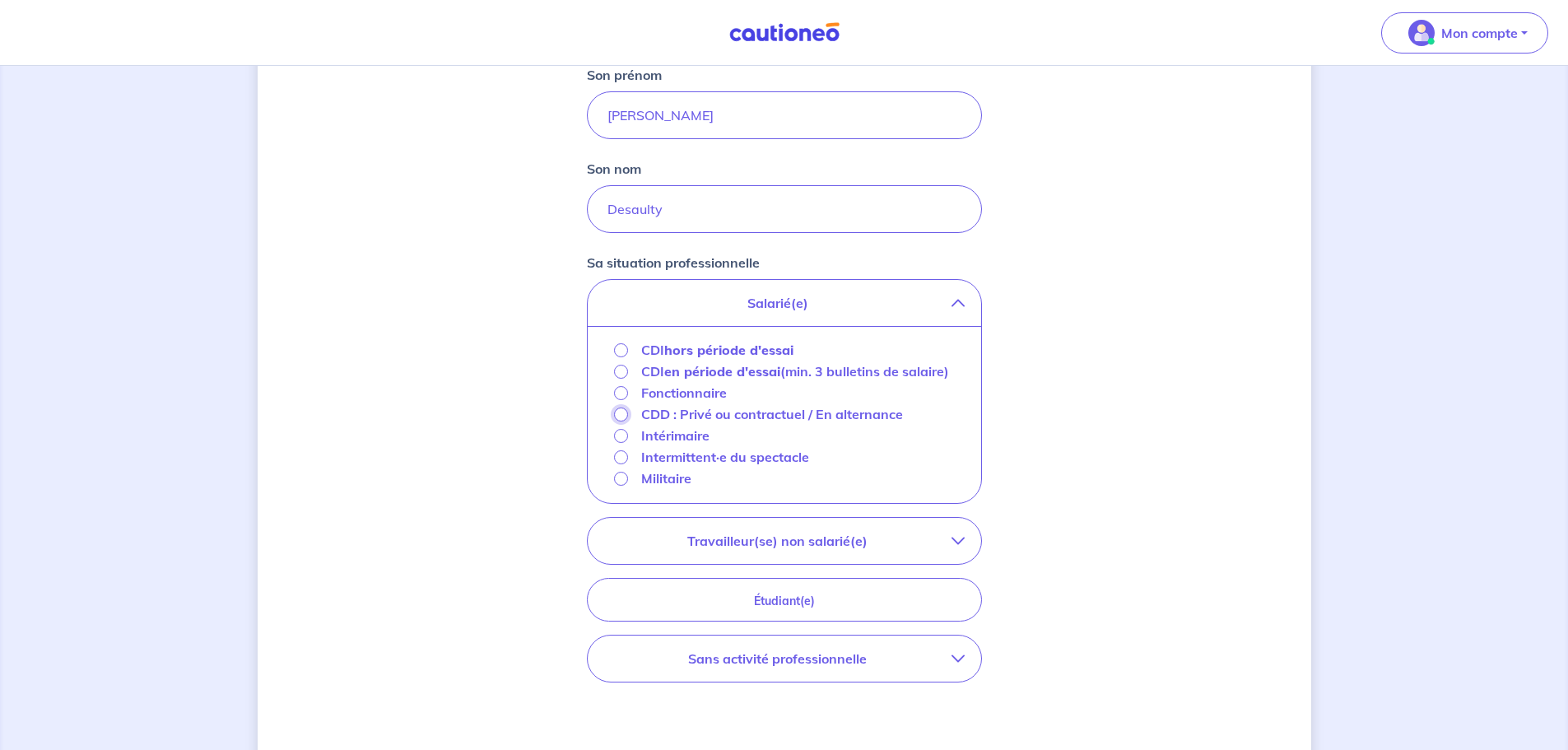
click at [623, 421] on input "CDD : Privé ou contractuel / En alternance" at bounding box center [621, 414] width 14 height 14
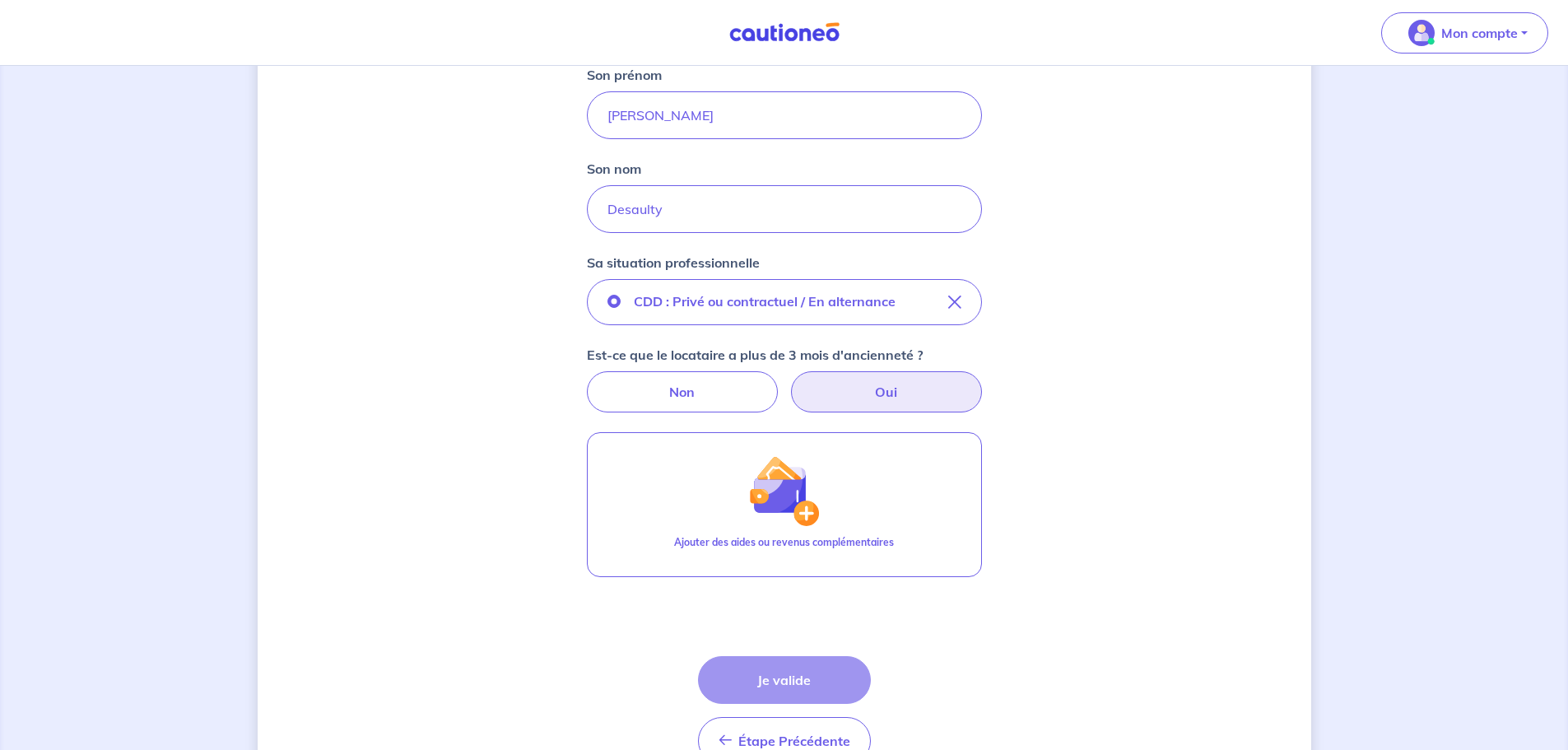
click at [883, 394] on label "Oui" at bounding box center [886, 391] width 191 height 41
click at [789, 382] on input "Oui" at bounding box center [784, 376] width 11 height 11
radio input "true"
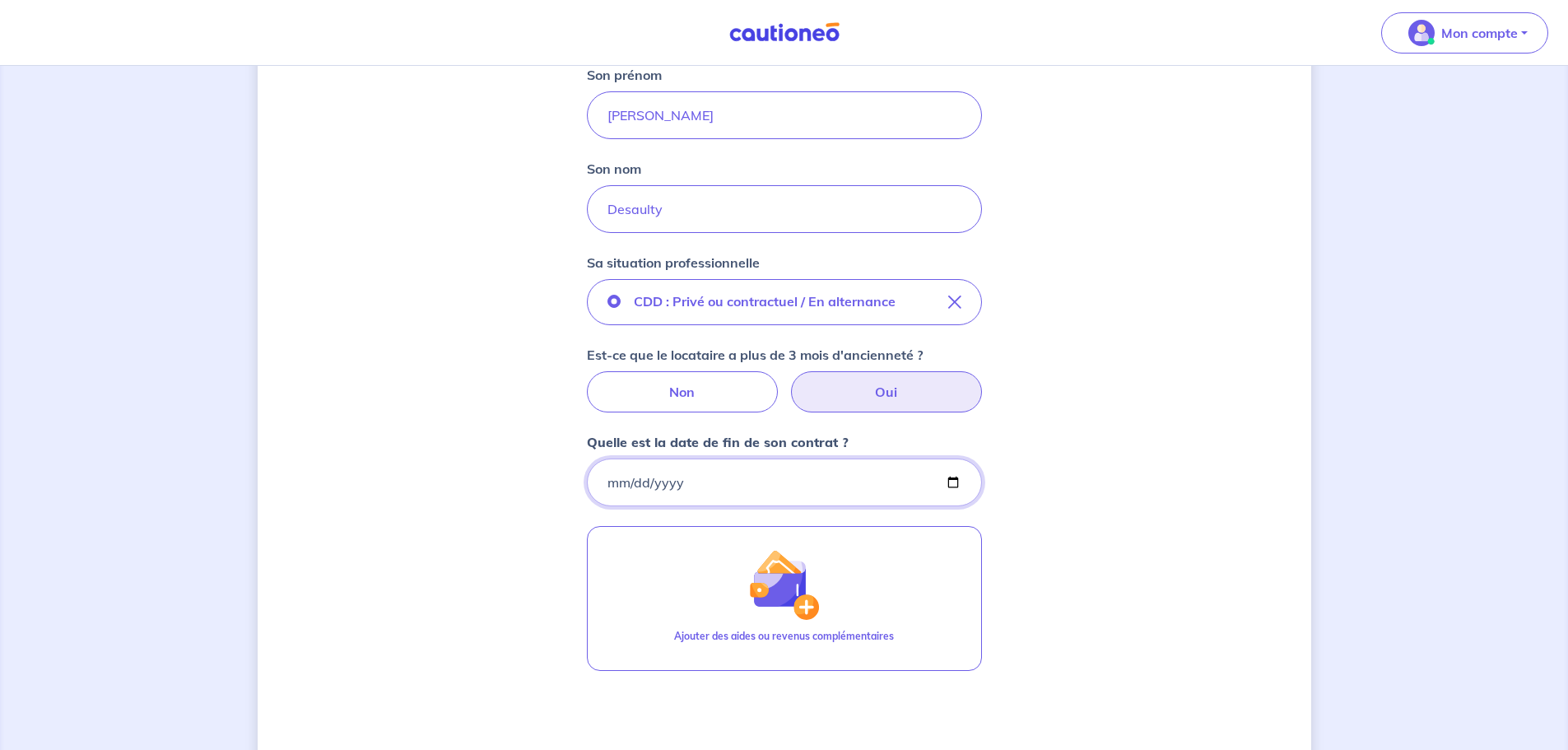
click at [606, 481] on input "Quelle est la date de fin de son contrat ?" at bounding box center [785, 482] width 395 height 48
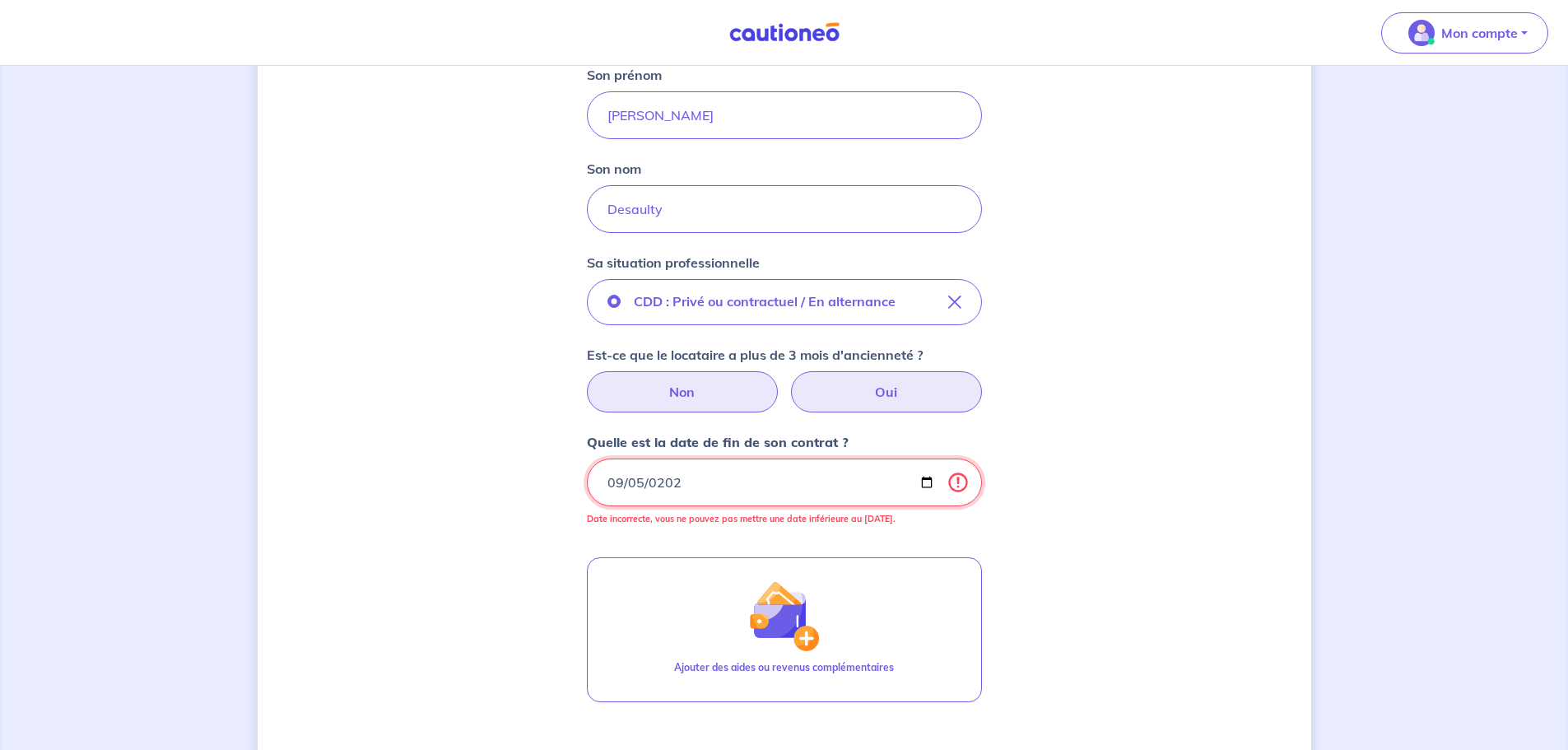
type input "[DATE]"
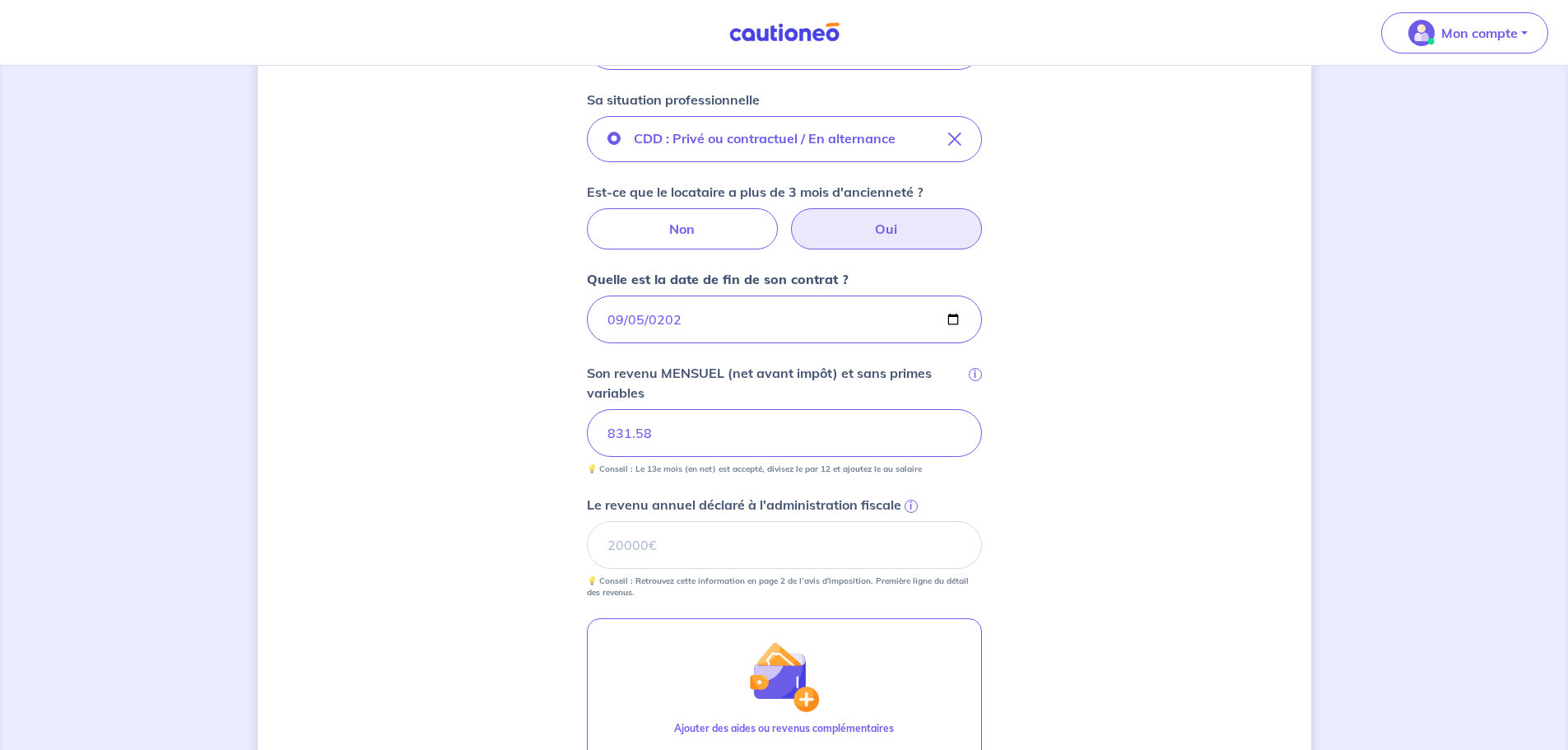
scroll to position [438, 0]
click at [911, 505] on span "i" at bounding box center [912, 504] width 14 height 14
click at [911, 519] on input "Le revenu annuel déclaré à l'administration fiscale i" at bounding box center [785, 543] width 395 height 48
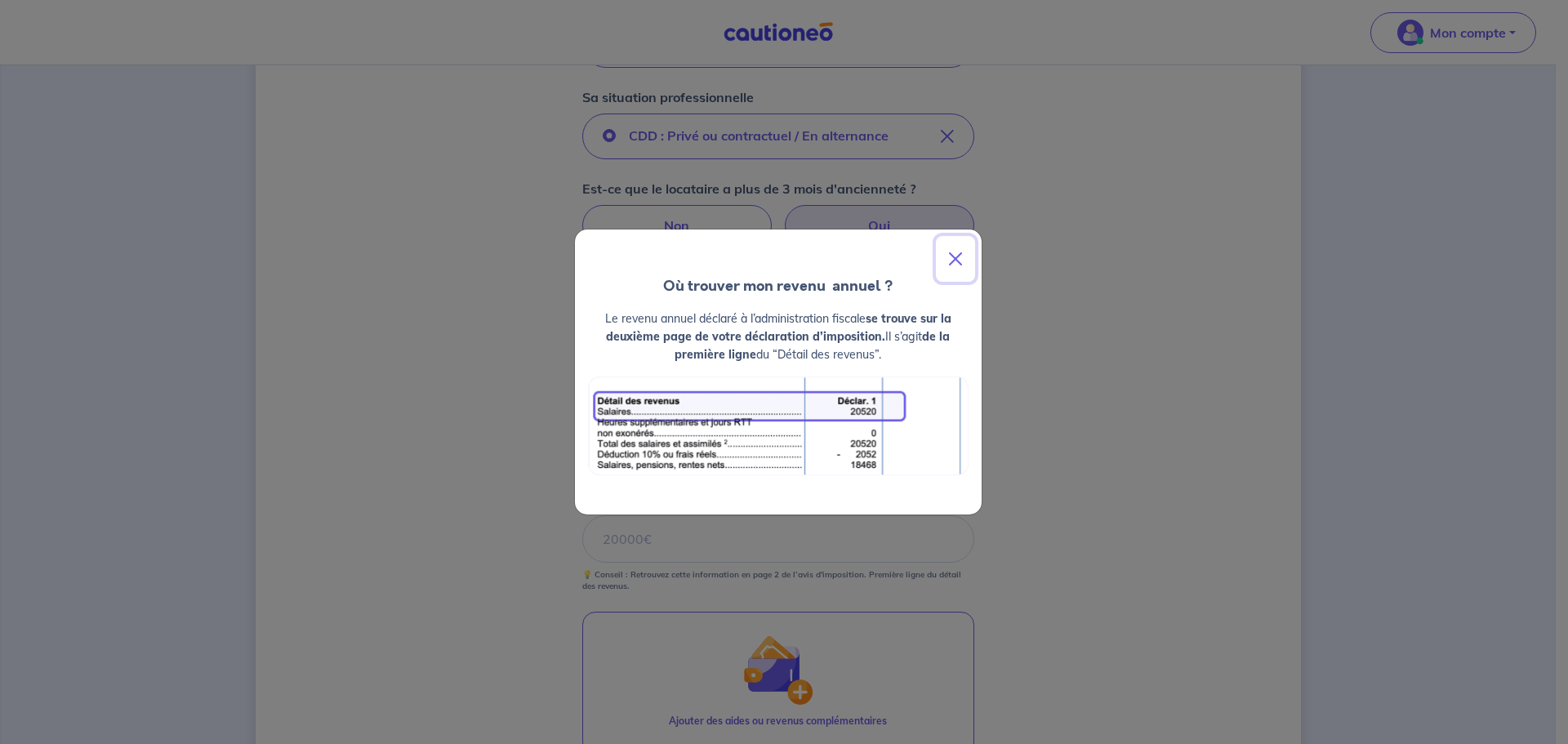
click at [951, 261] on button "Close" at bounding box center [955, 259] width 39 height 46
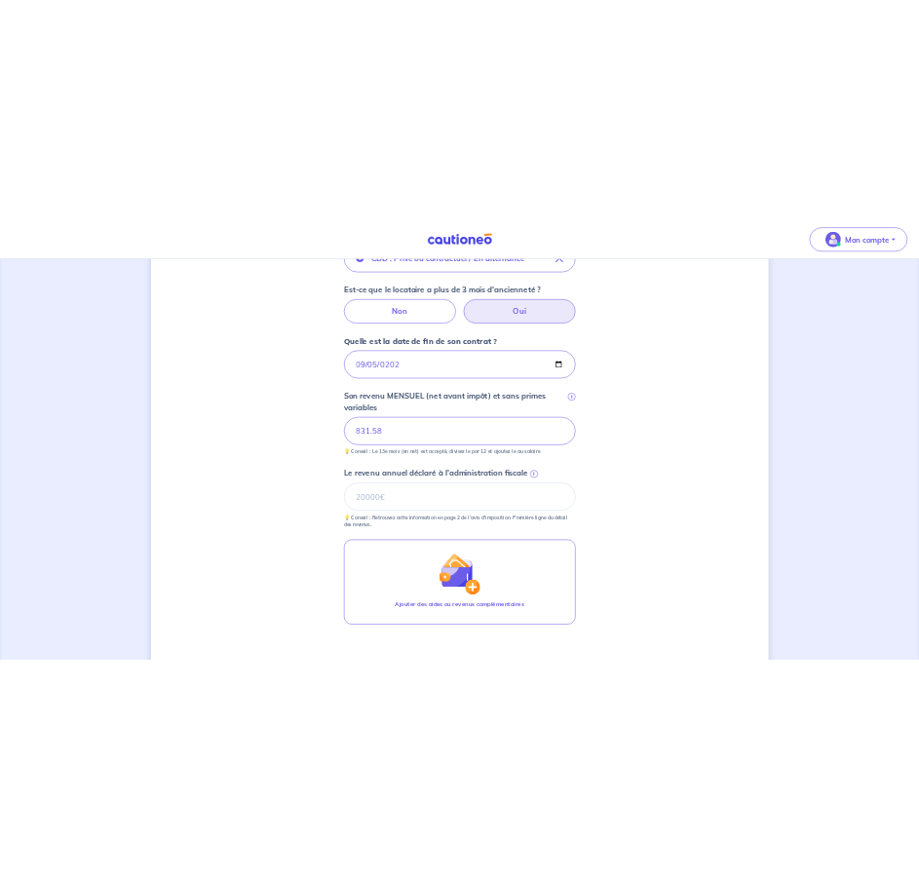
scroll to position [714, 0]
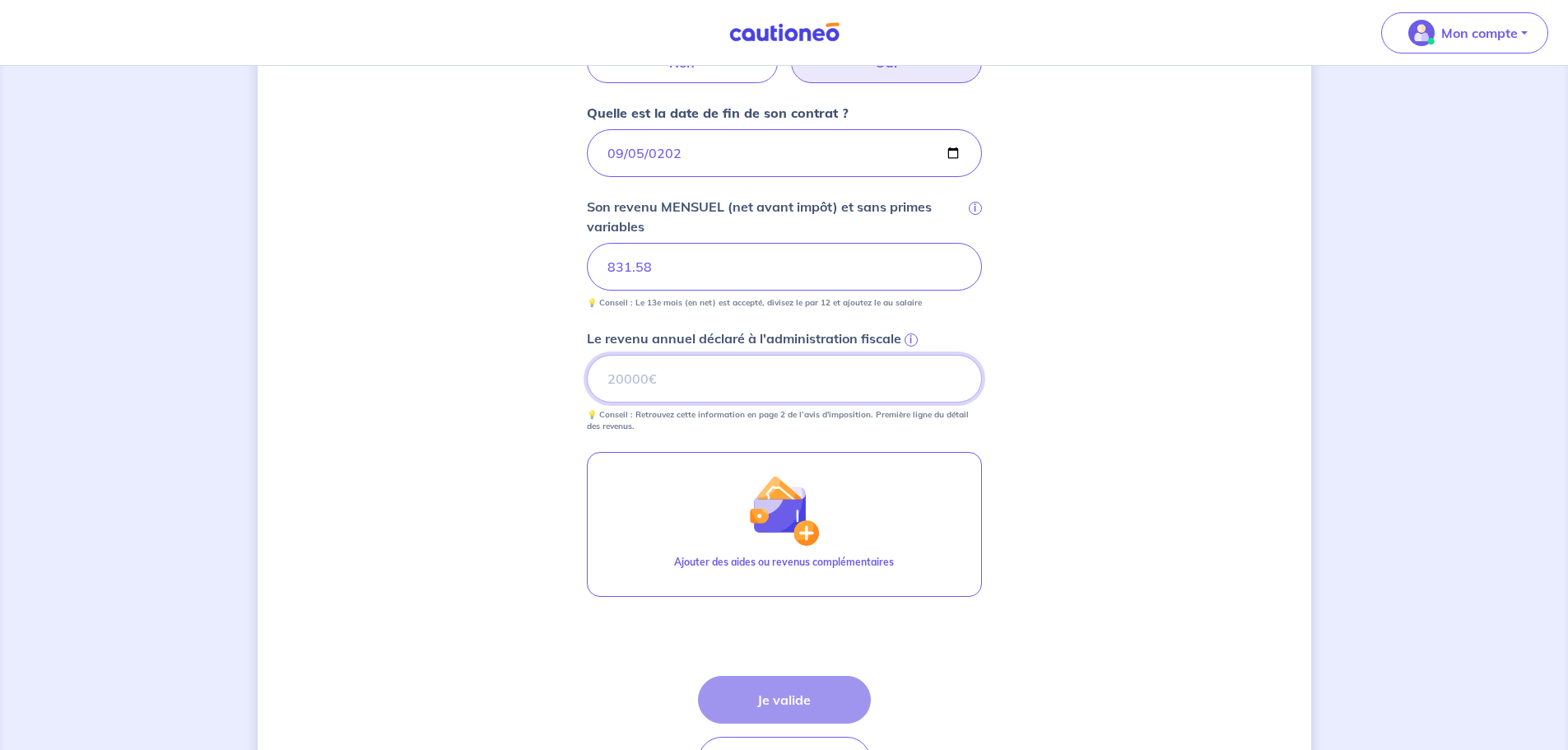
click at [718, 383] on input "Le revenu annuel déclaré à l'administration fiscale i" at bounding box center [785, 378] width 395 height 48
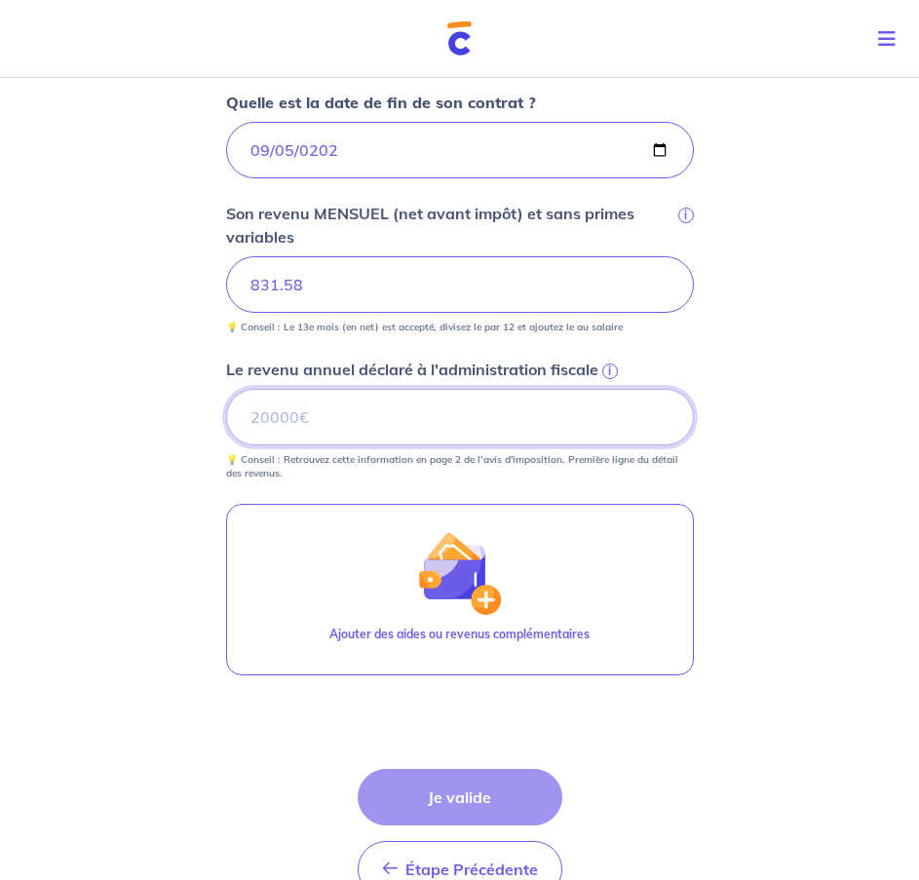
click at [485, 433] on input "Le revenu annuel déclaré à l'administration fiscale i" at bounding box center [460, 417] width 468 height 57
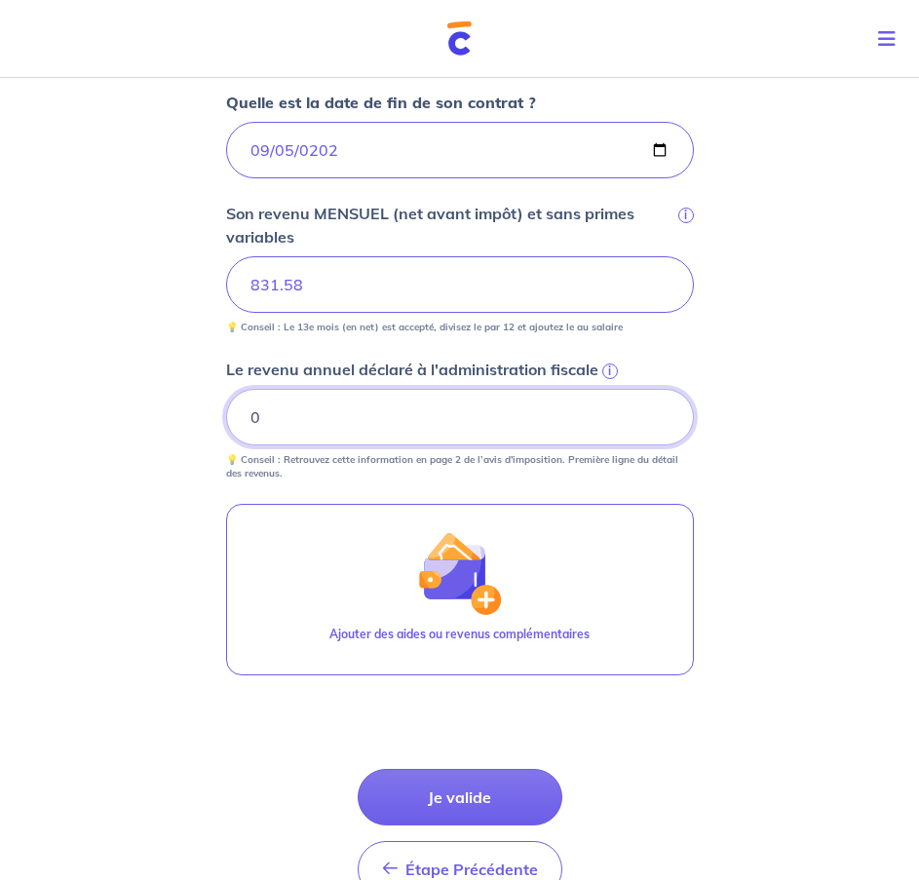
type input "0"
click at [795, 525] on div "Concernant vos locataires Locataire 2 Son prénom [PERSON_NAME] nom Desaulty Sa …" at bounding box center [459, 177] width 919 height 1643
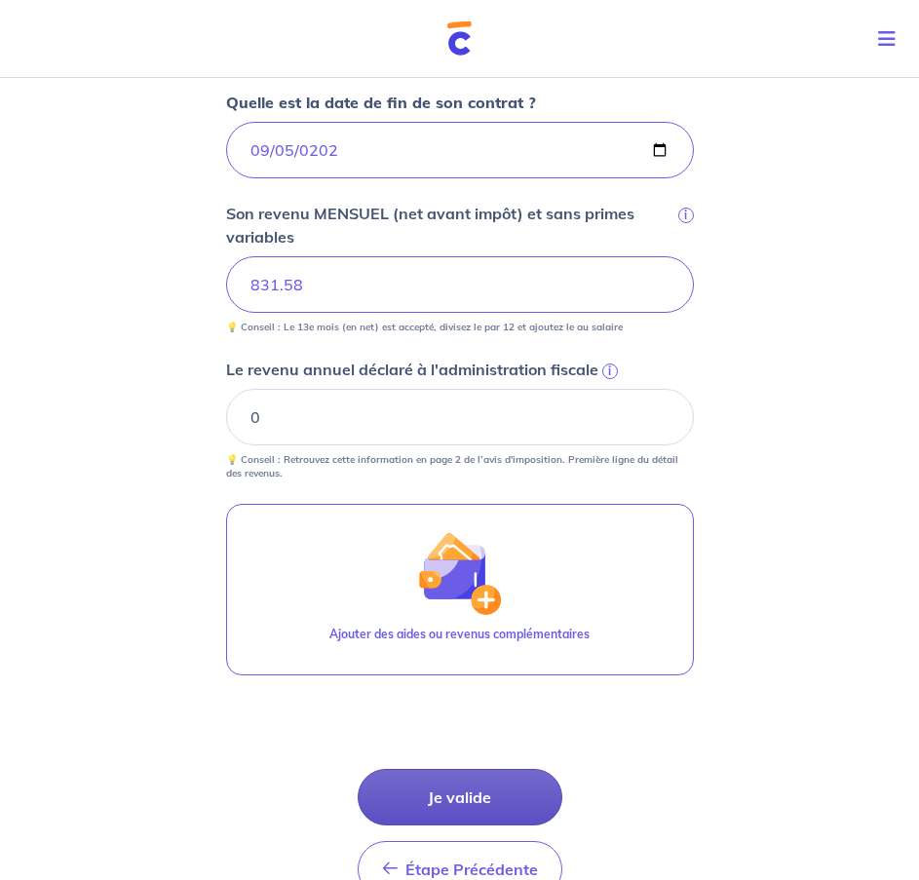
click at [467, 803] on button "Je valide" at bounding box center [460, 797] width 205 height 57
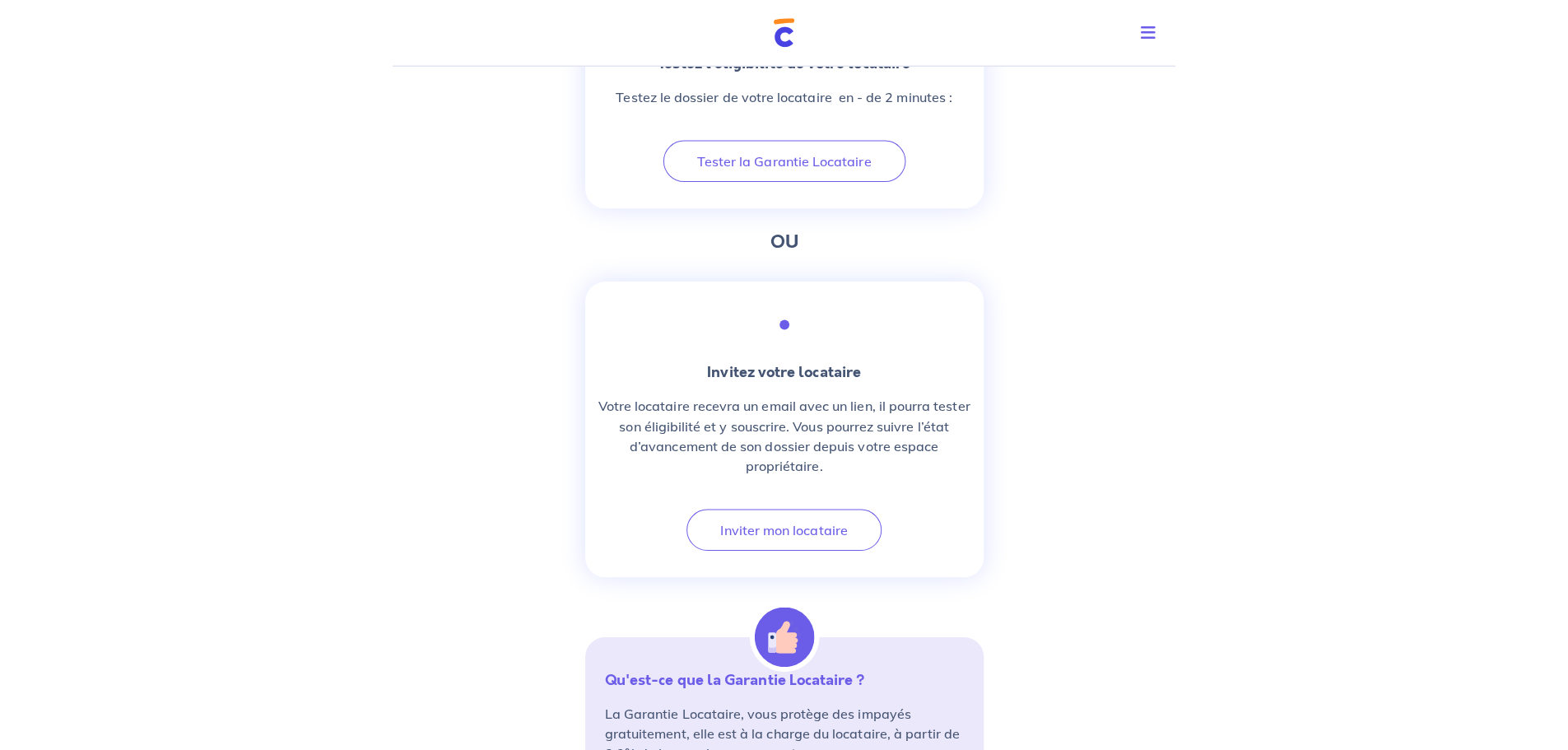
scroll to position [823, 0]
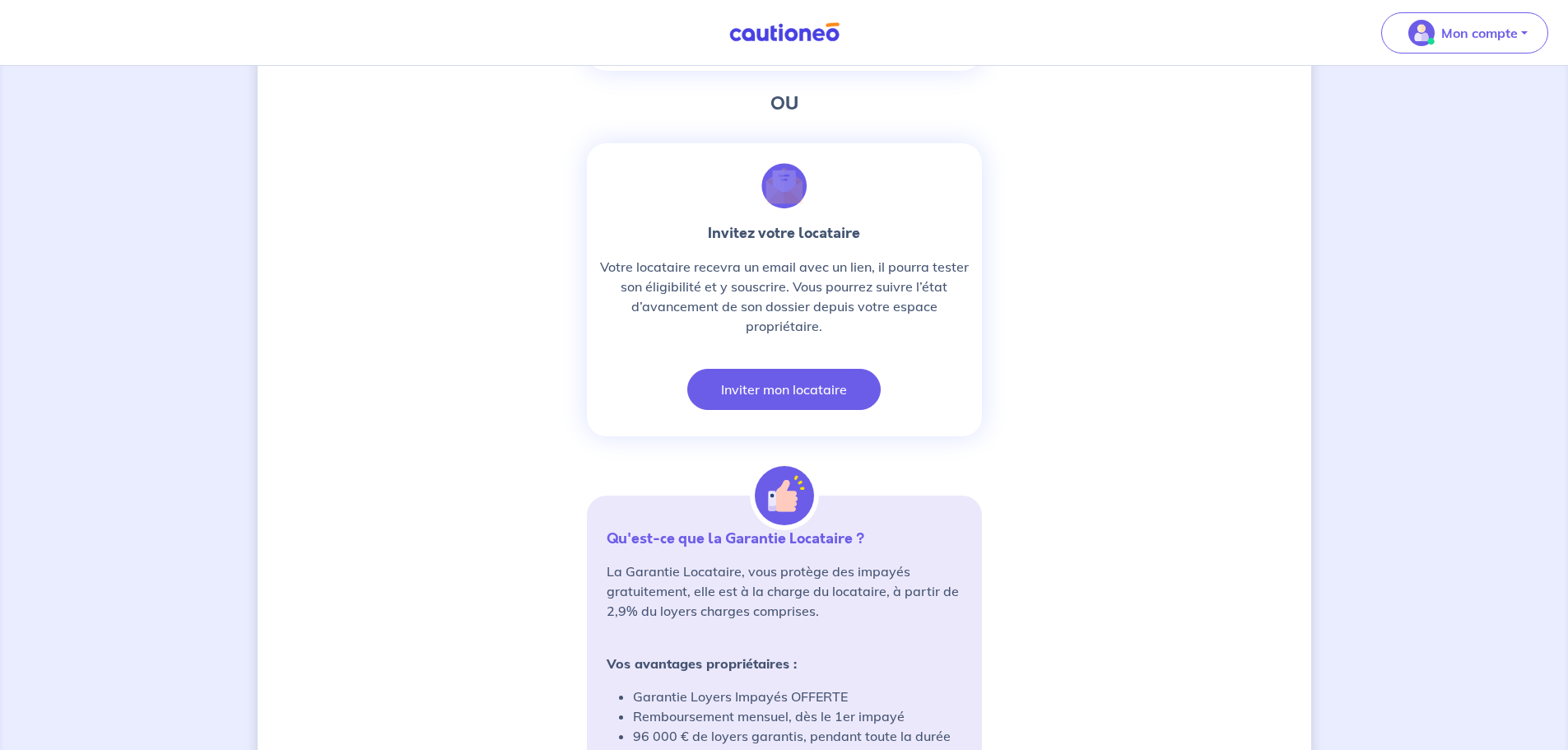
click at [780, 401] on button "Inviter mon locataire" at bounding box center [784, 389] width 193 height 41
select select "FR"
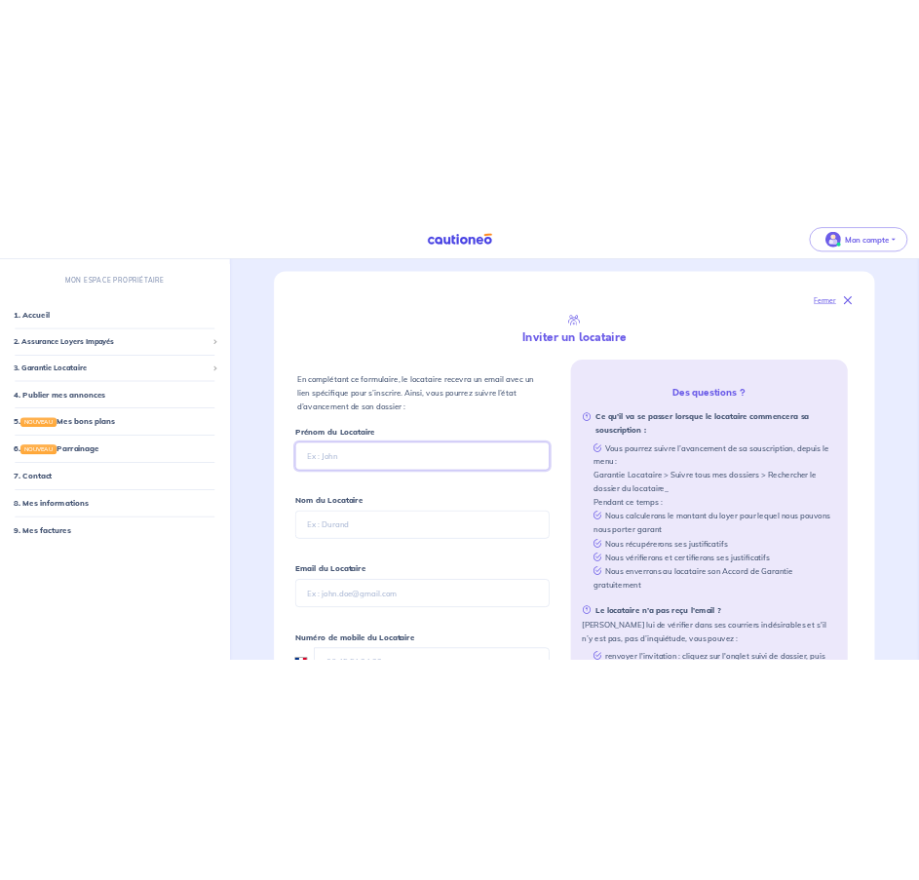
scroll to position [292, 0]
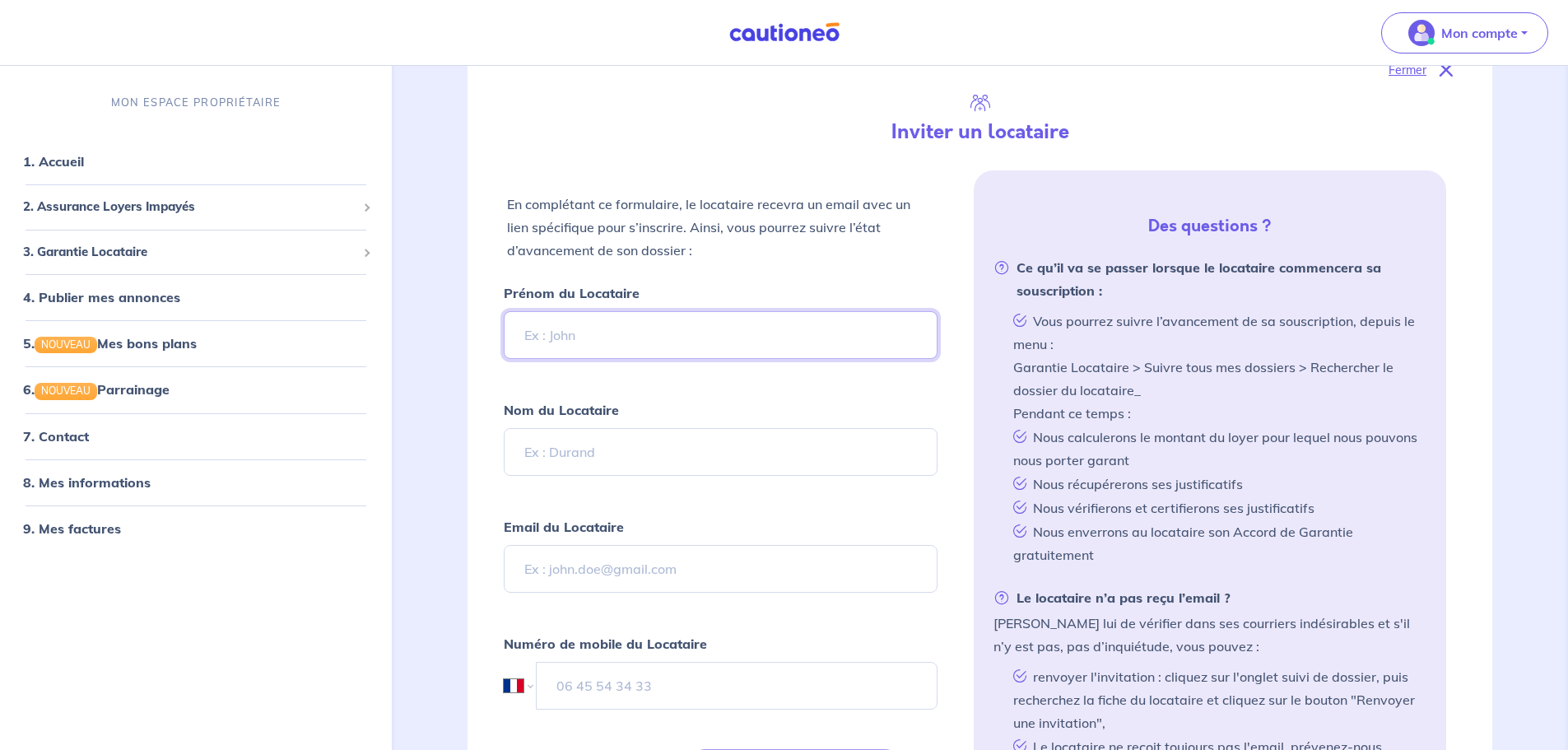
click at [776, 343] on input "Prénom du Locataire" at bounding box center [720, 334] width 433 height 48
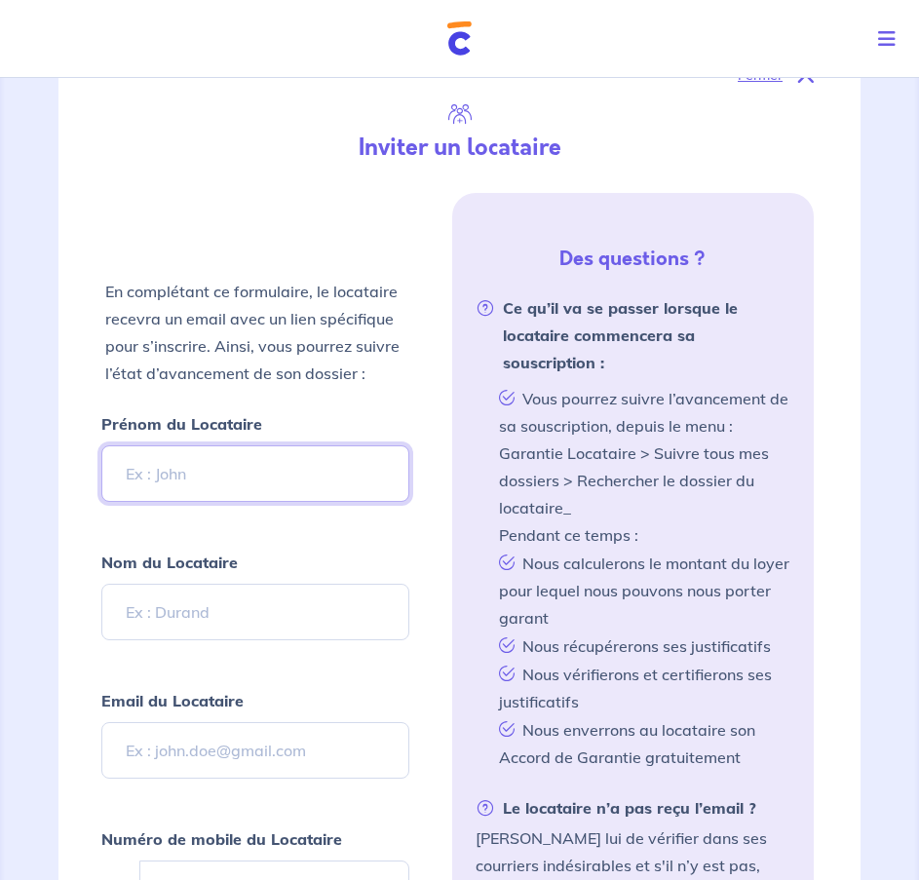
click at [284, 488] on input "Prénom du Locataire" at bounding box center [255, 473] width 308 height 57
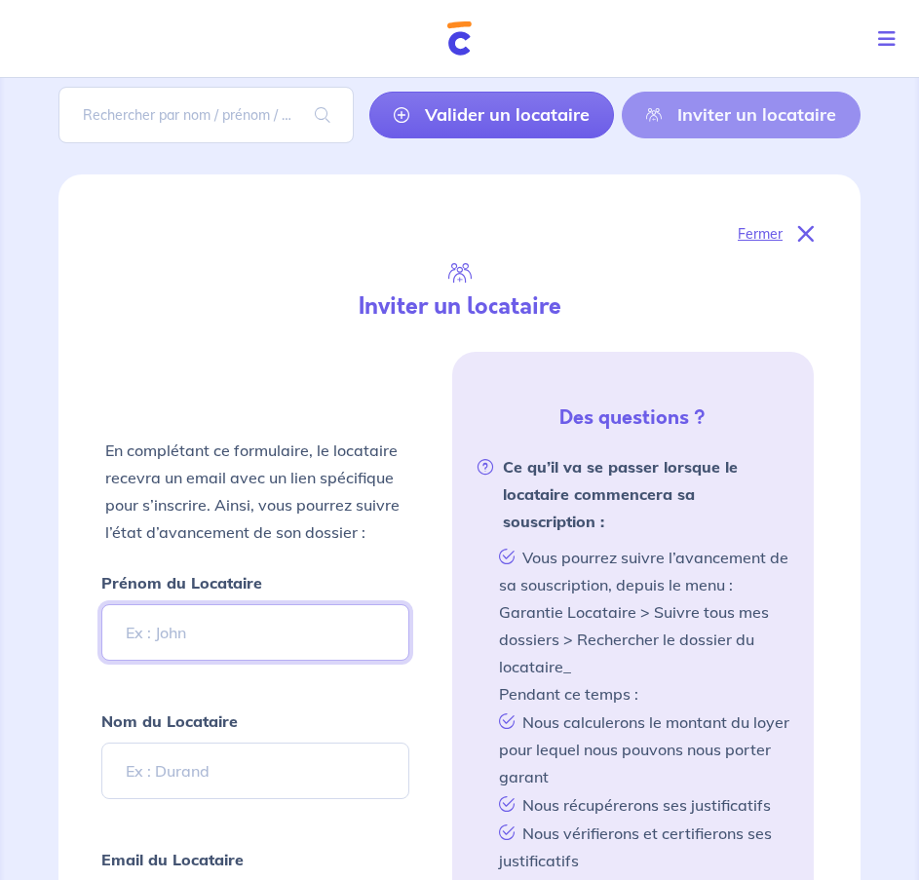
scroll to position [97, 0]
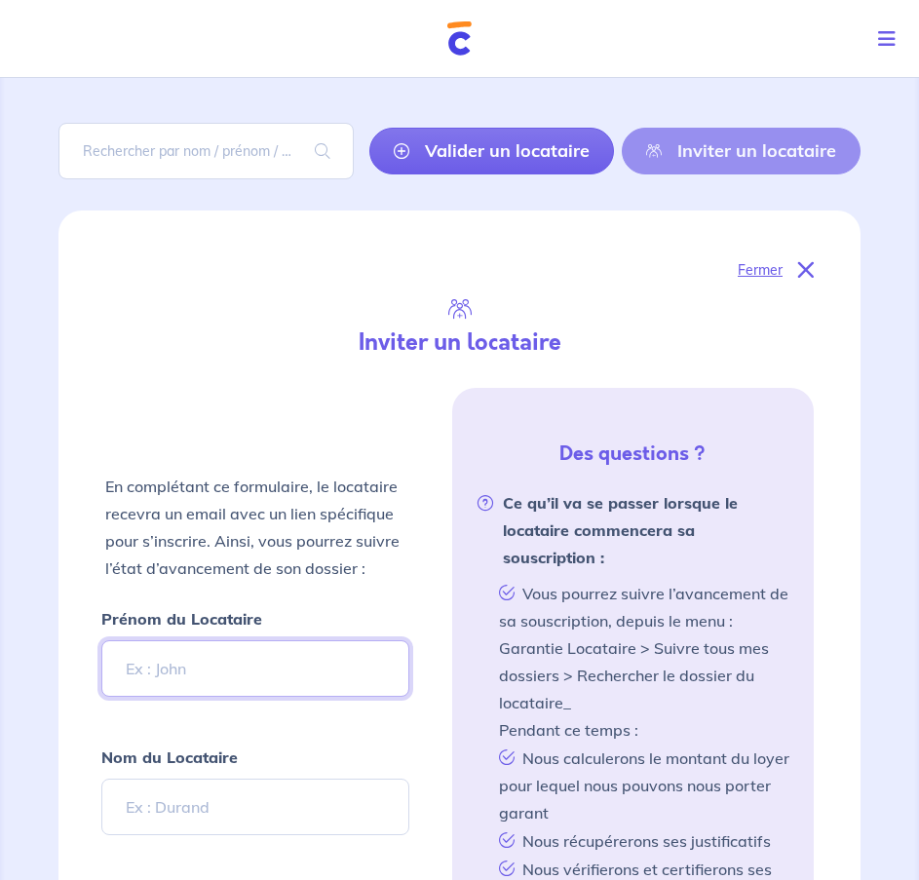
click at [172, 681] on input "Prénom du Locataire" at bounding box center [255, 668] width 308 height 57
type input "L"
type input "[PERSON_NAME]"
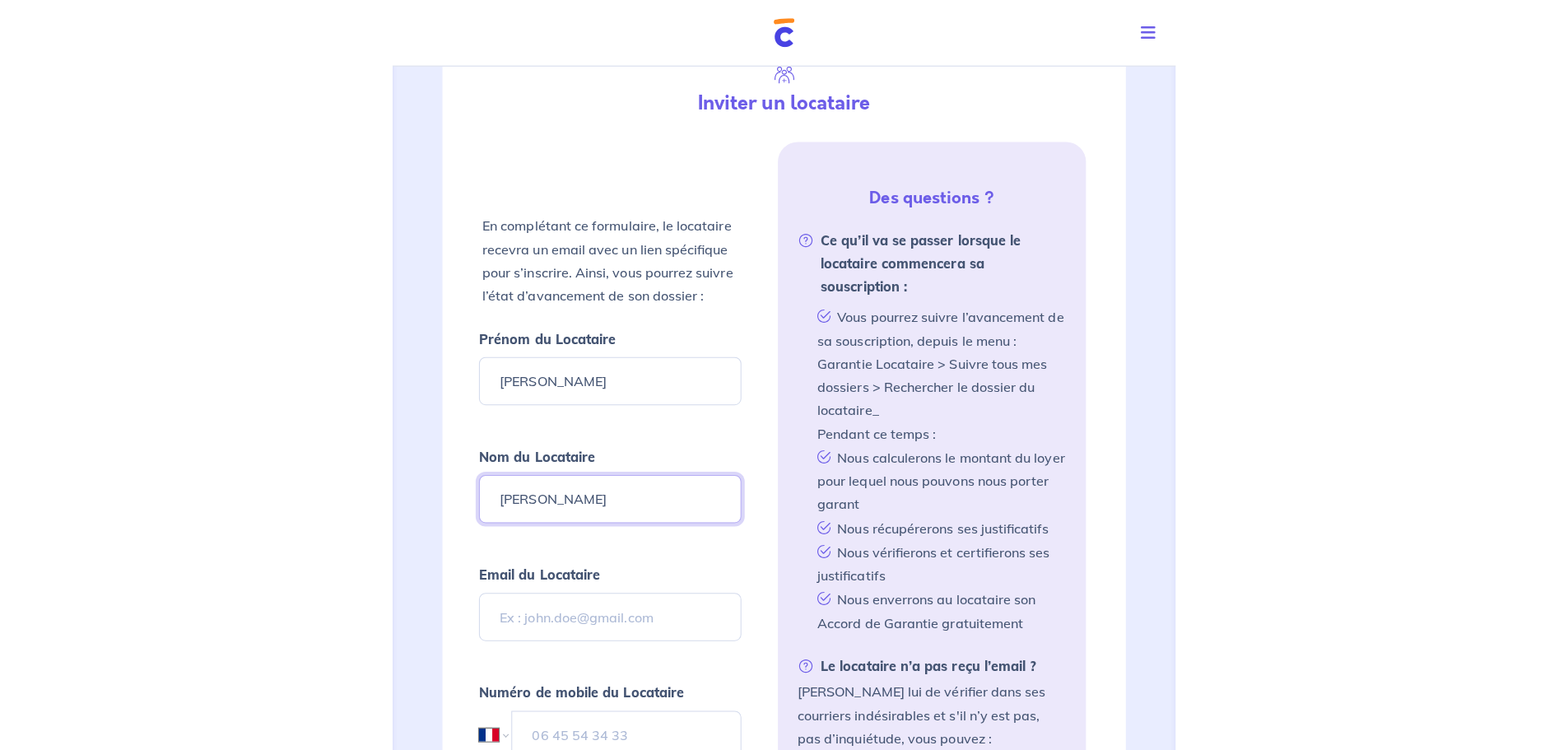
scroll to position [329, 0]
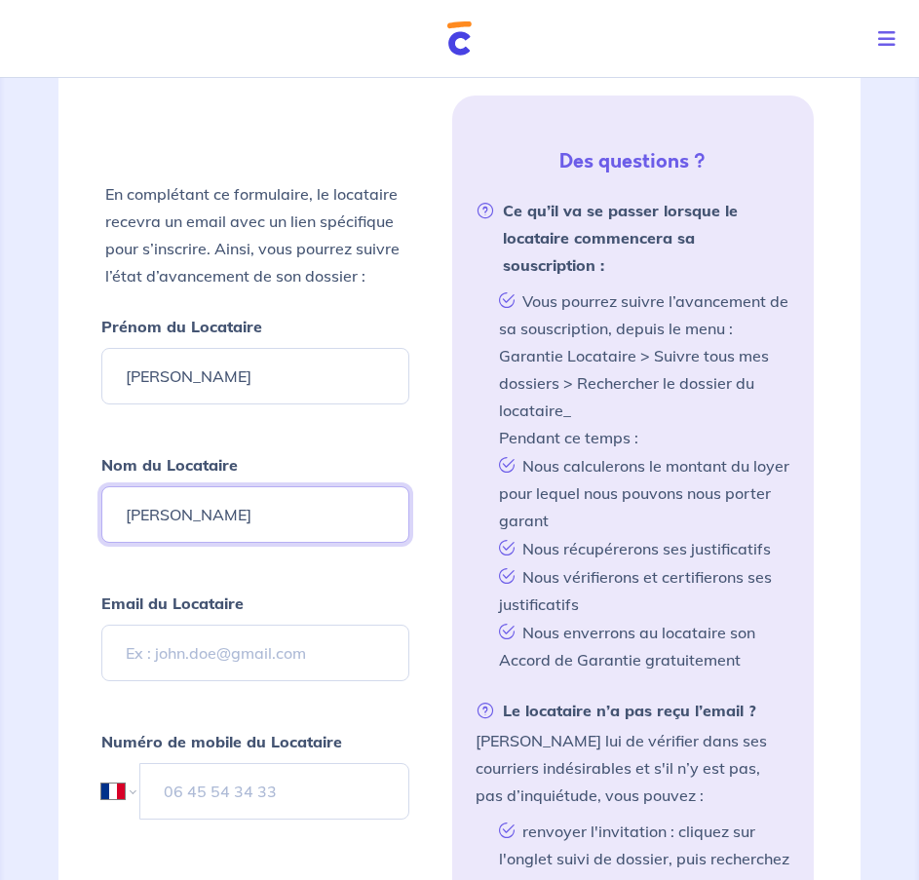
type input "[PERSON_NAME]"
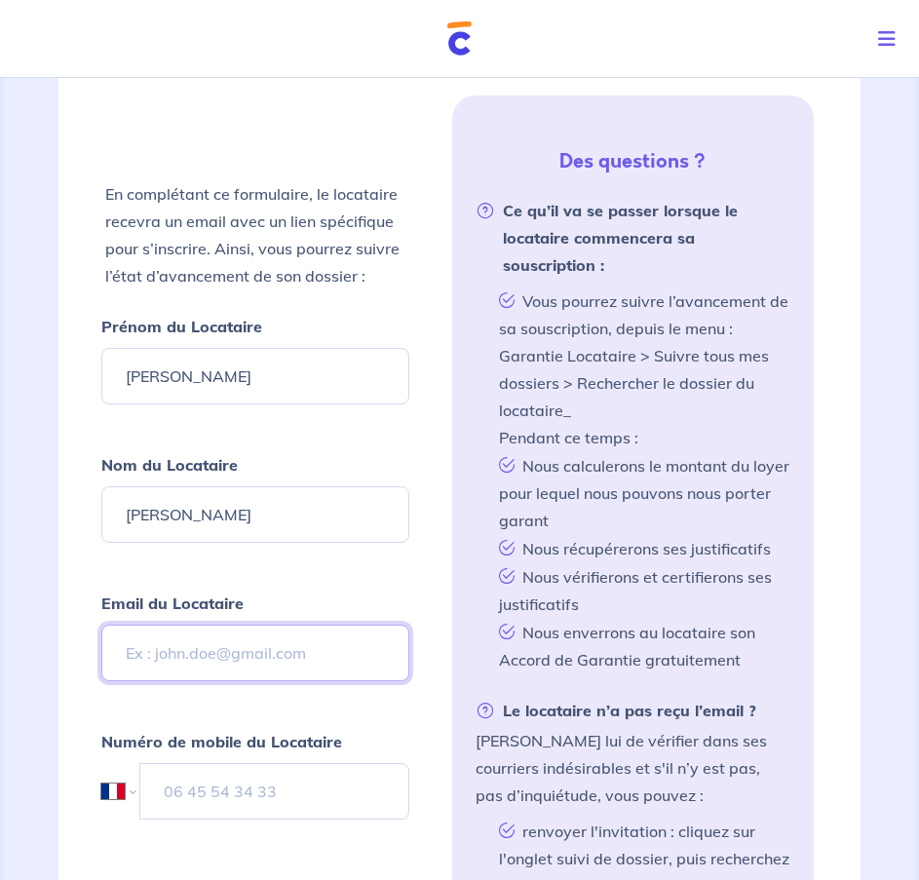
click at [230, 650] on input "Email du Locataire" at bounding box center [255, 653] width 308 height 57
